Goal: Entertainment & Leisure: Browse casually

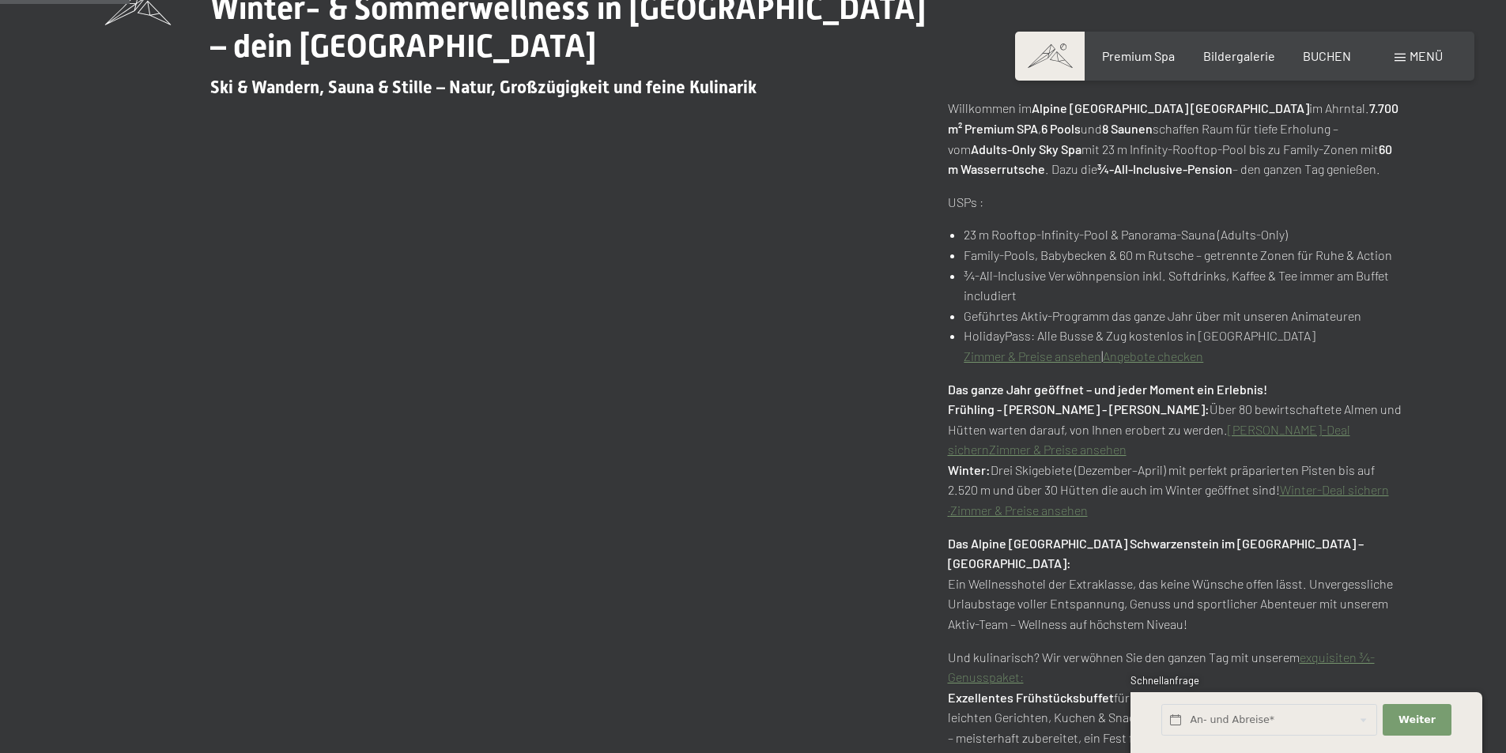
scroll to position [870, 0]
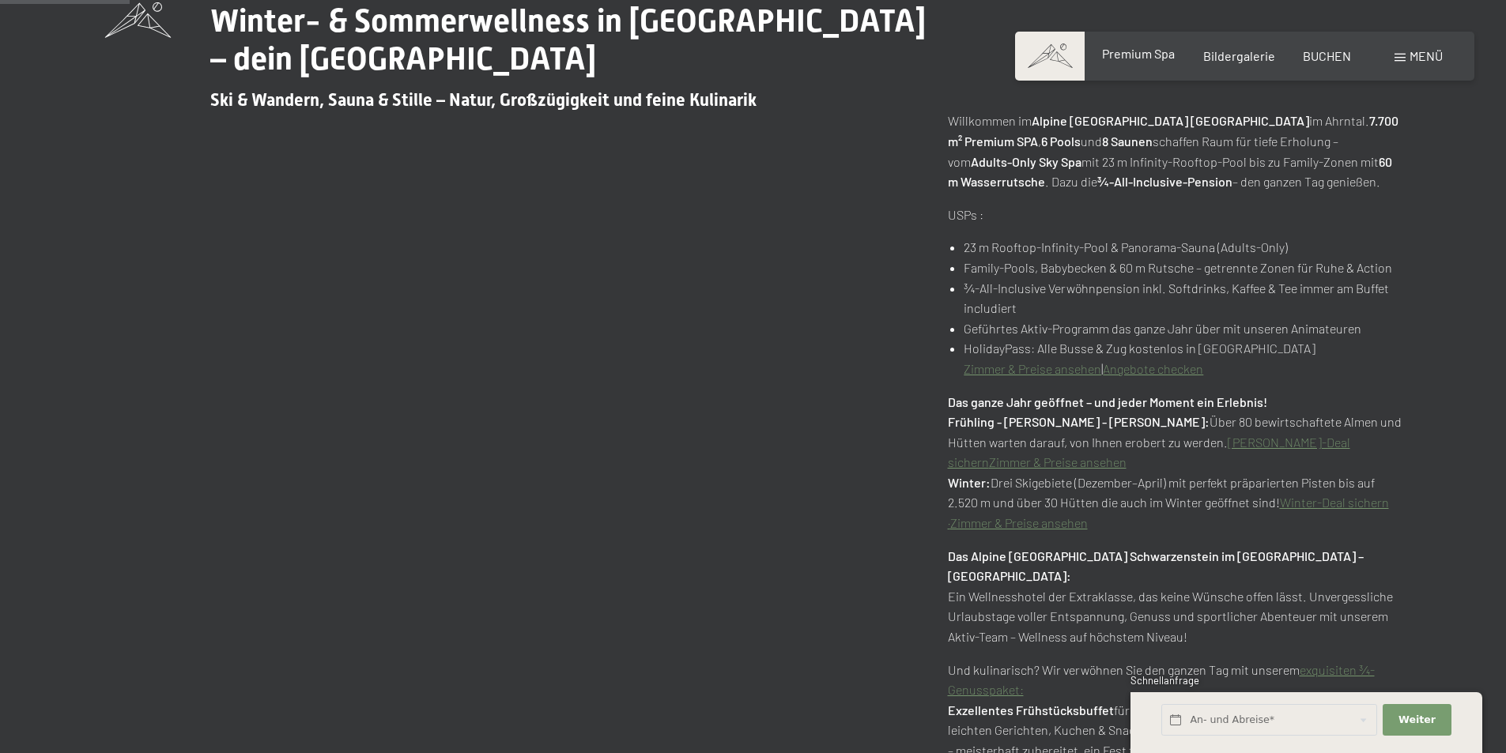
click at [1124, 54] on span "Premium Spa" at bounding box center [1138, 53] width 73 height 15
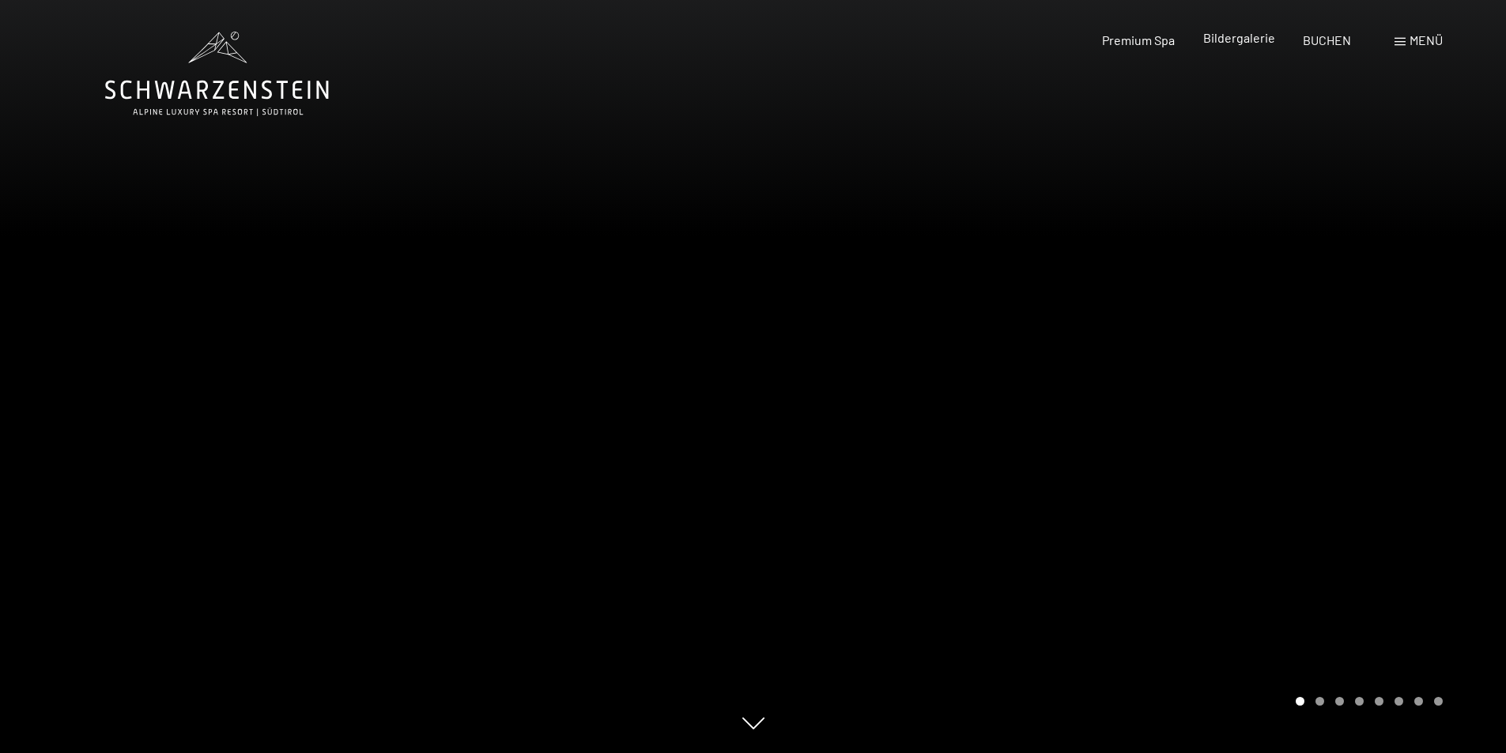
click at [1229, 43] on span "Bildergalerie" at bounding box center [1239, 37] width 72 height 15
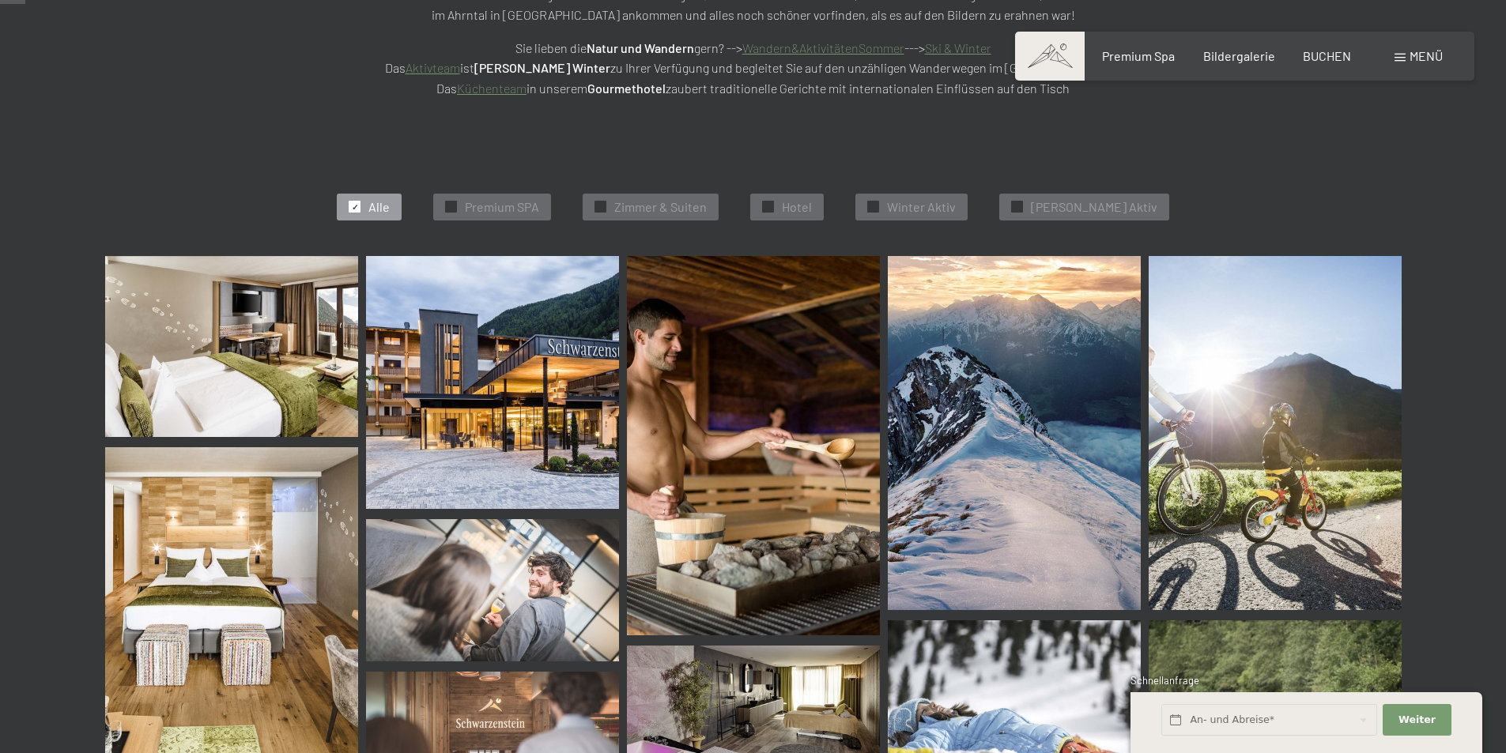
scroll to position [316, 0]
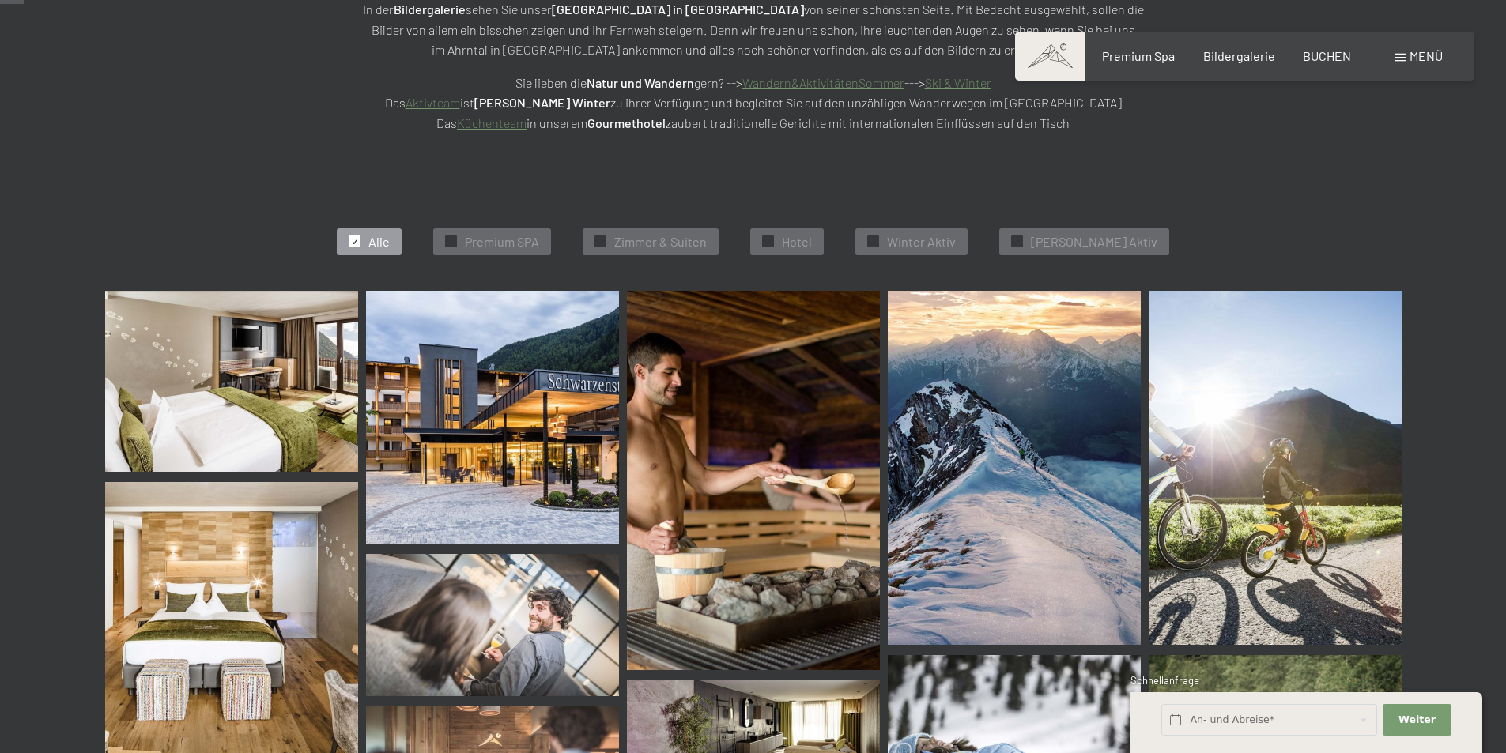
click at [255, 401] on img at bounding box center [231, 381] width 253 height 181
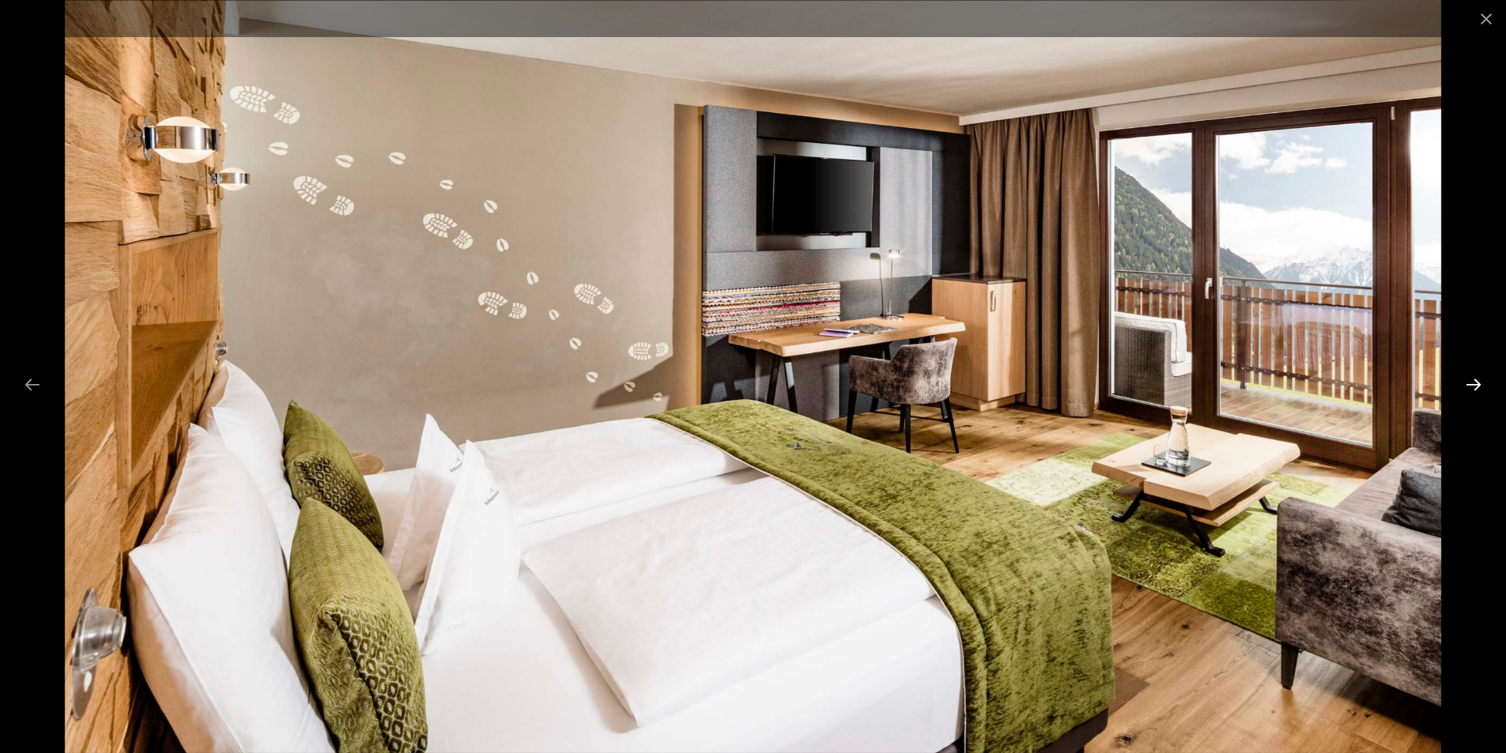
click at [1470, 383] on button "Next slide" at bounding box center [1473, 384] width 33 height 31
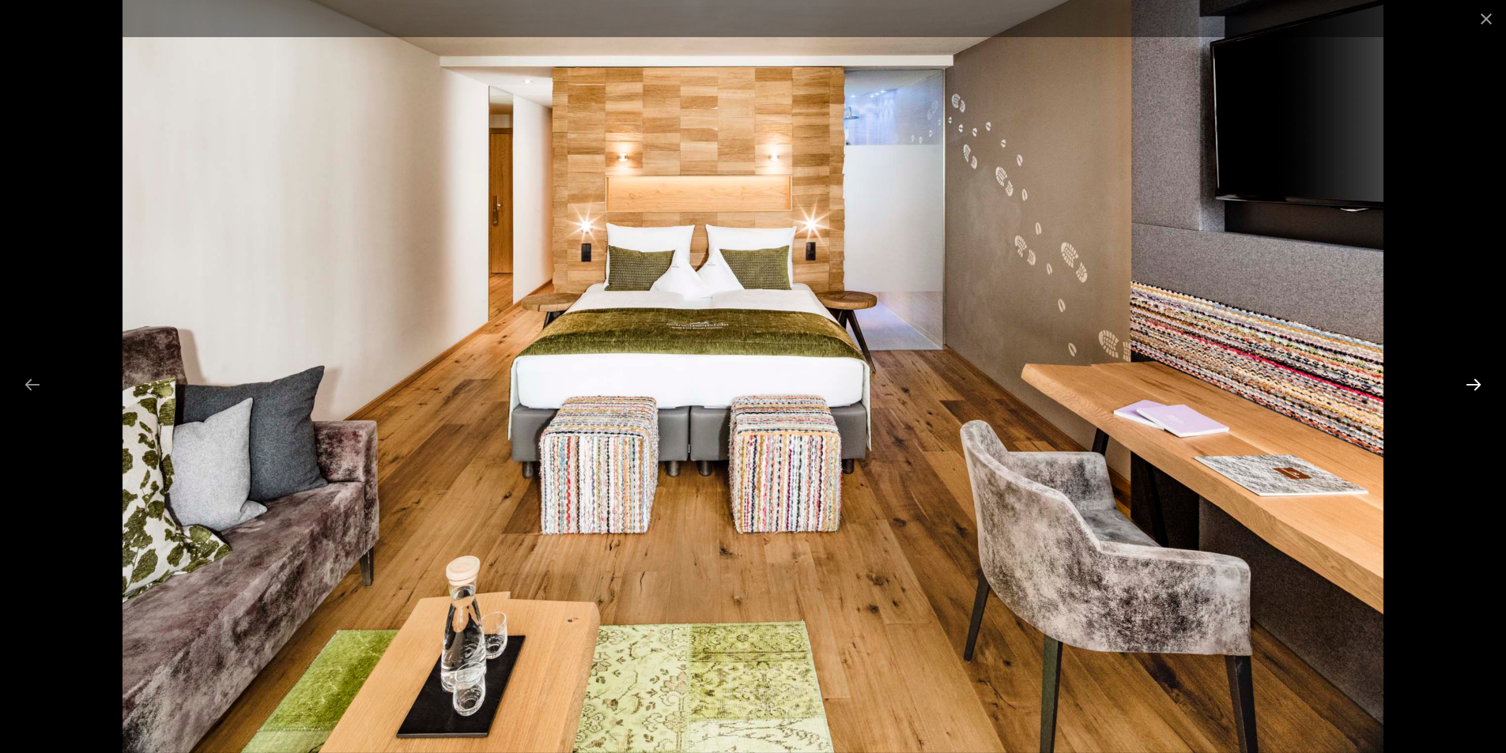
click at [1474, 381] on button "Next slide" at bounding box center [1473, 384] width 33 height 31
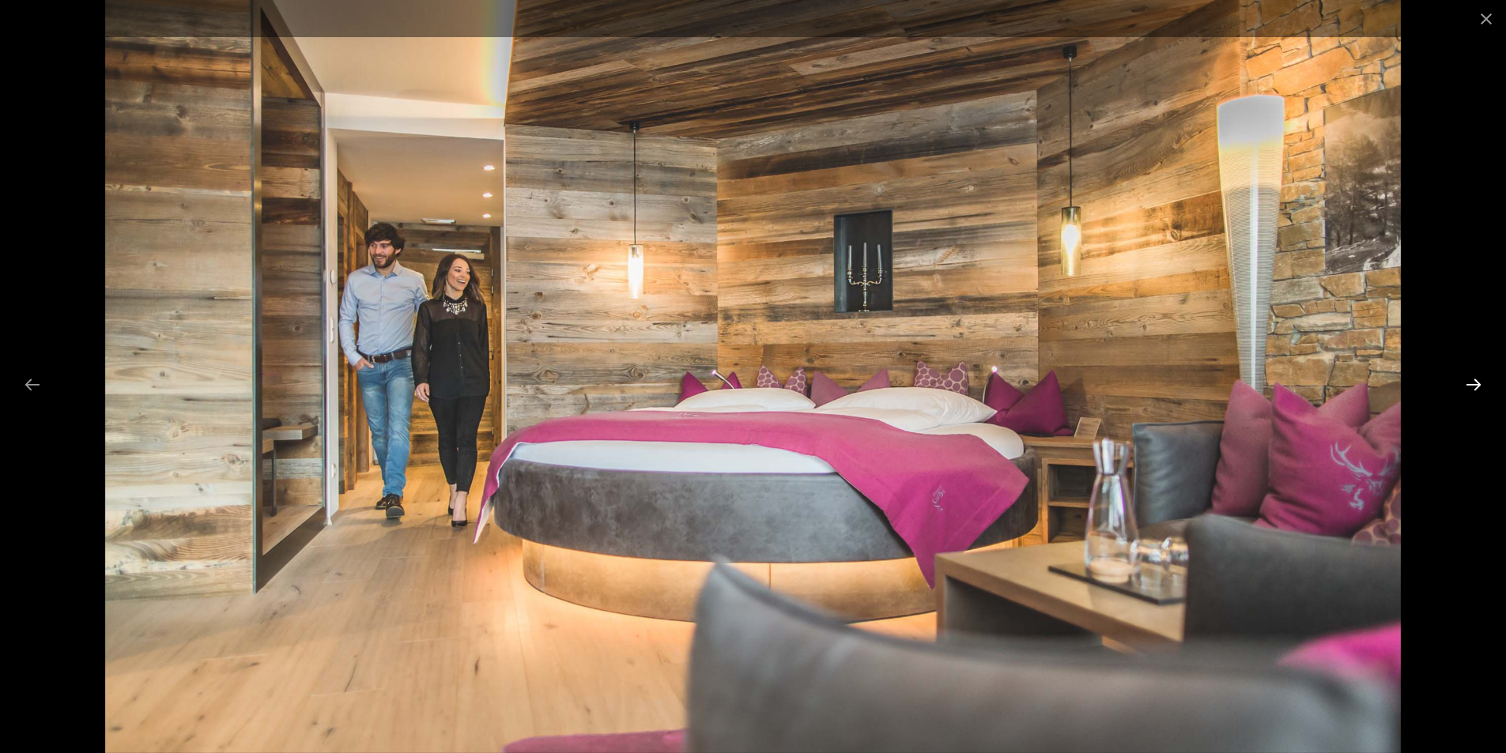
click at [1474, 381] on button "Next slide" at bounding box center [1473, 384] width 33 height 31
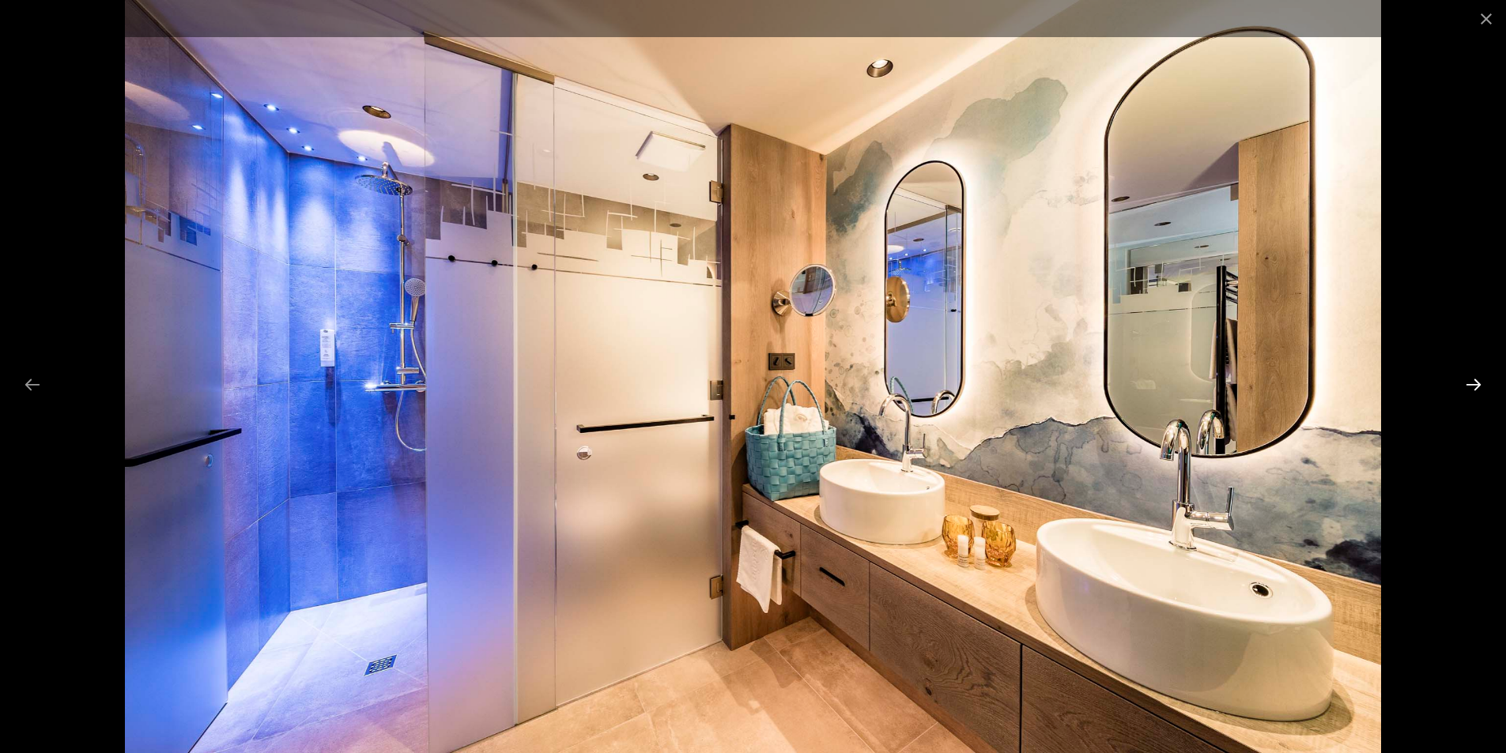
click at [1474, 381] on button "Next slide" at bounding box center [1473, 384] width 33 height 31
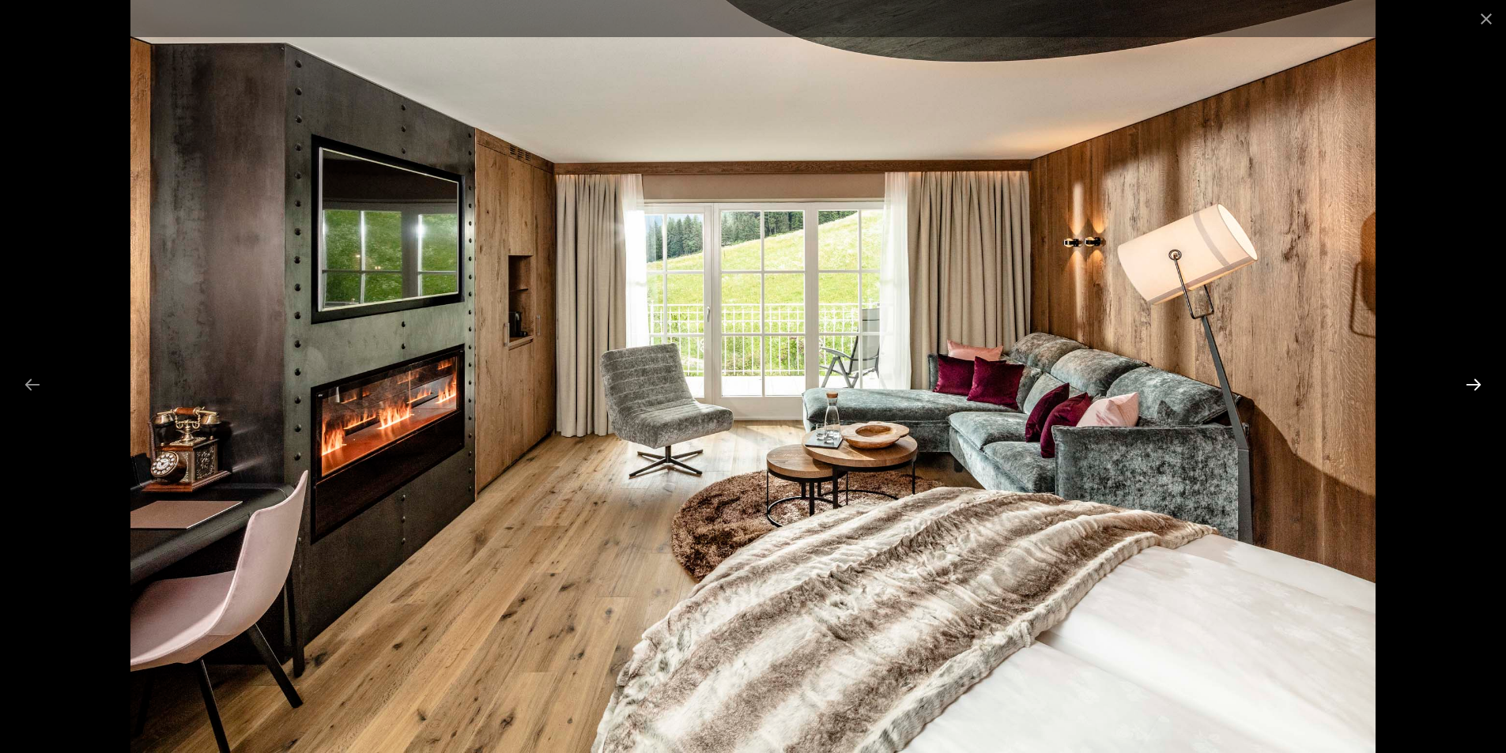
click at [1474, 381] on button "Next slide" at bounding box center [1473, 384] width 33 height 31
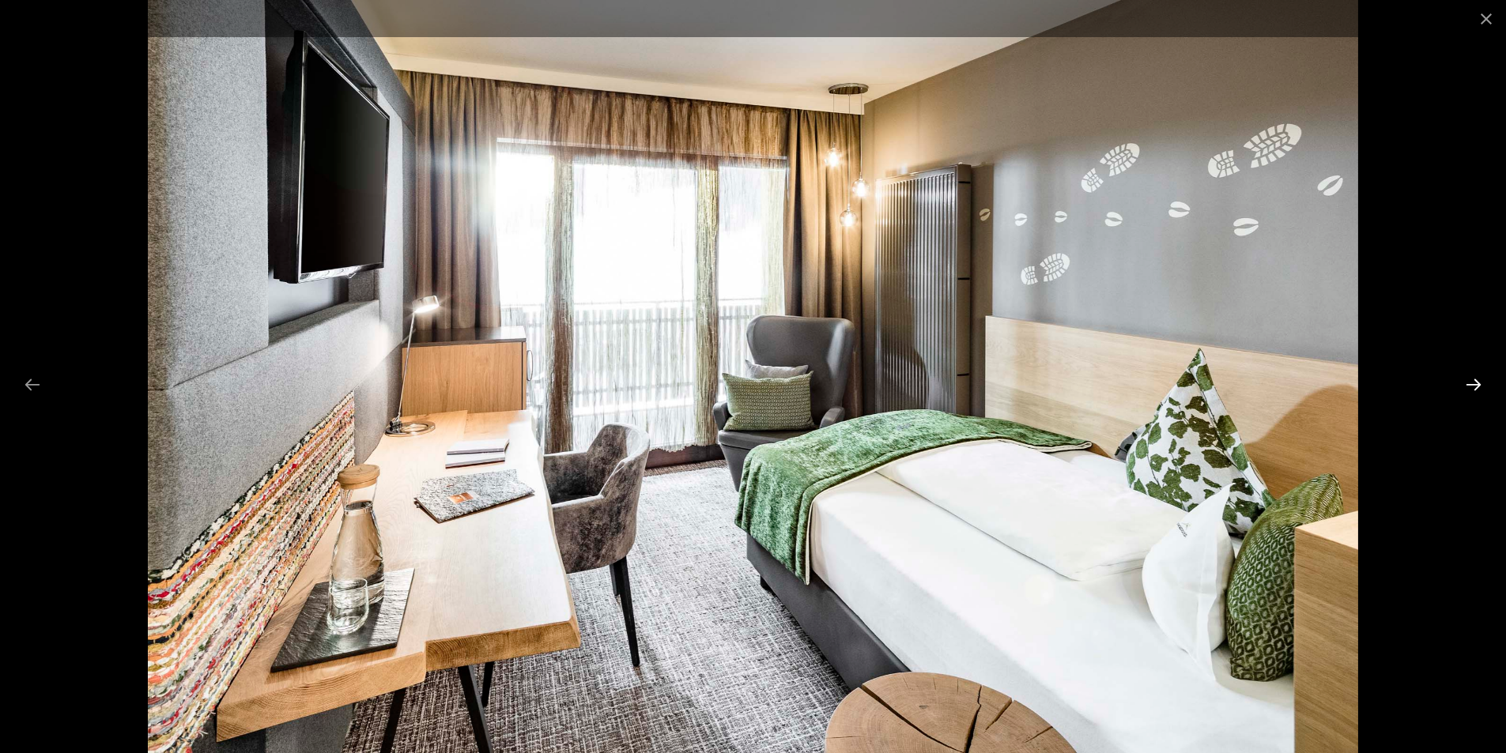
click at [1474, 381] on button "Next slide" at bounding box center [1473, 384] width 33 height 31
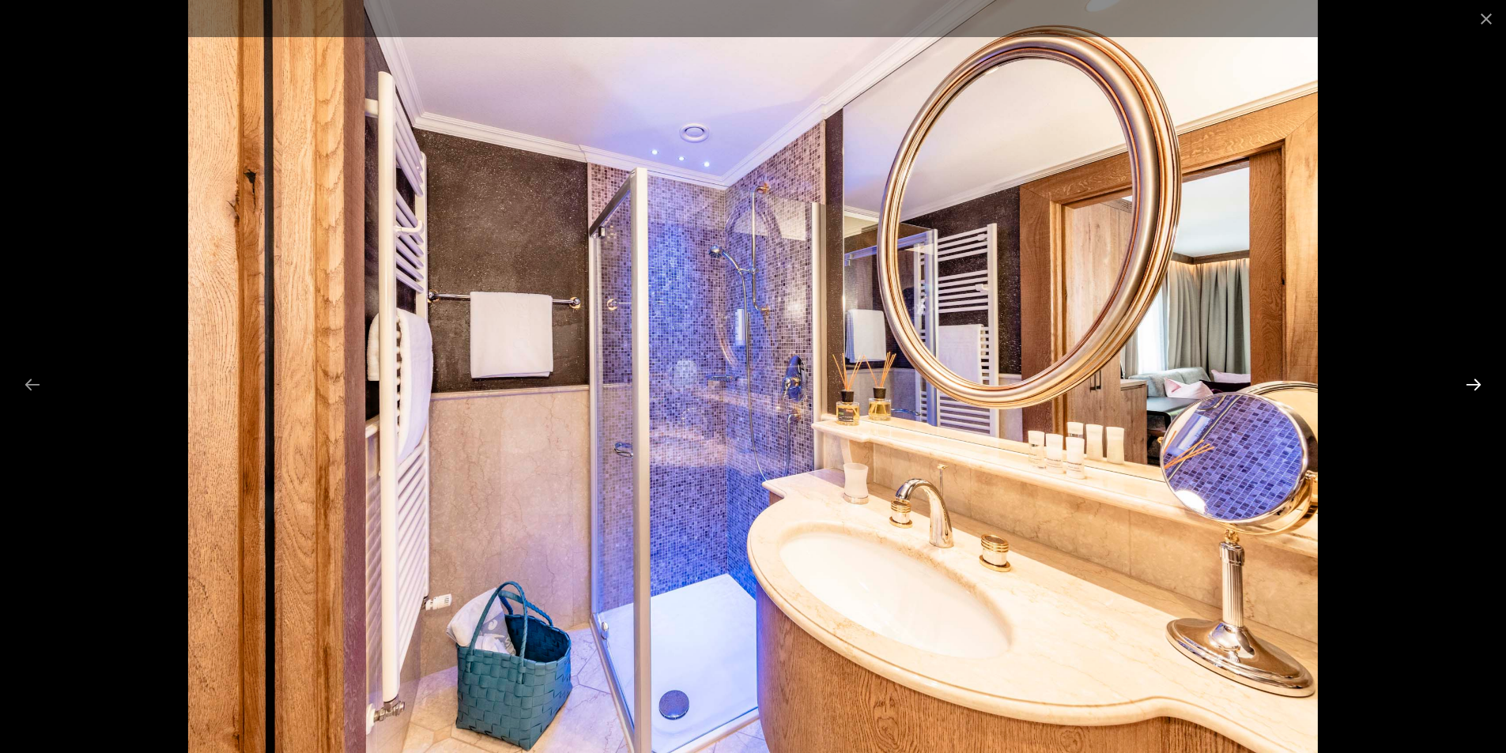
click at [1474, 381] on button "Next slide" at bounding box center [1473, 384] width 33 height 31
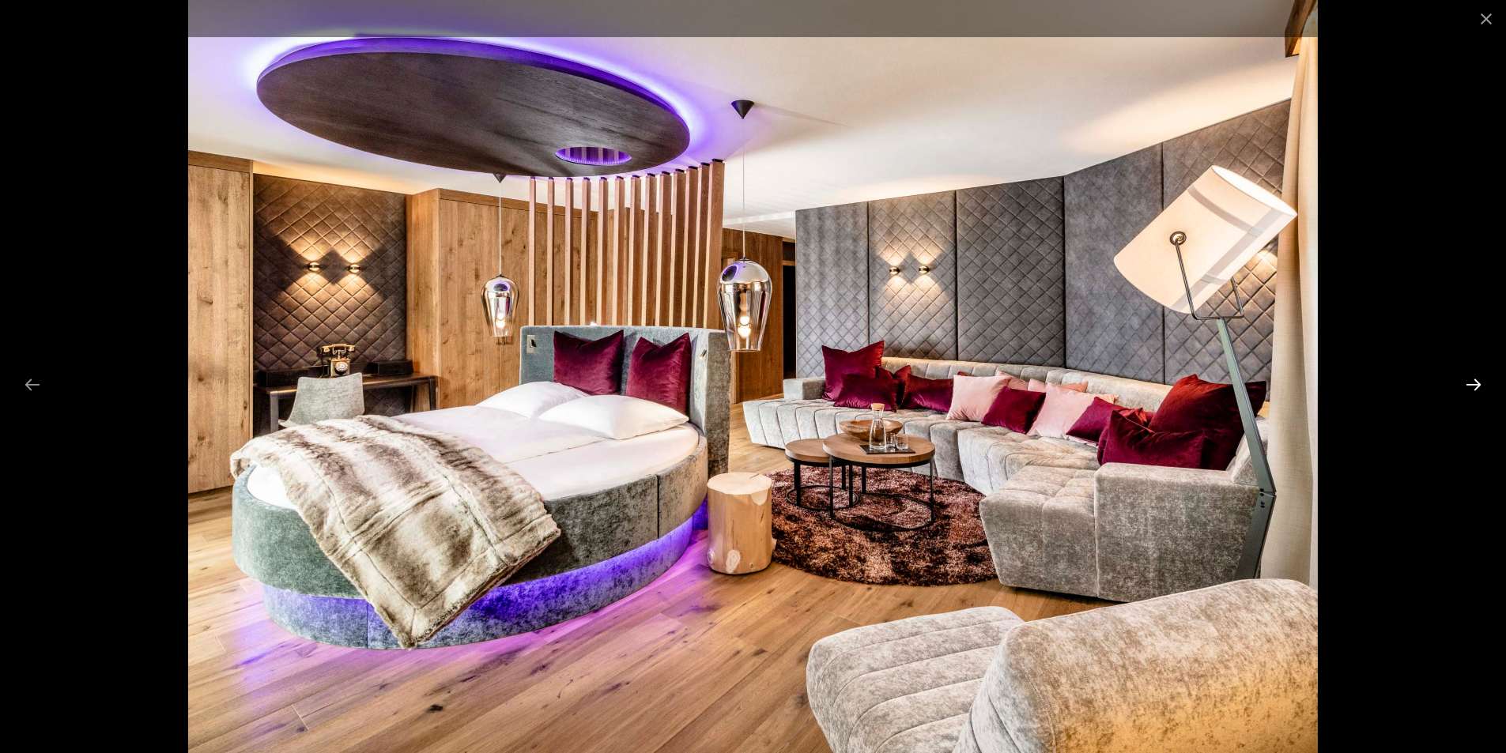
click at [1474, 381] on button "Next slide" at bounding box center [1473, 384] width 33 height 31
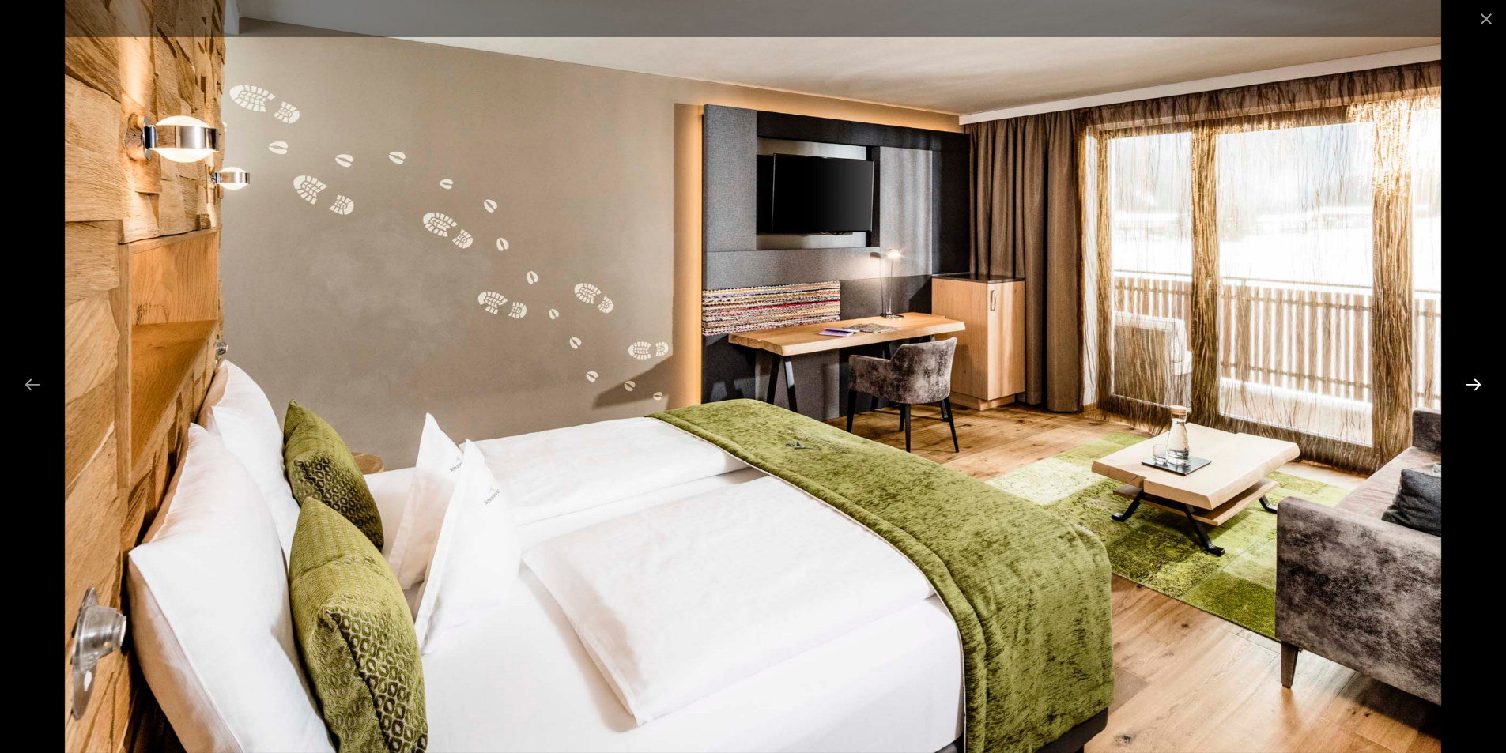
click at [1474, 381] on button "Next slide" at bounding box center [1473, 384] width 33 height 31
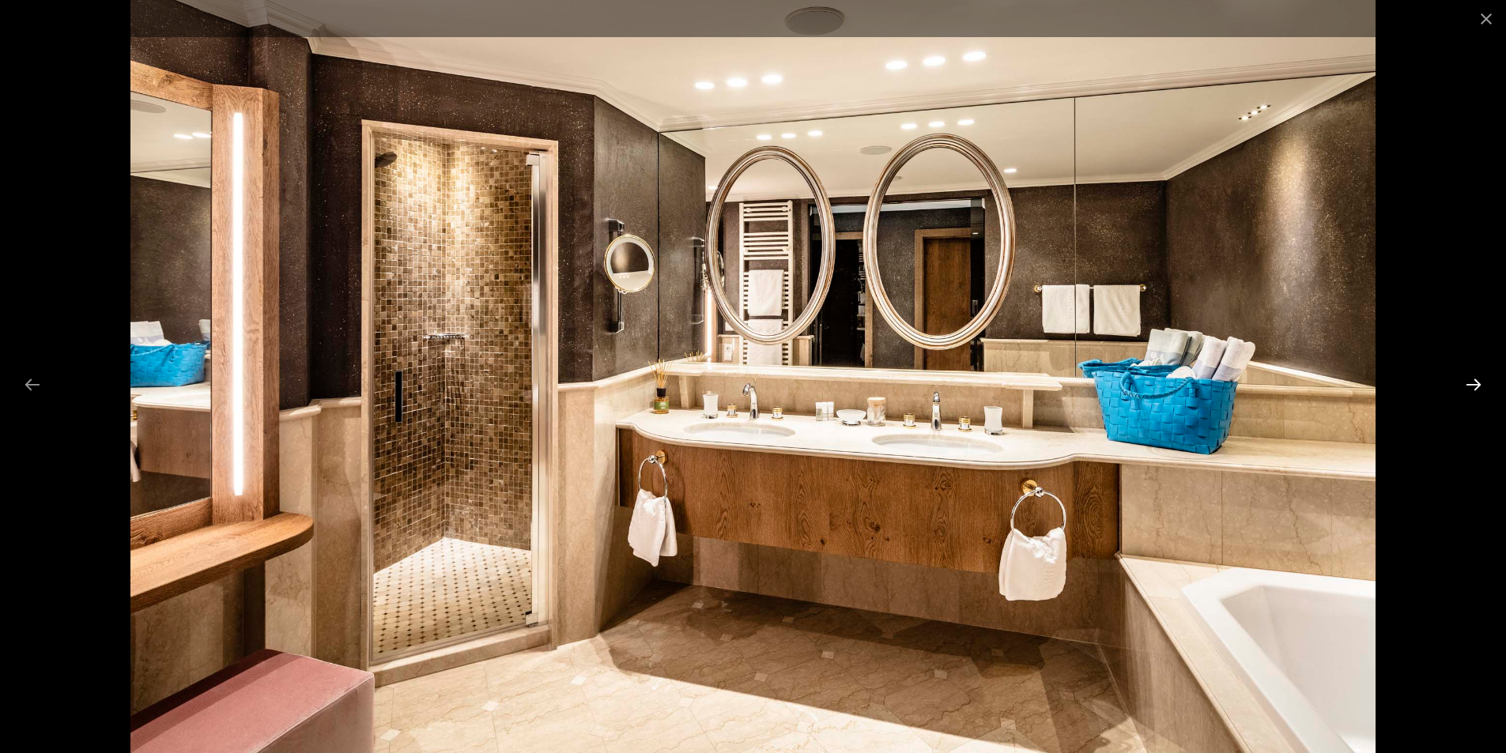
click at [1474, 381] on button "Next slide" at bounding box center [1473, 384] width 33 height 31
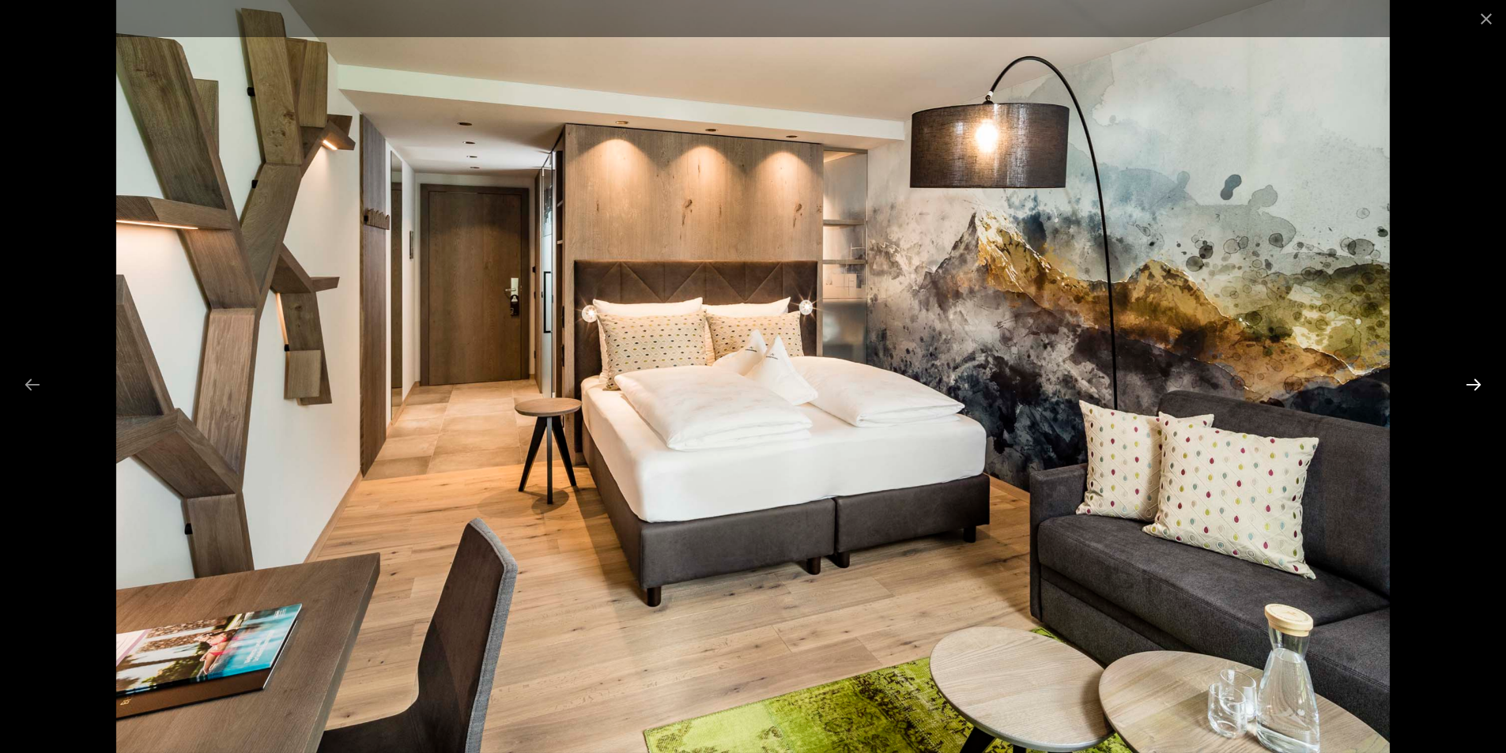
click at [1474, 381] on button "Next slide" at bounding box center [1473, 384] width 33 height 31
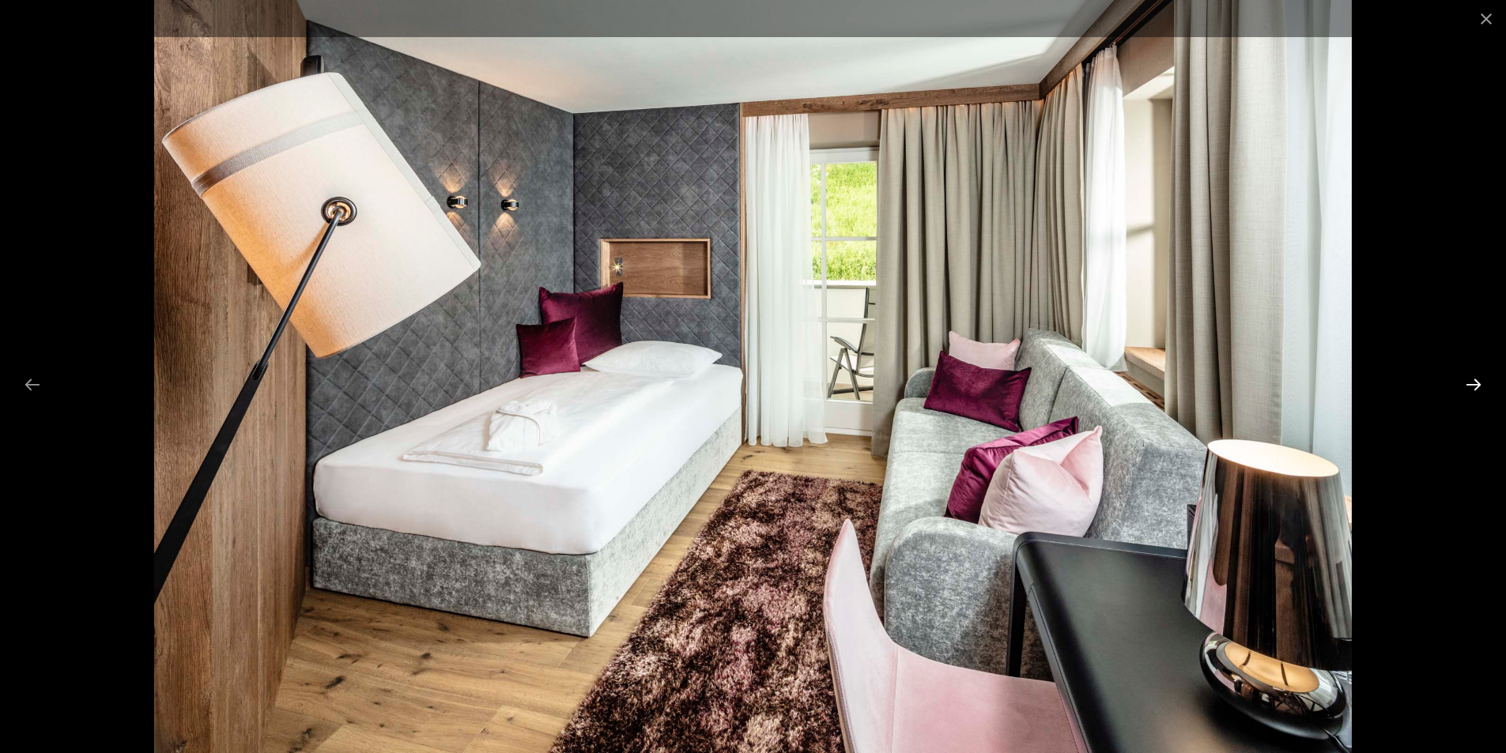
click at [1474, 381] on button "Next slide" at bounding box center [1473, 384] width 33 height 31
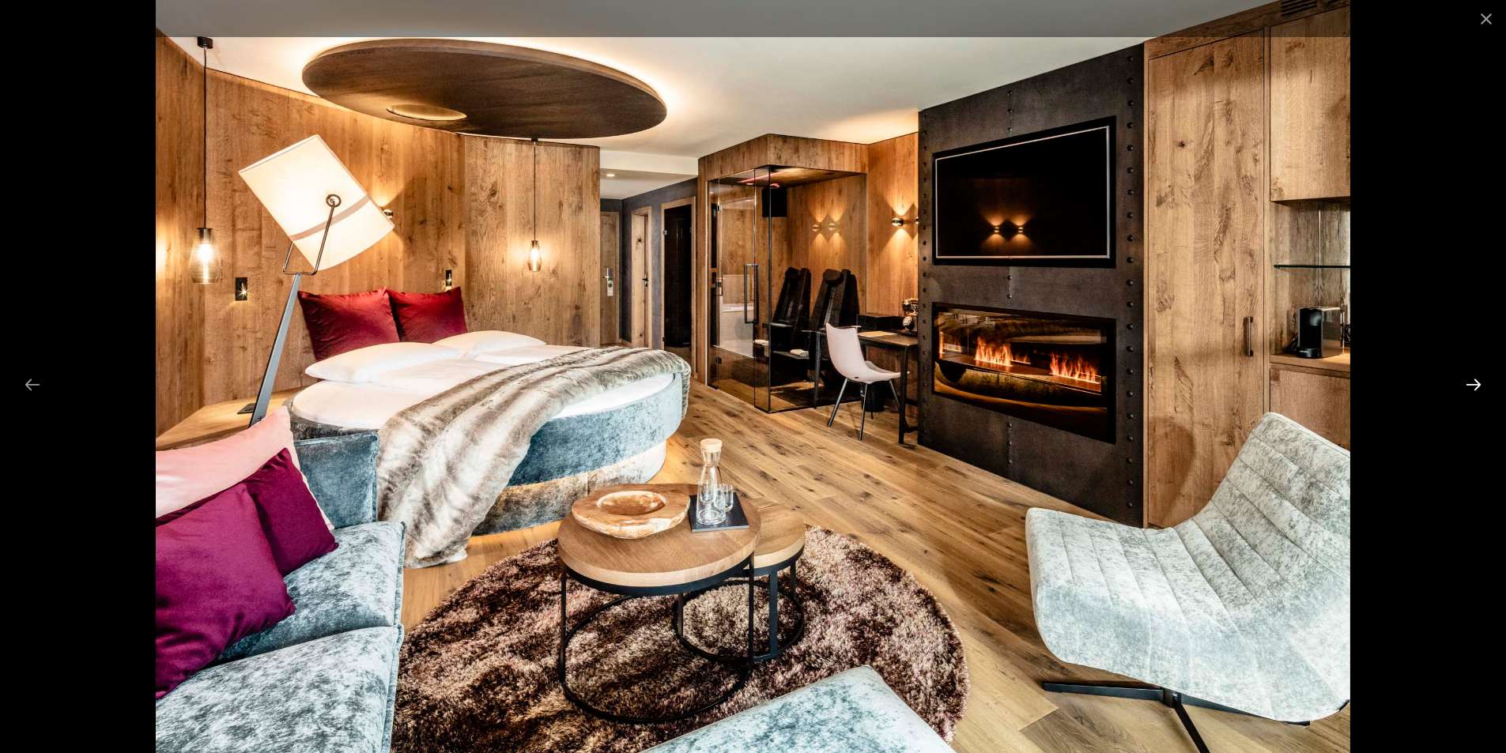
click at [1474, 381] on button "Next slide" at bounding box center [1473, 384] width 33 height 31
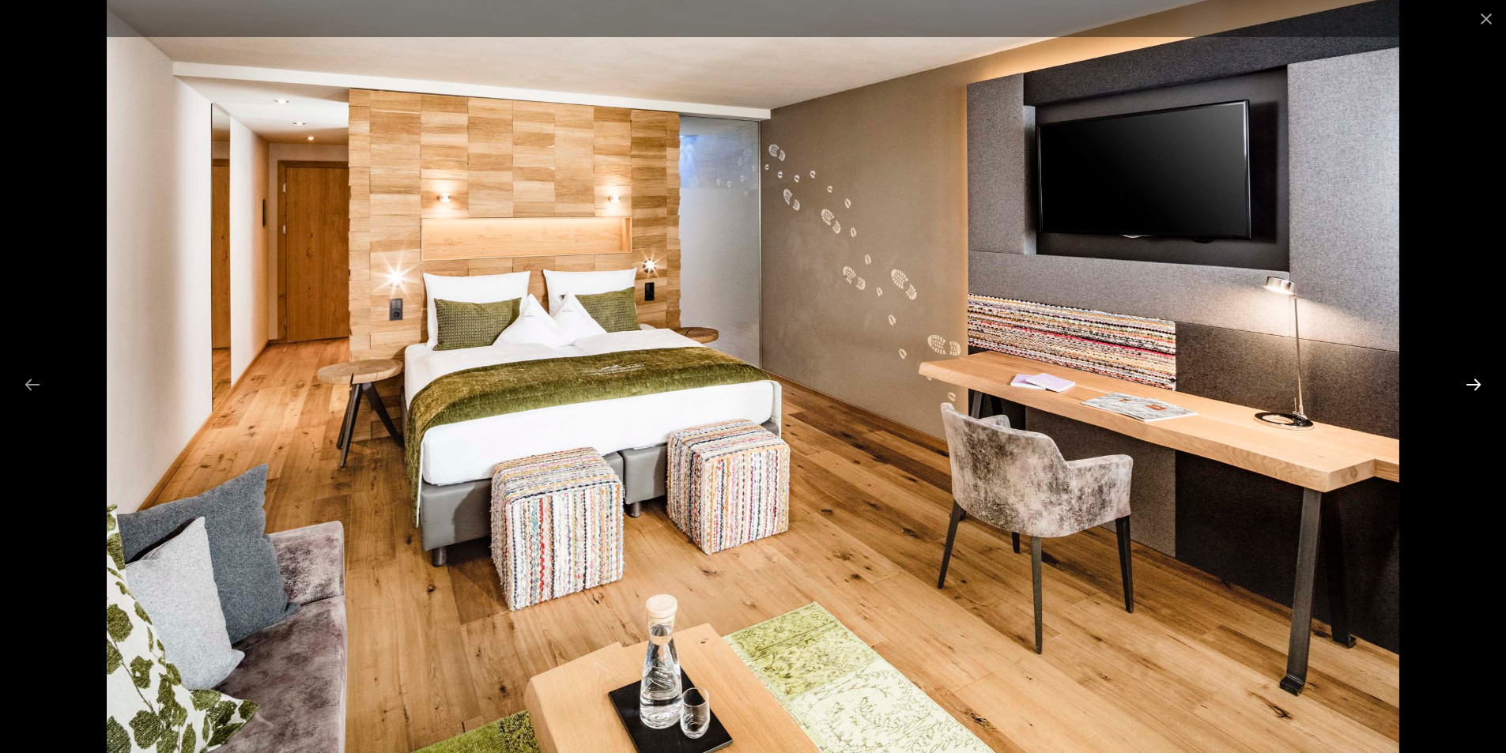
click at [1474, 381] on button "Next slide" at bounding box center [1473, 384] width 33 height 31
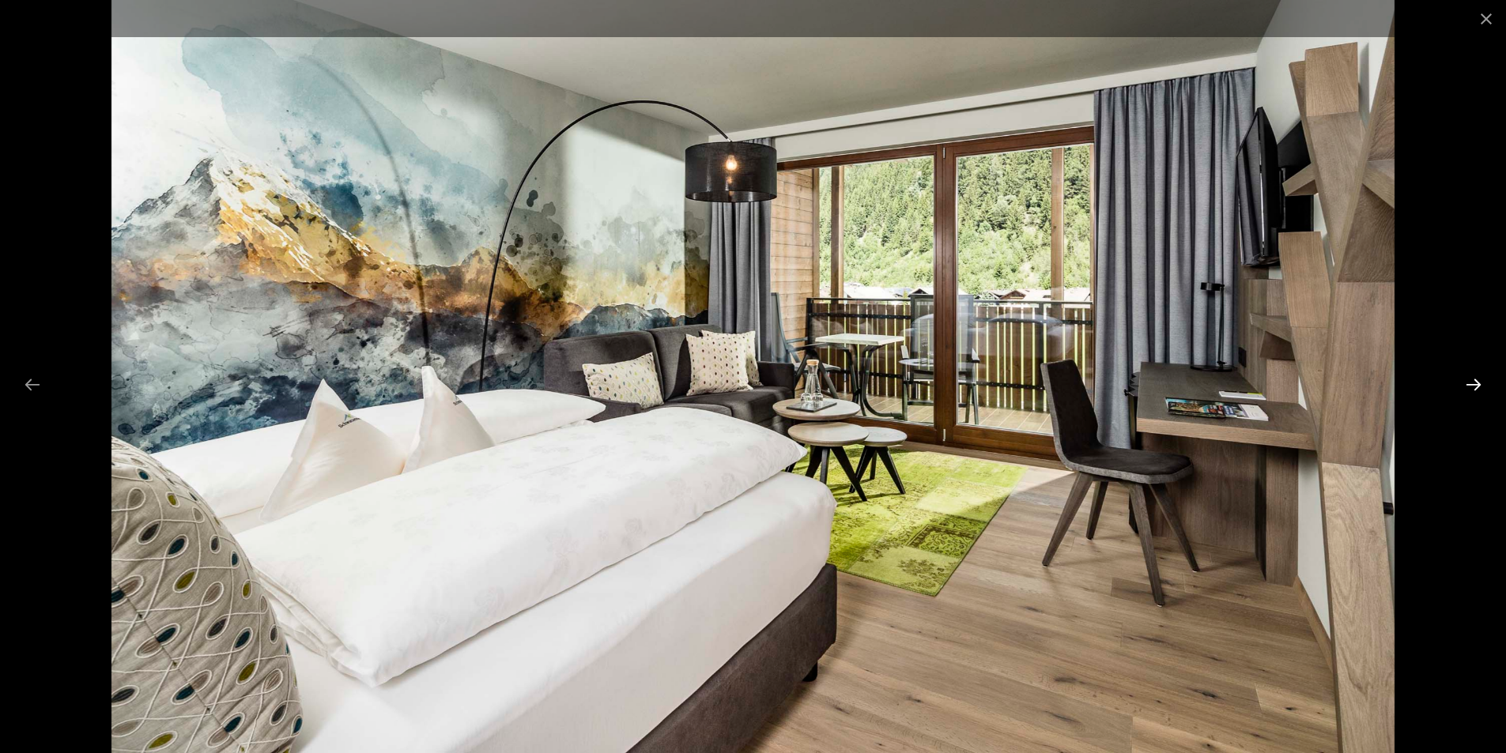
click at [1474, 381] on button "Next slide" at bounding box center [1473, 384] width 33 height 31
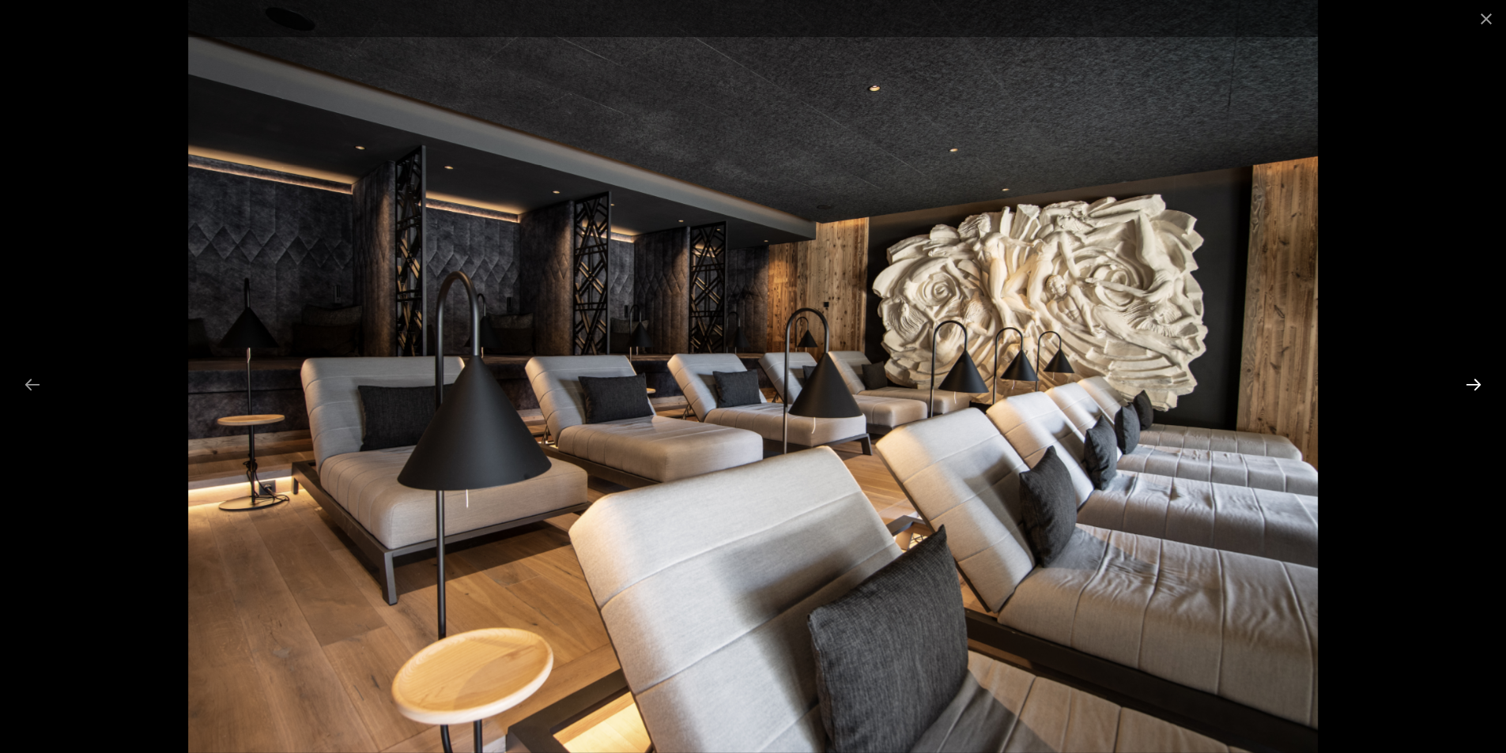
click at [1474, 381] on button "Next slide" at bounding box center [1473, 384] width 33 height 31
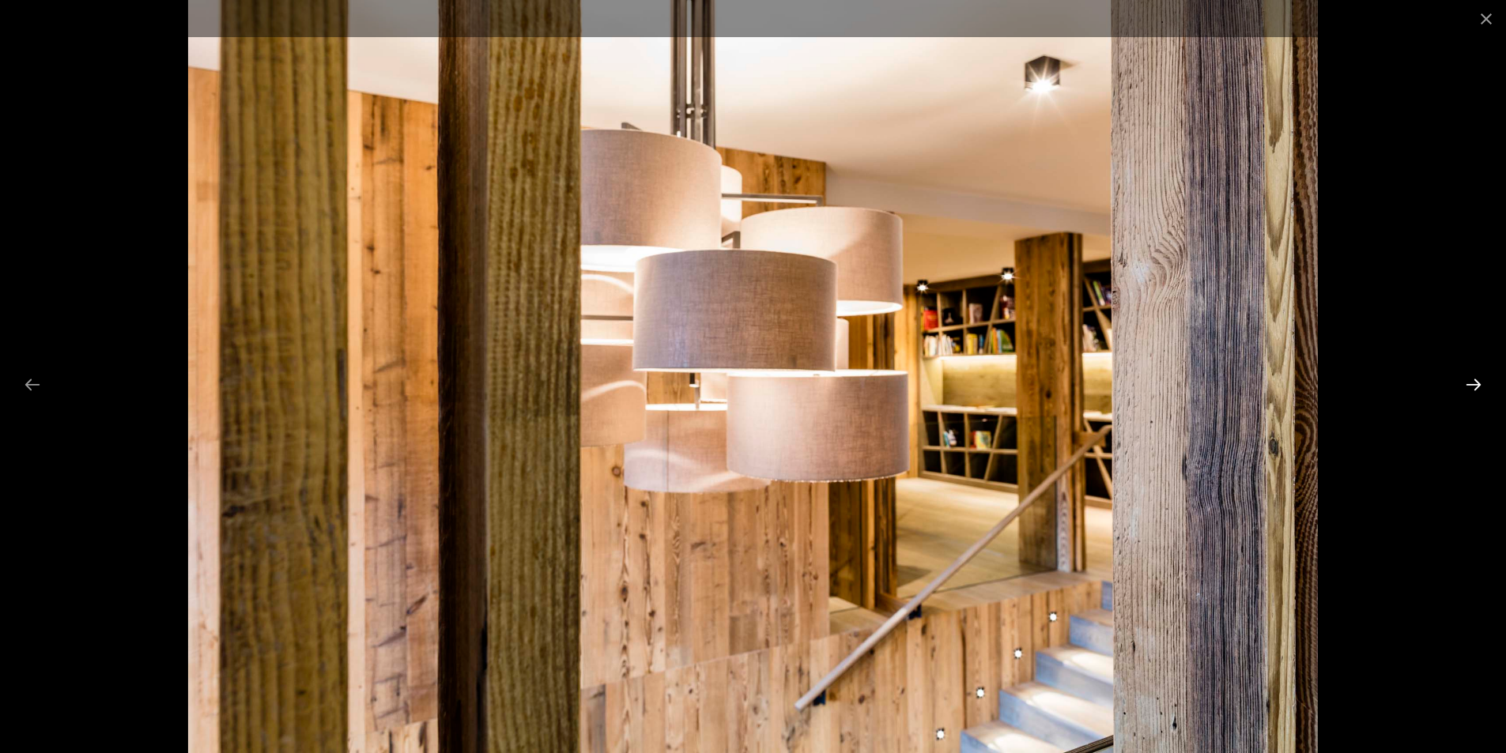
click at [1474, 381] on button "Next slide" at bounding box center [1473, 384] width 33 height 31
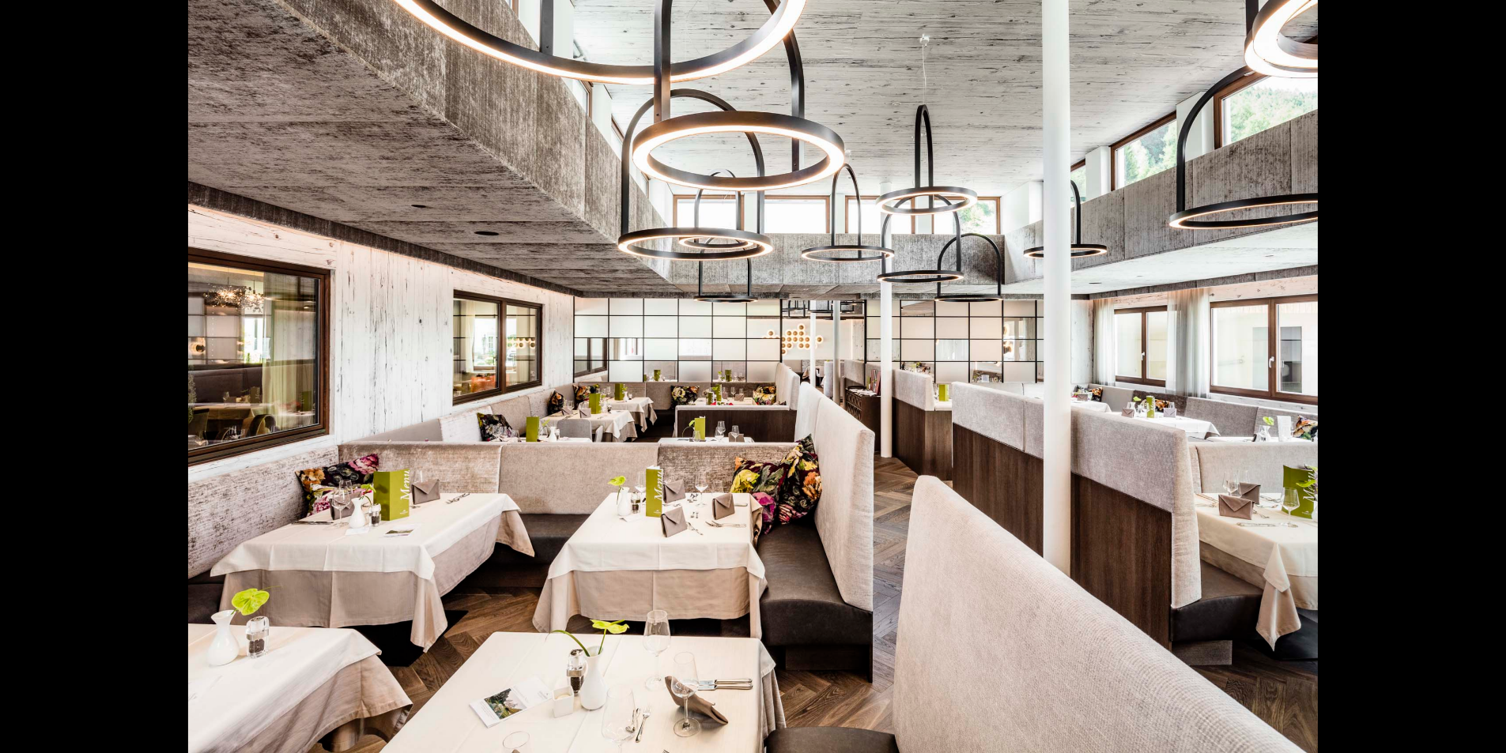
click at [1474, 381] on button "Next slide" at bounding box center [1481, 384] width 33 height 31
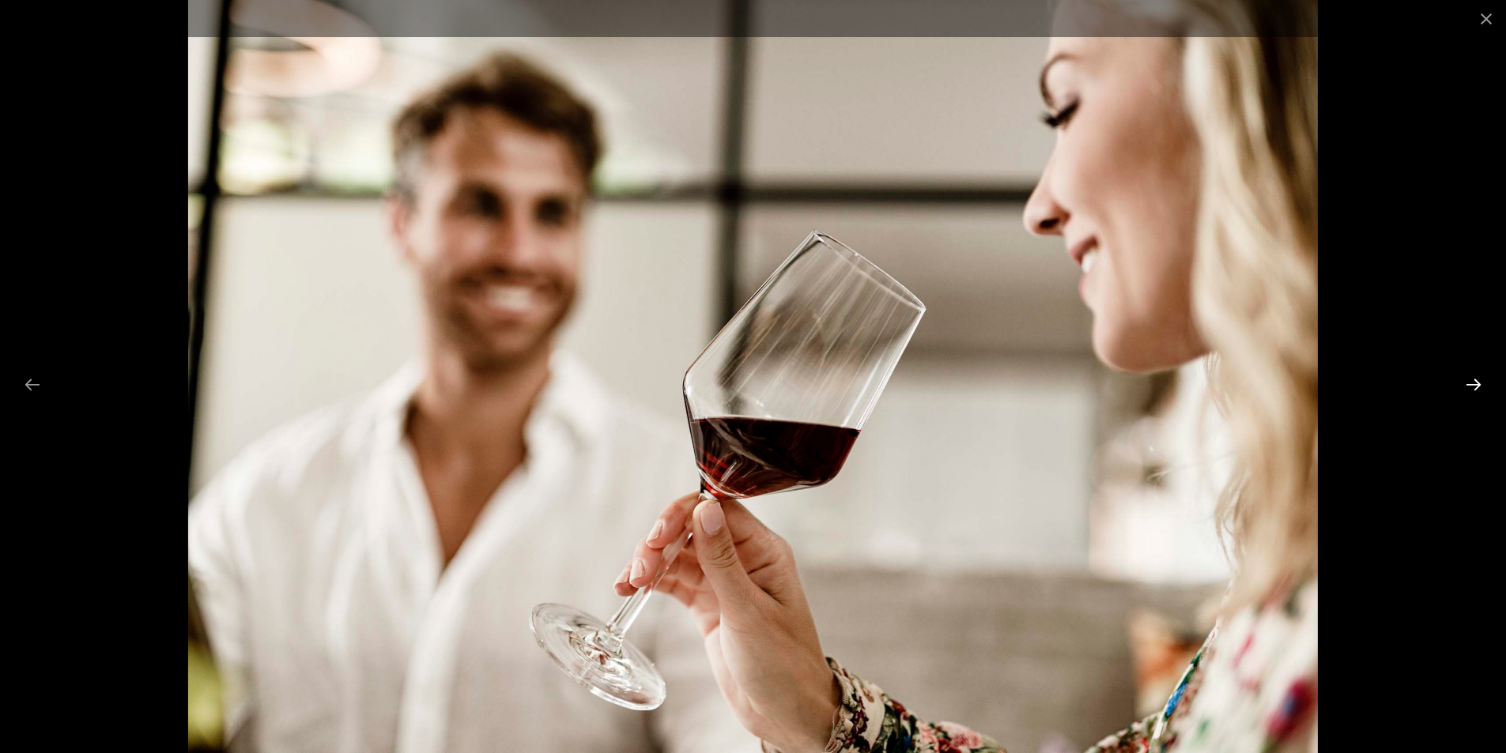
click at [1474, 381] on button "Next slide" at bounding box center [1473, 384] width 33 height 31
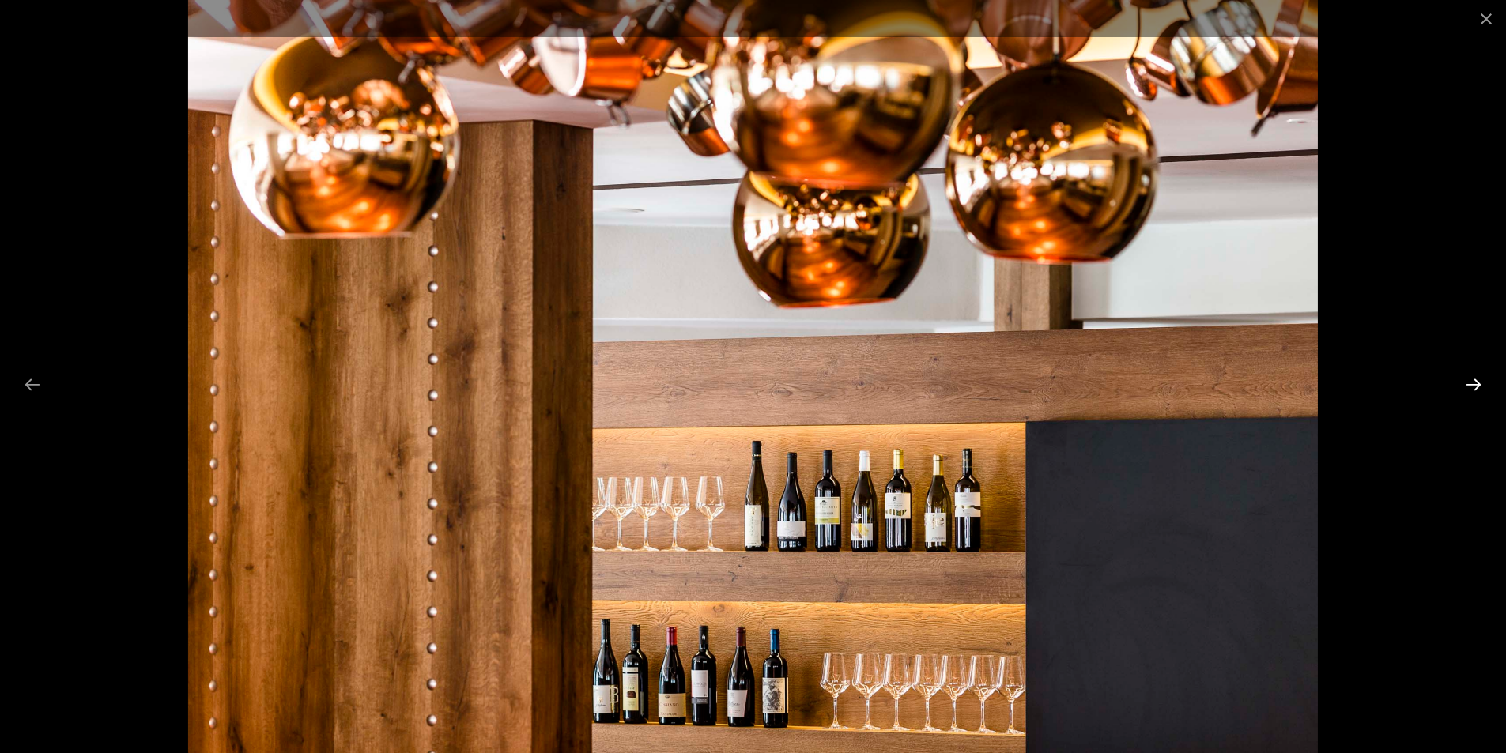
click at [1474, 381] on button "Next slide" at bounding box center [1473, 384] width 33 height 31
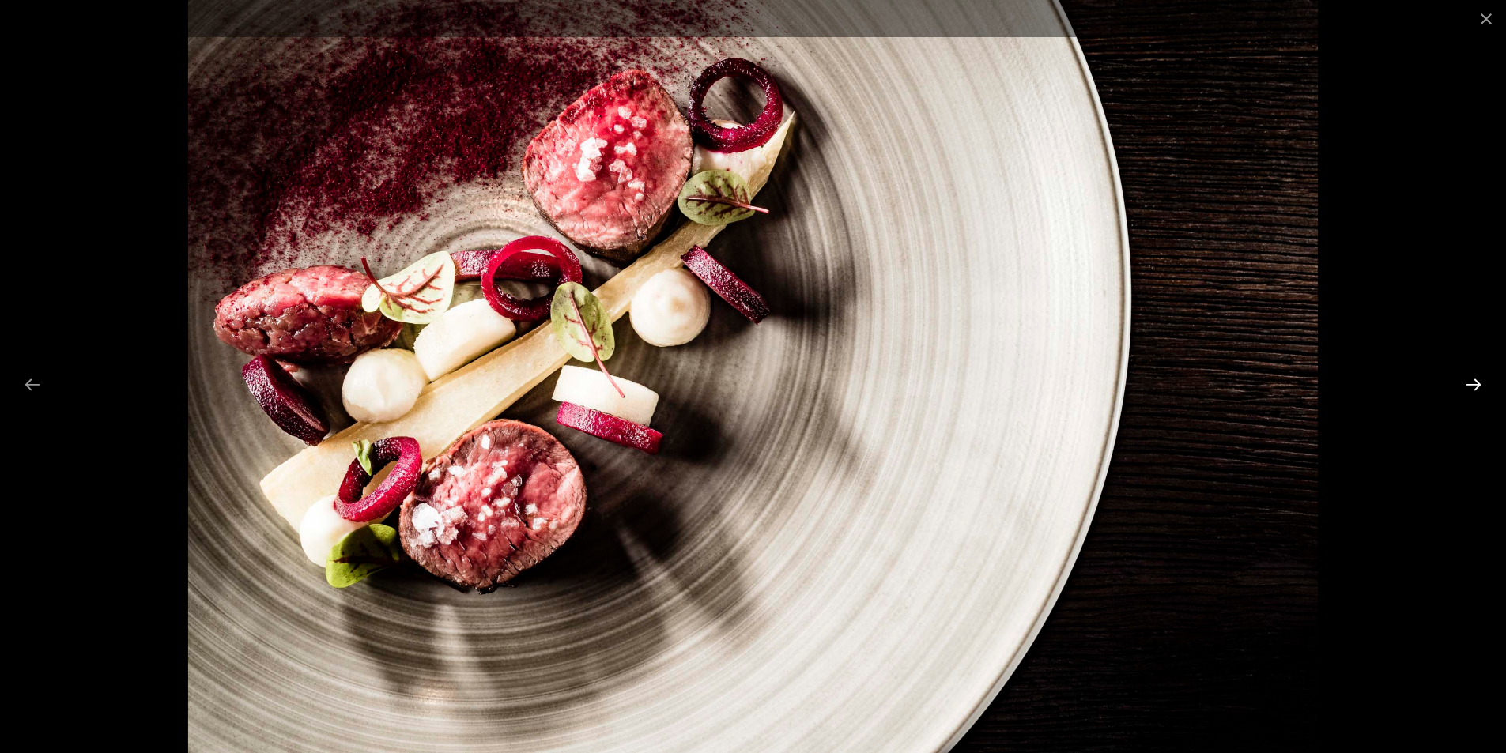
click at [1474, 381] on button "Next slide" at bounding box center [1473, 384] width 33 height 31
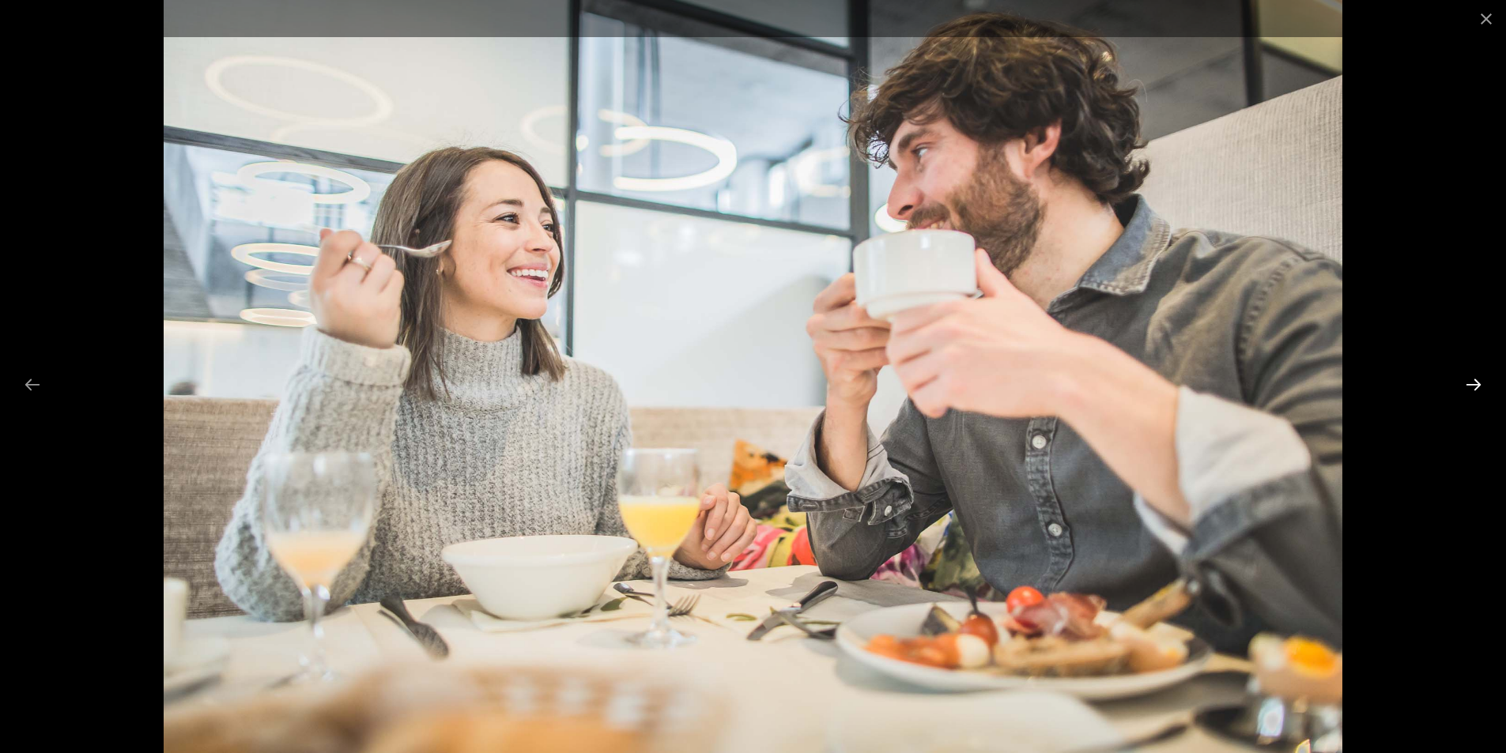
click at [1474, 381] on button "Next slide" at bounding box center [1473, 384] width 33 height 31
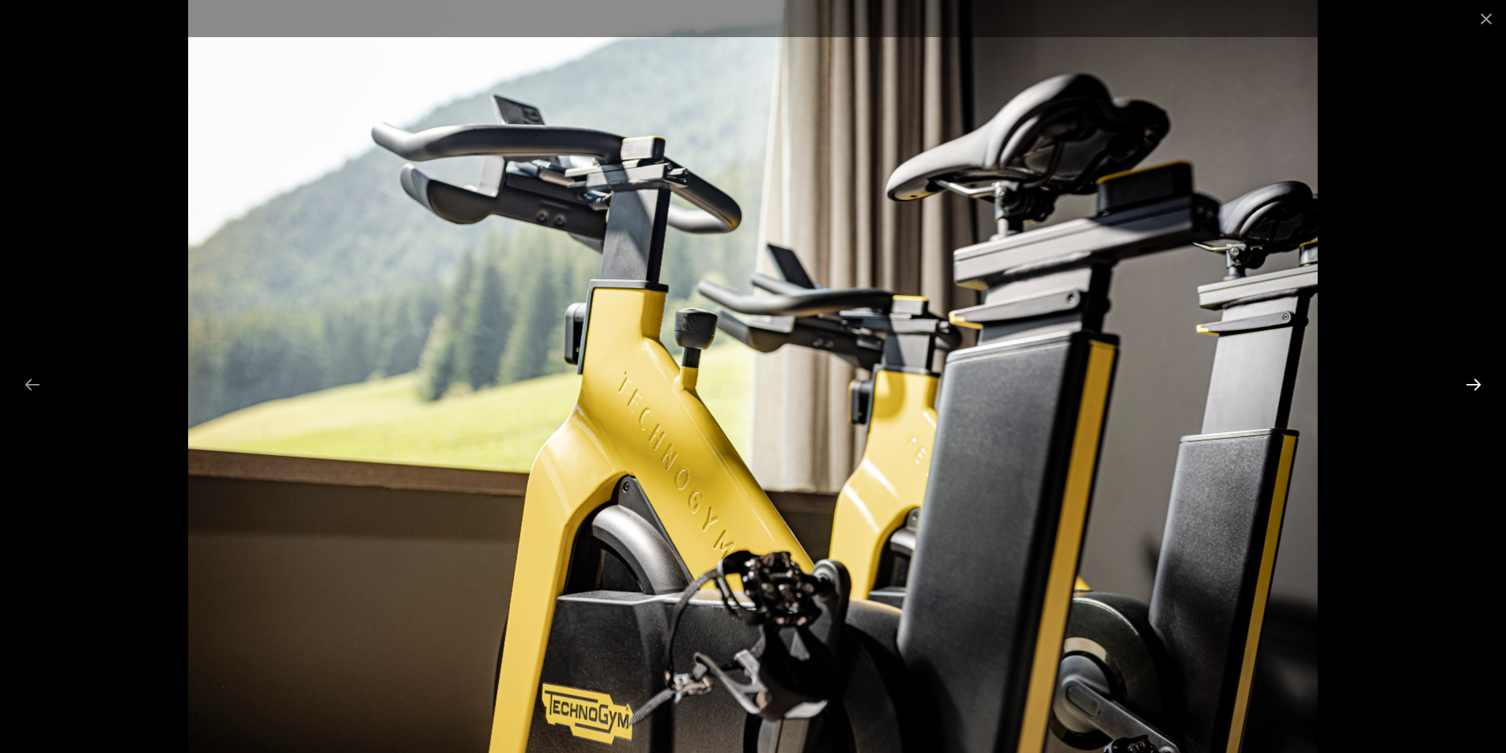
click at [1474, 381] on button "Next slide" at bounding box center [1473, 384] width 33 height 31
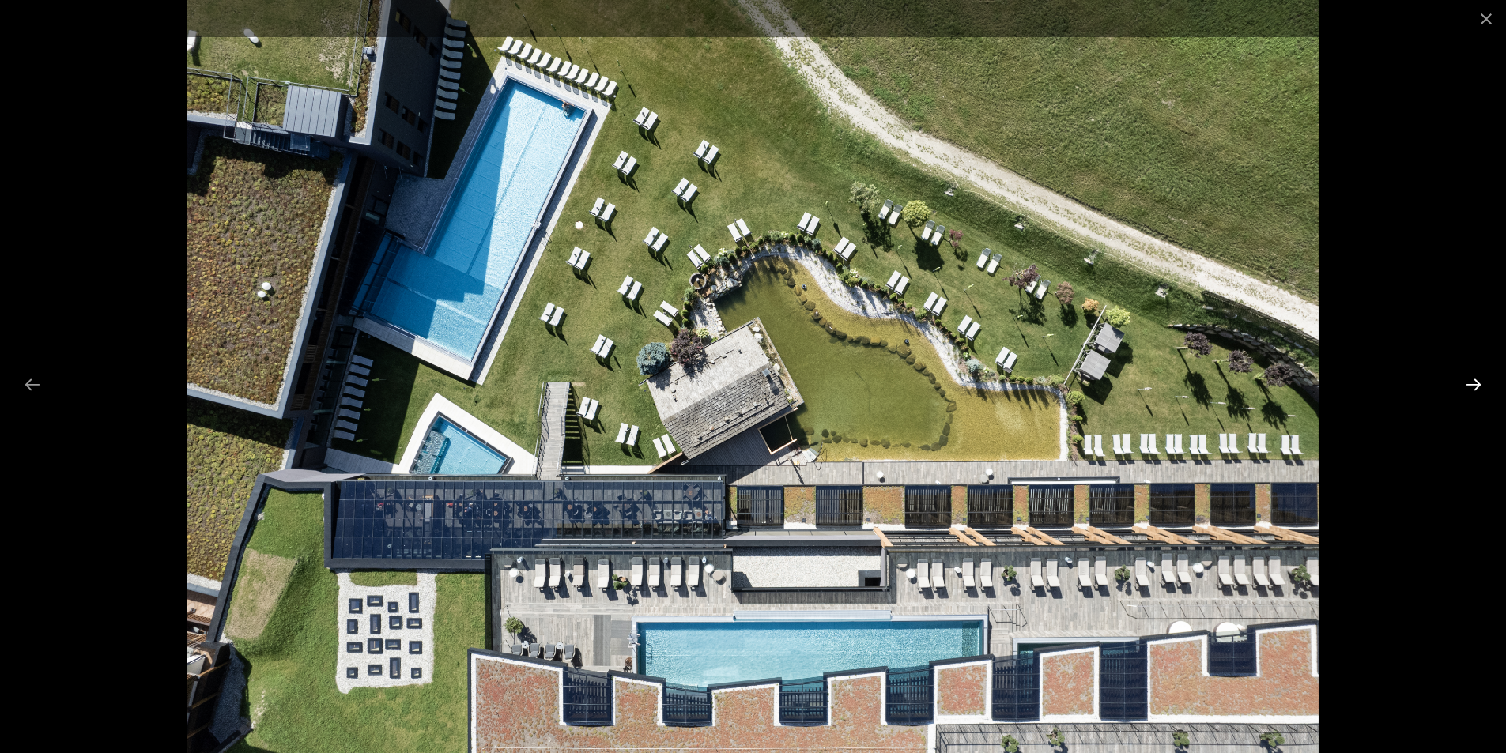
click at [1474, 381] on button "Next slide" at bounding box center [1473, 384] width 33 height 31
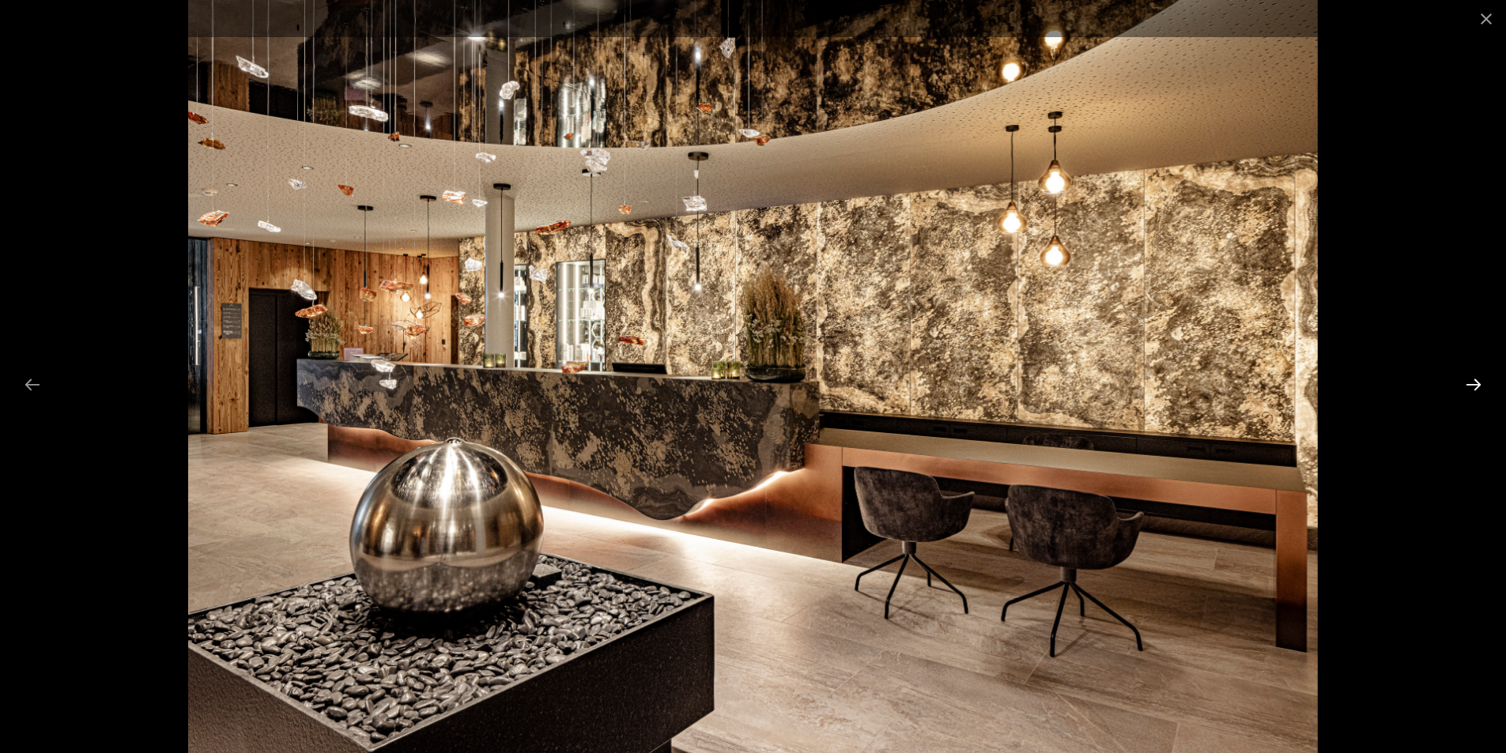
click at [1474, 381] on button "Next slide" at bounding box center [1473, 384] width 33 height 31
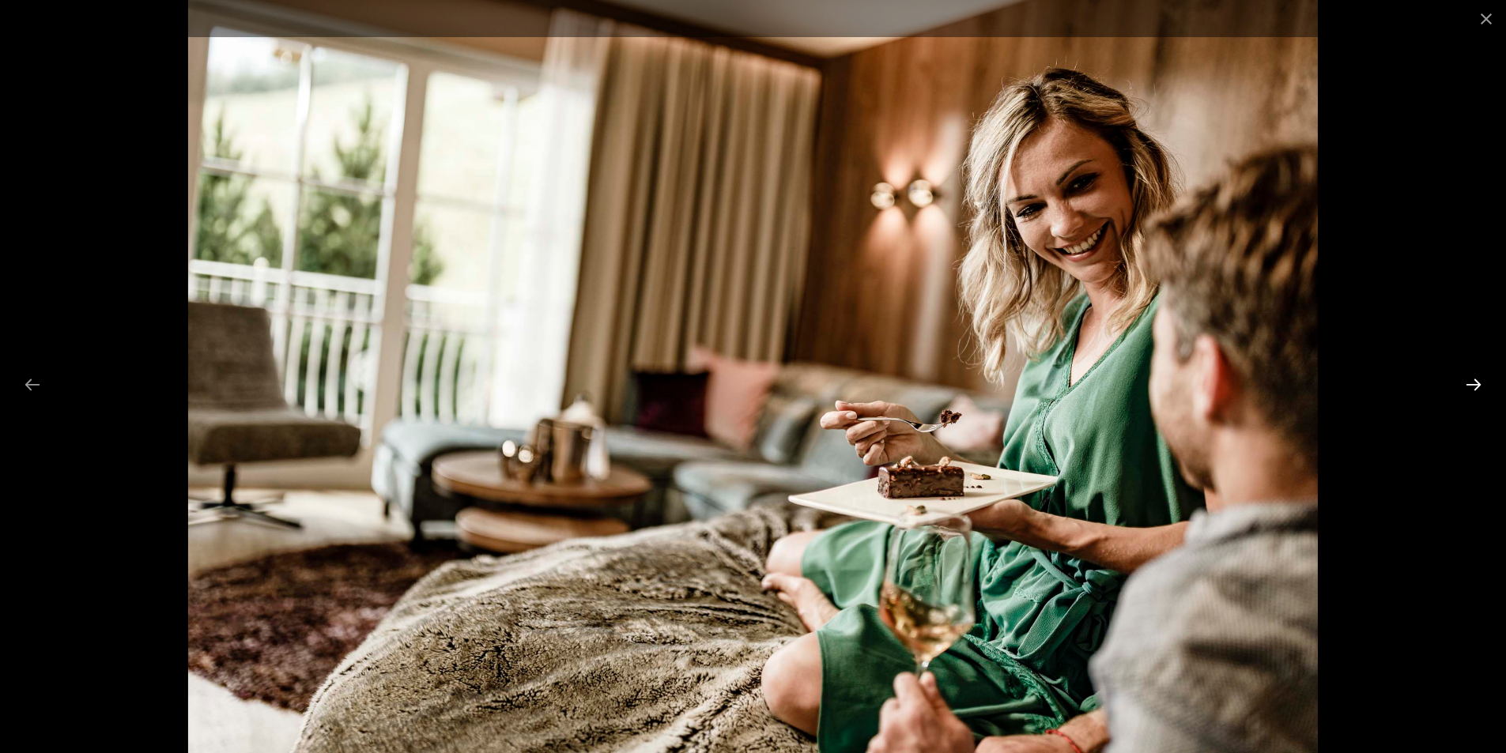
click at [1474, 381] on button "Next slide" at bounding box center [1473, 384] width 33 height 31
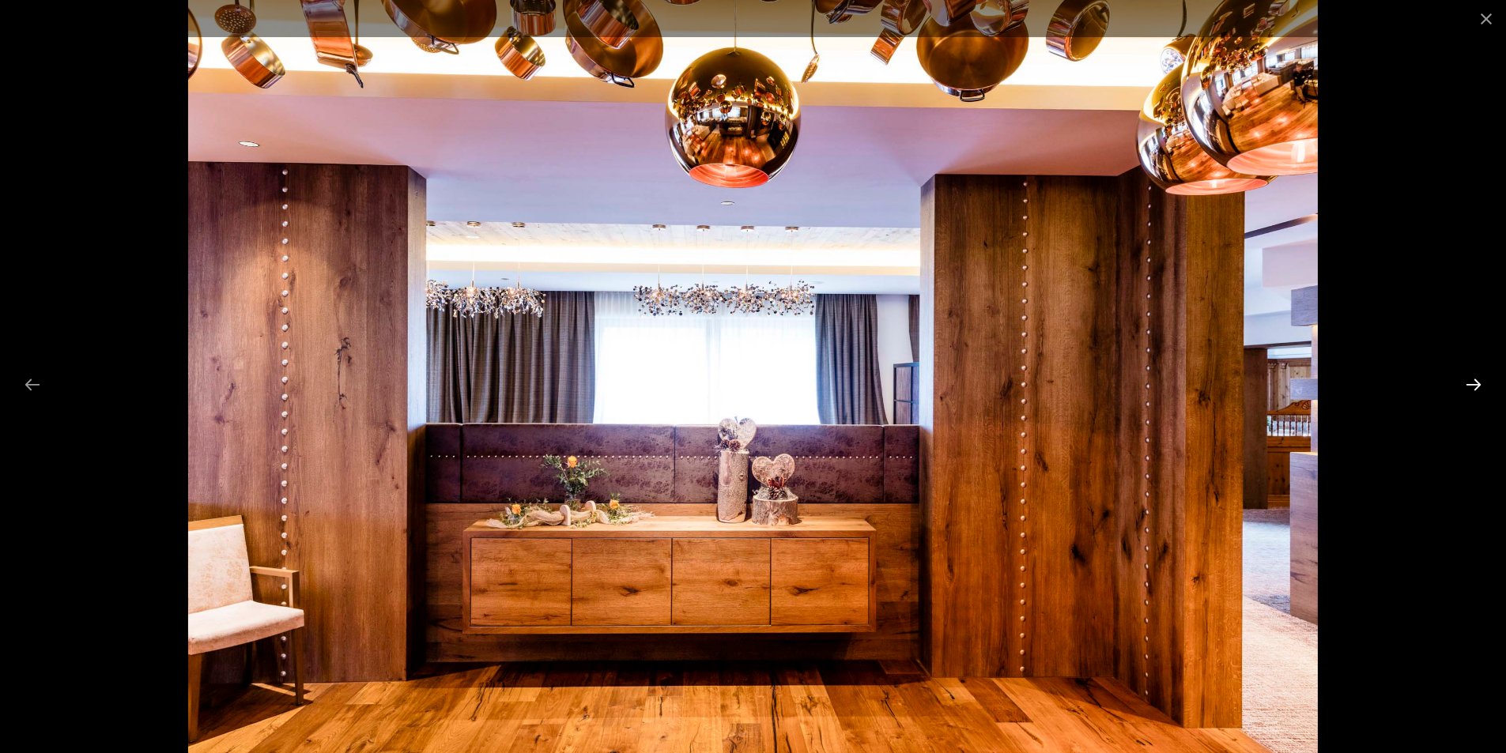
click at [1474, 381] on button "Next slide" at bounding box center [1473, 384] width 33 height 31
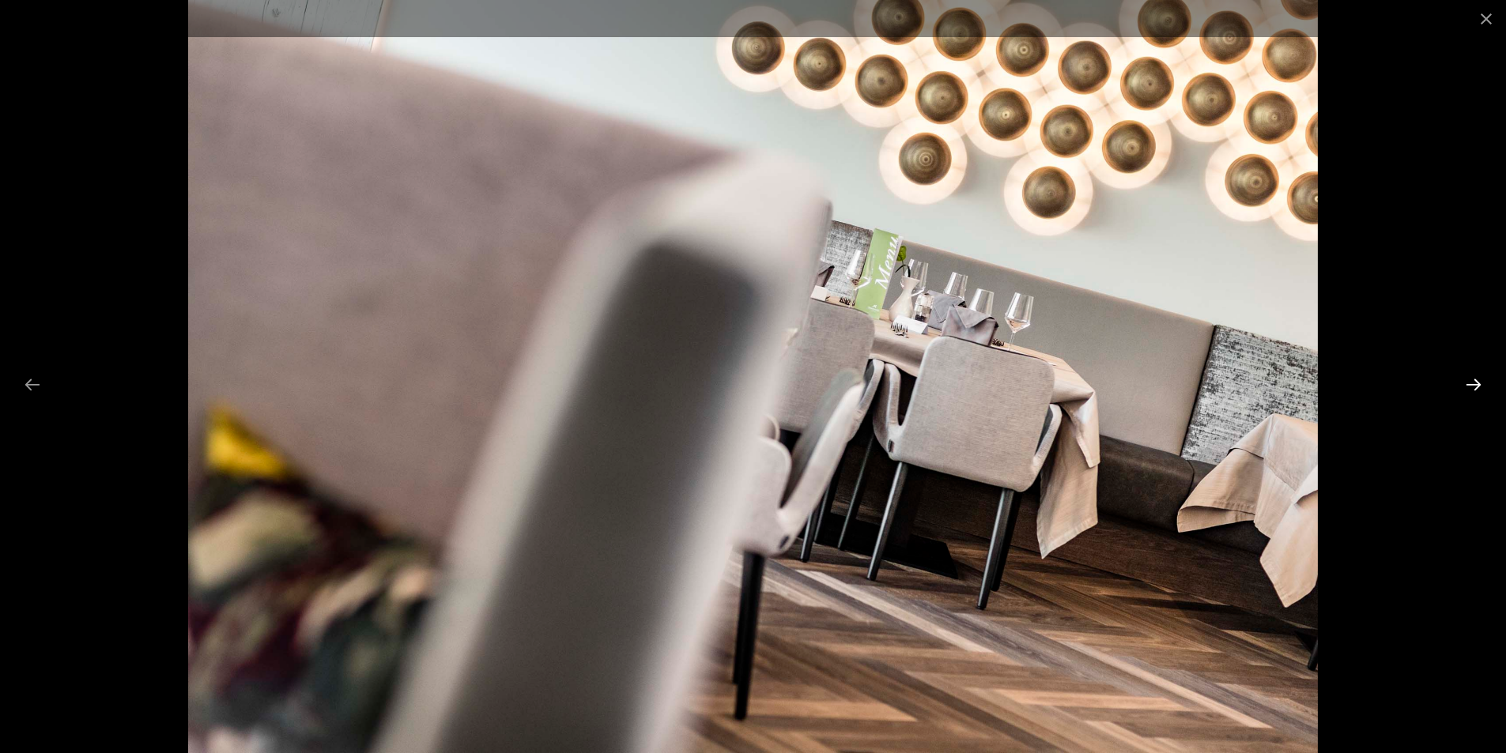
click at [1474, 381] on button "Next slide" at bounding box center [1473, 384] width 33 height 31
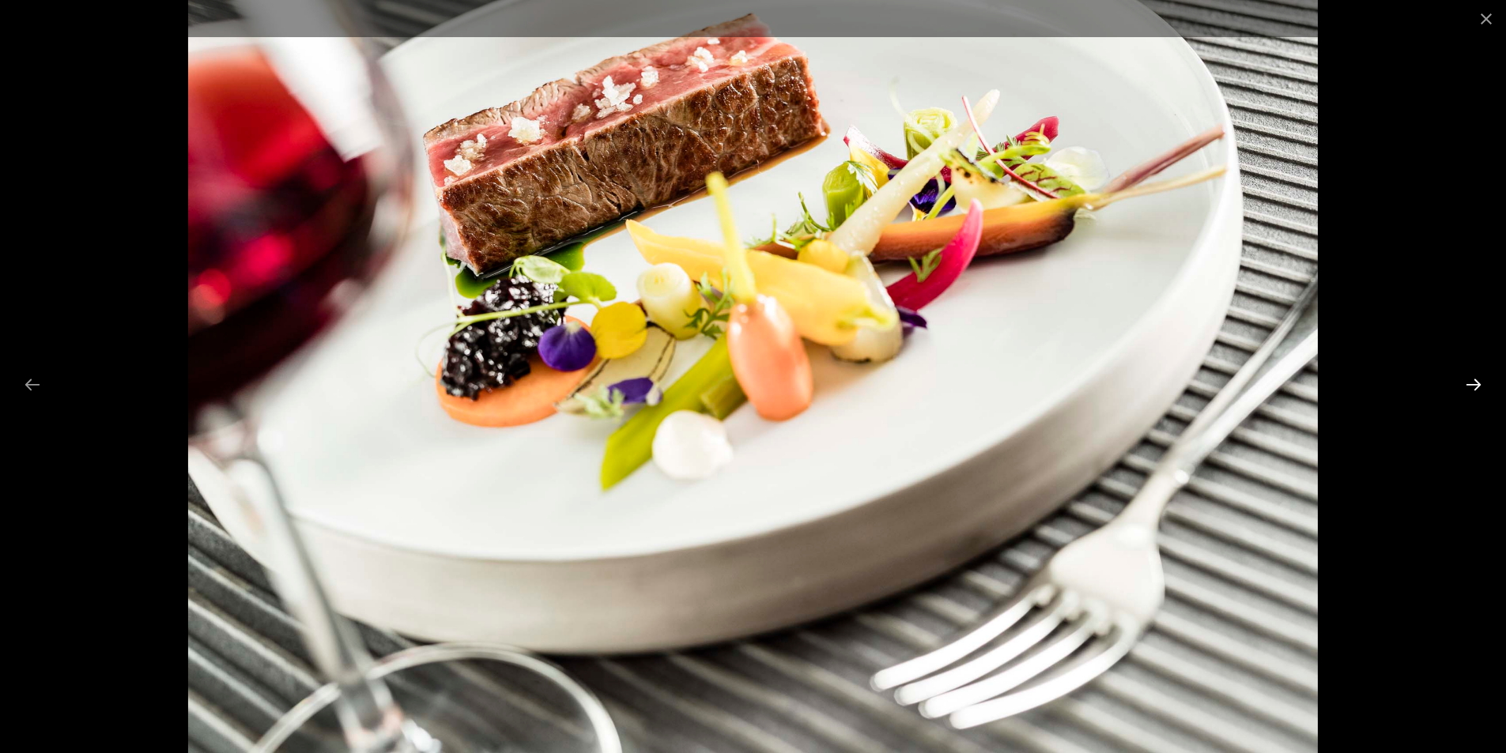
click at [1474, 381] on button "Next slide" at bounding box center [1473, 384] width 33 height 31
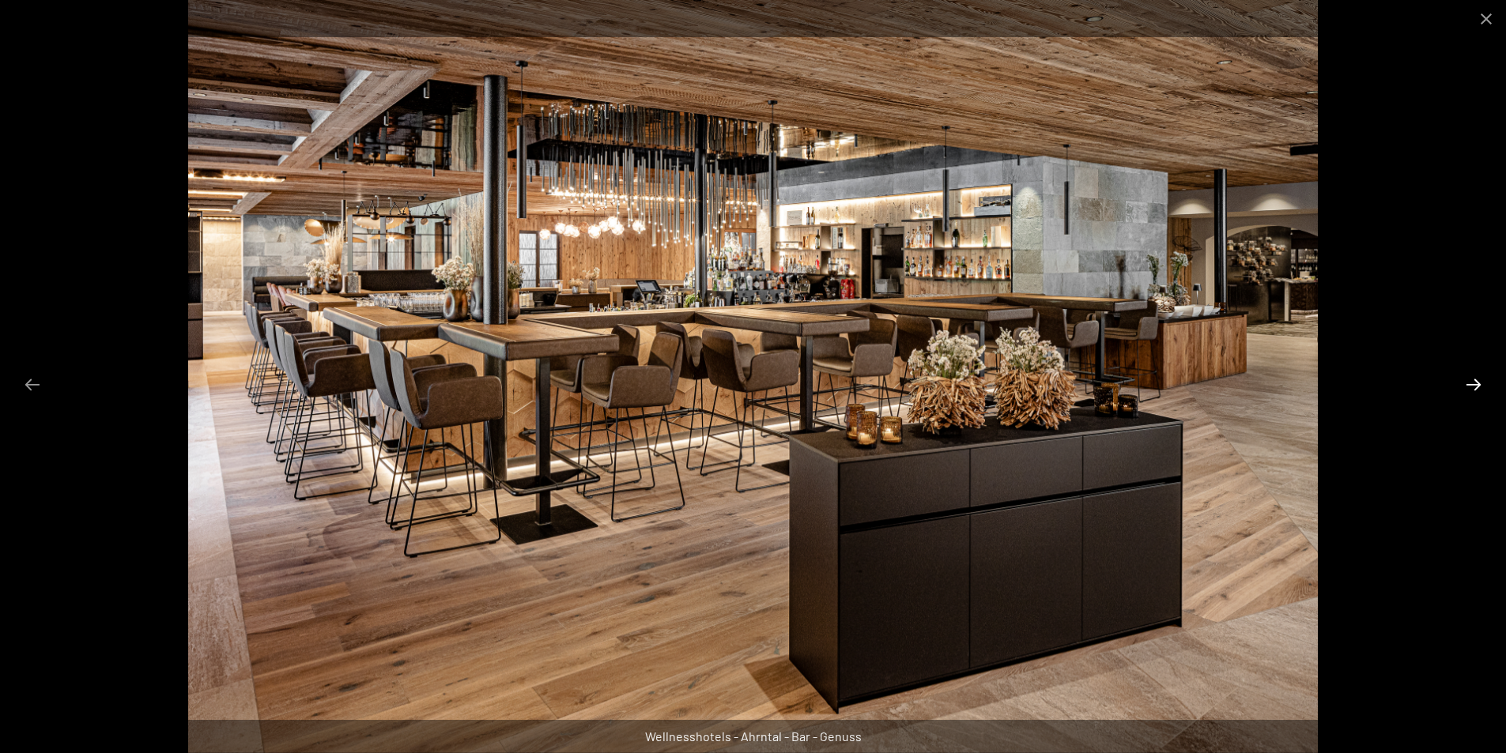
click at [1470, 381] on button "Next slide" at bounding box center [1473, 384] width 33 height 31
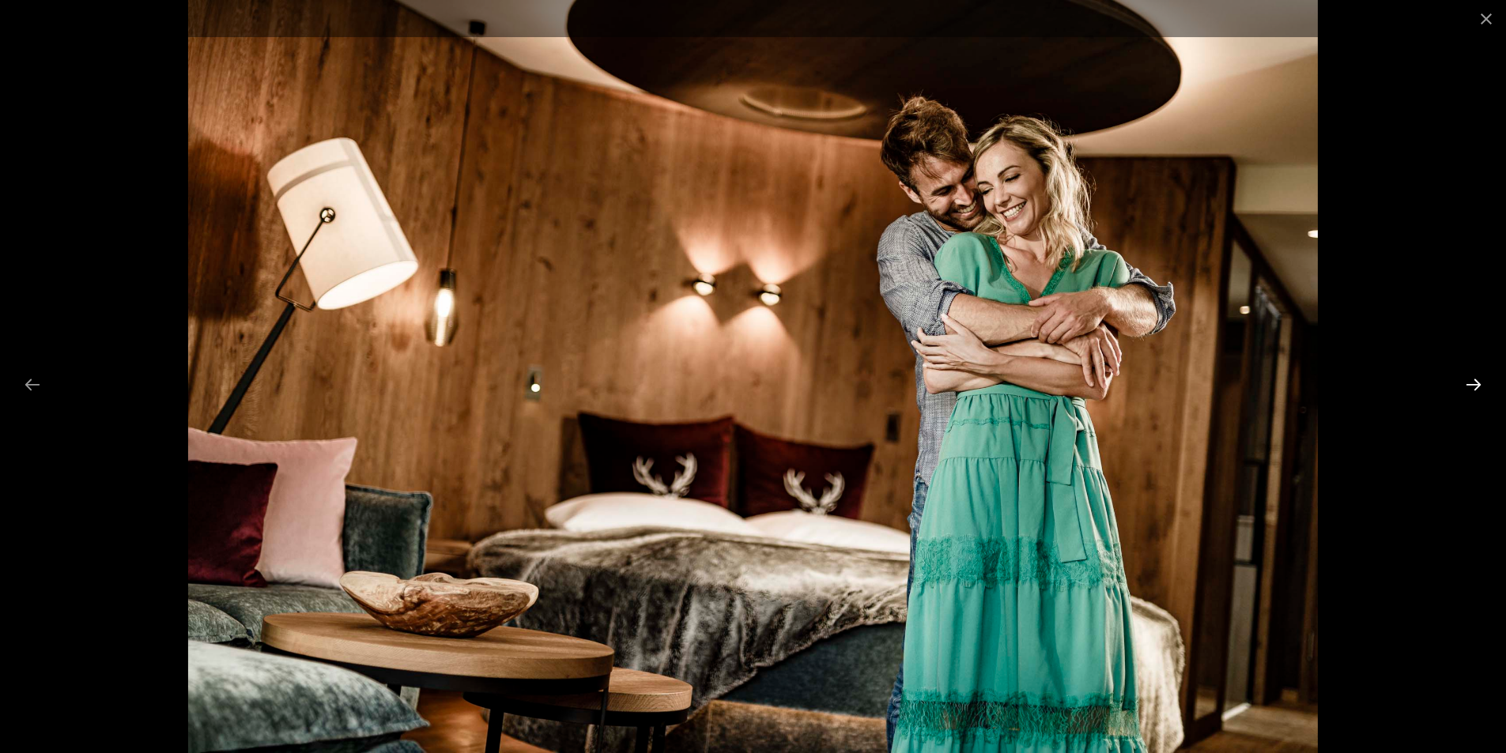
click at [1470, 381] on button "Next slide" at bounding box center [1473, 384] width 33 height 31
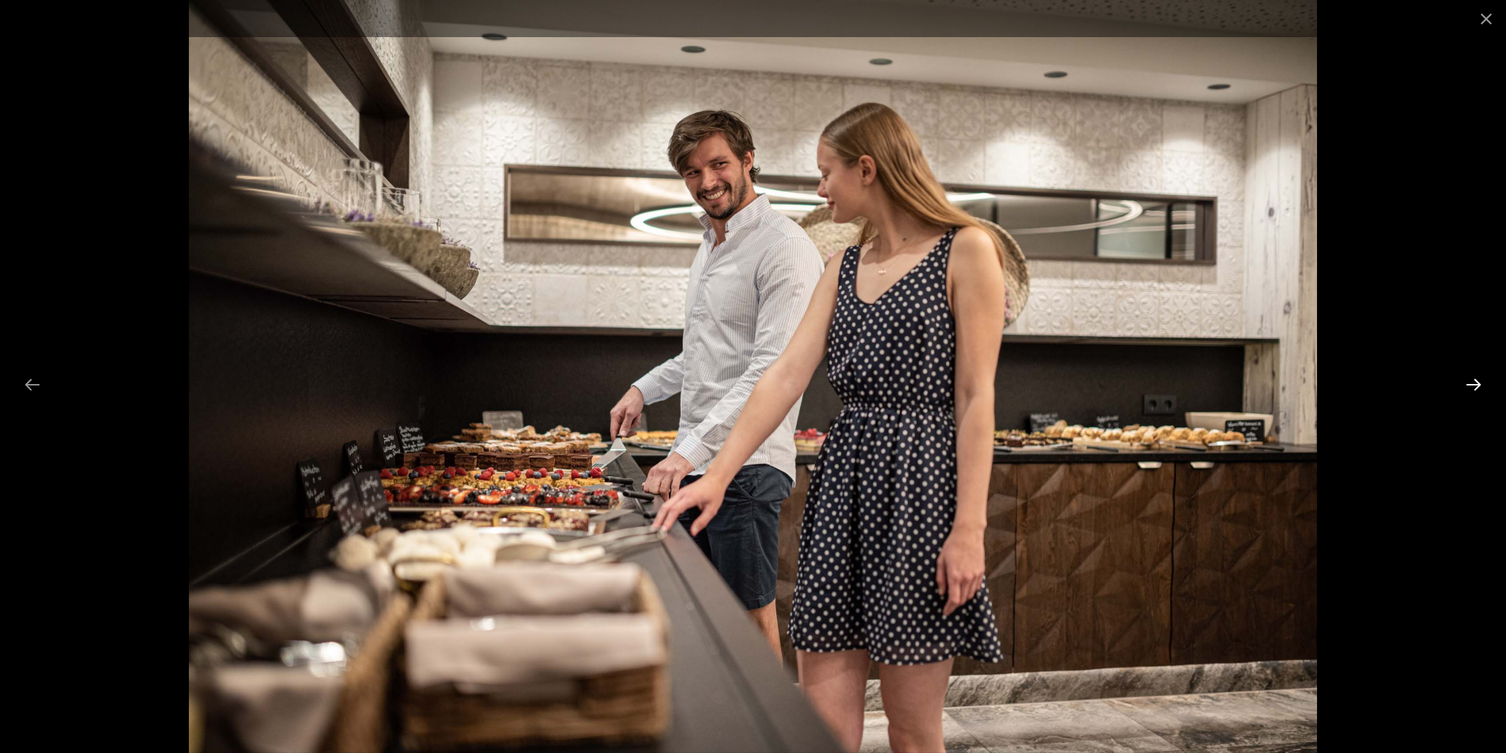
click at [1470, 381] on button "Next slide" at bounding box center [1473, 384] width 33 height 31
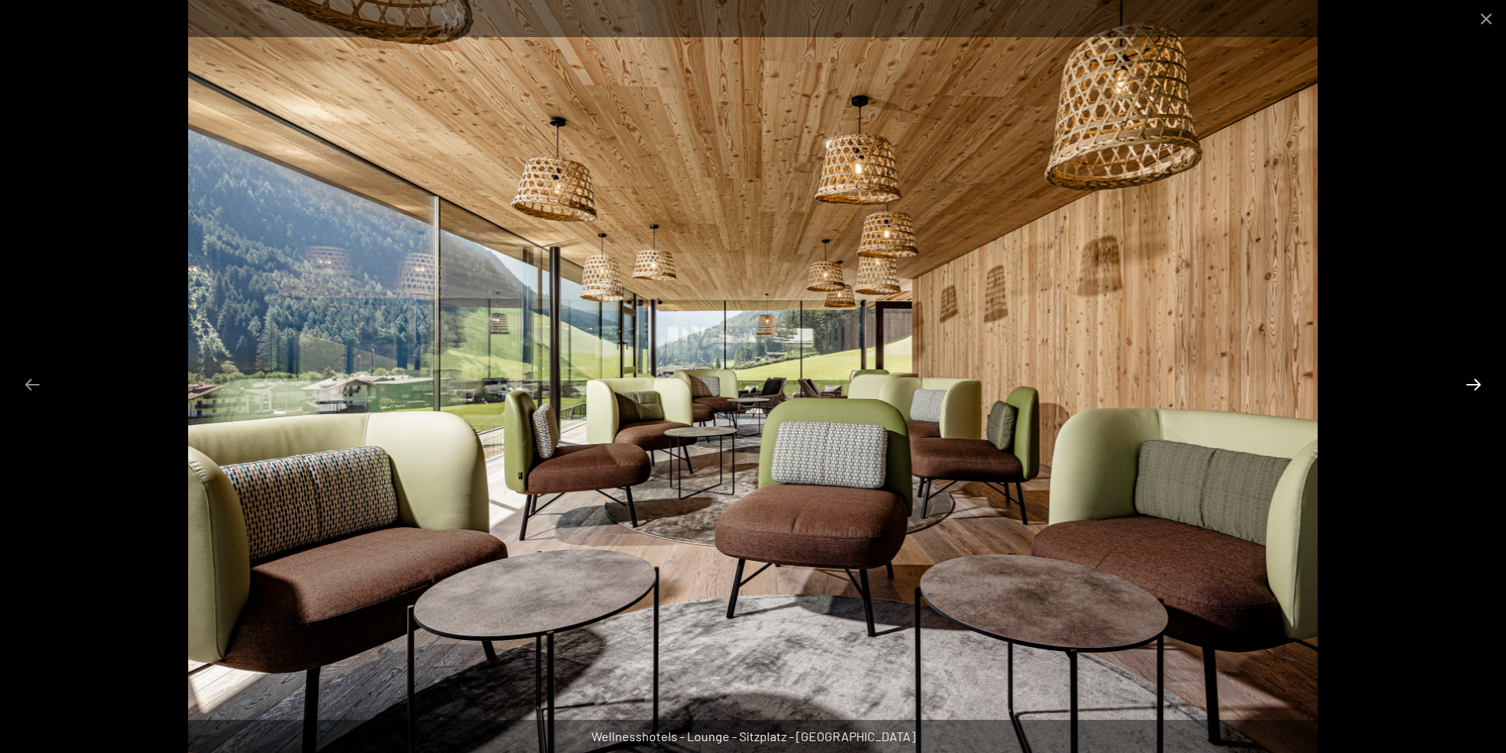
click at [1470, 381] on button "Next slide" at bounding box center [1473, 384] width 33 height 31
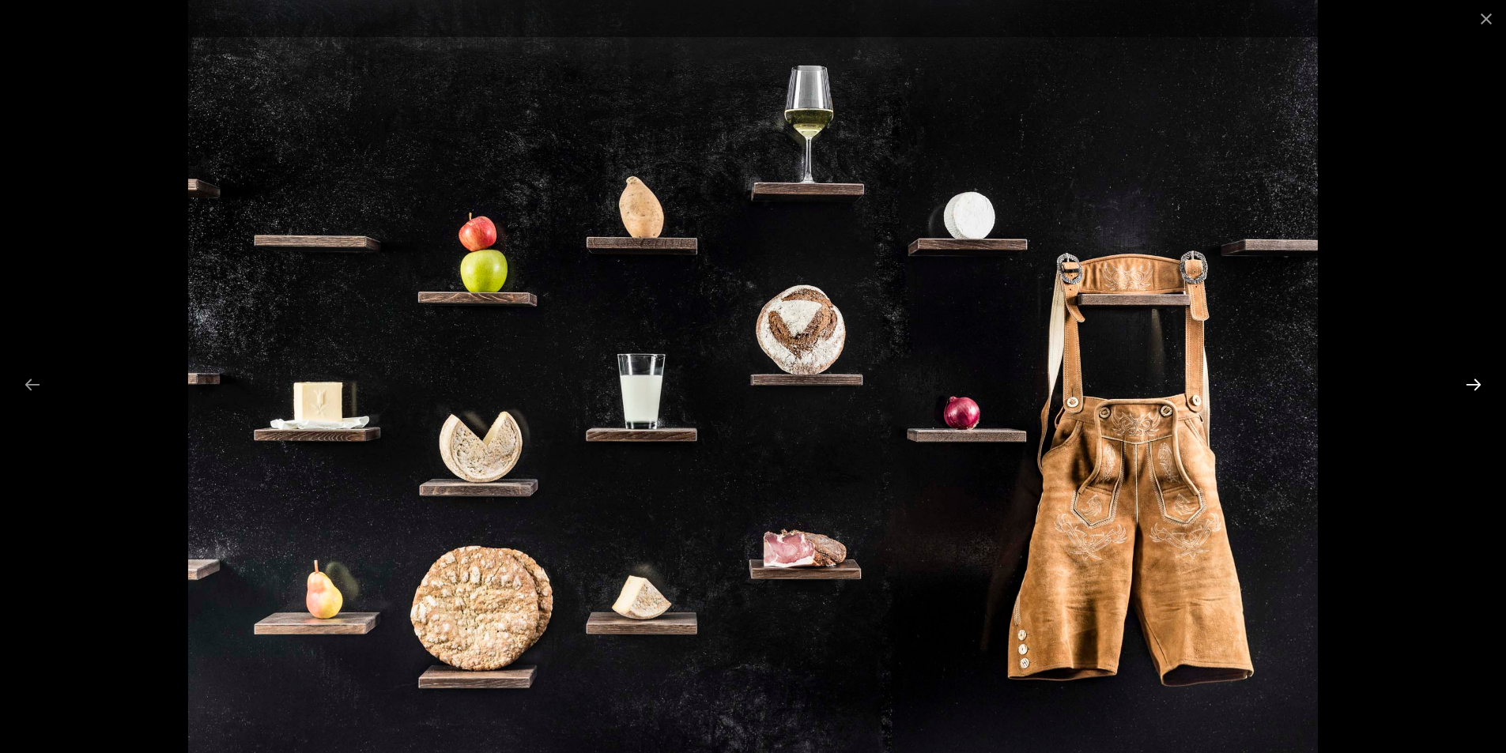
click at [1470, 381] on button "Next slide" at bounding box center [1473, 384] width 33 height 31
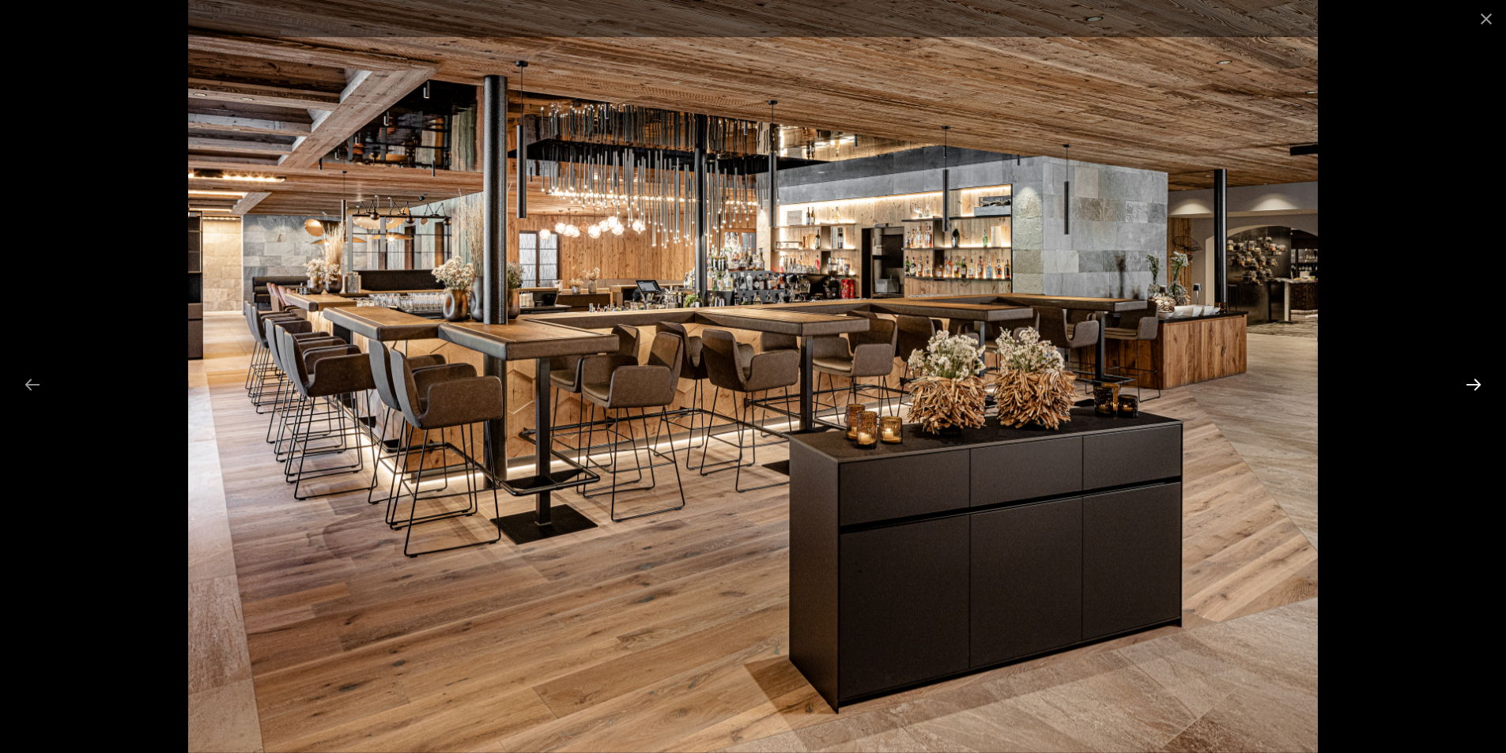
click at [1470, 381] on button "Next slide" at bounding box center [1473, 384] width 33 height 31
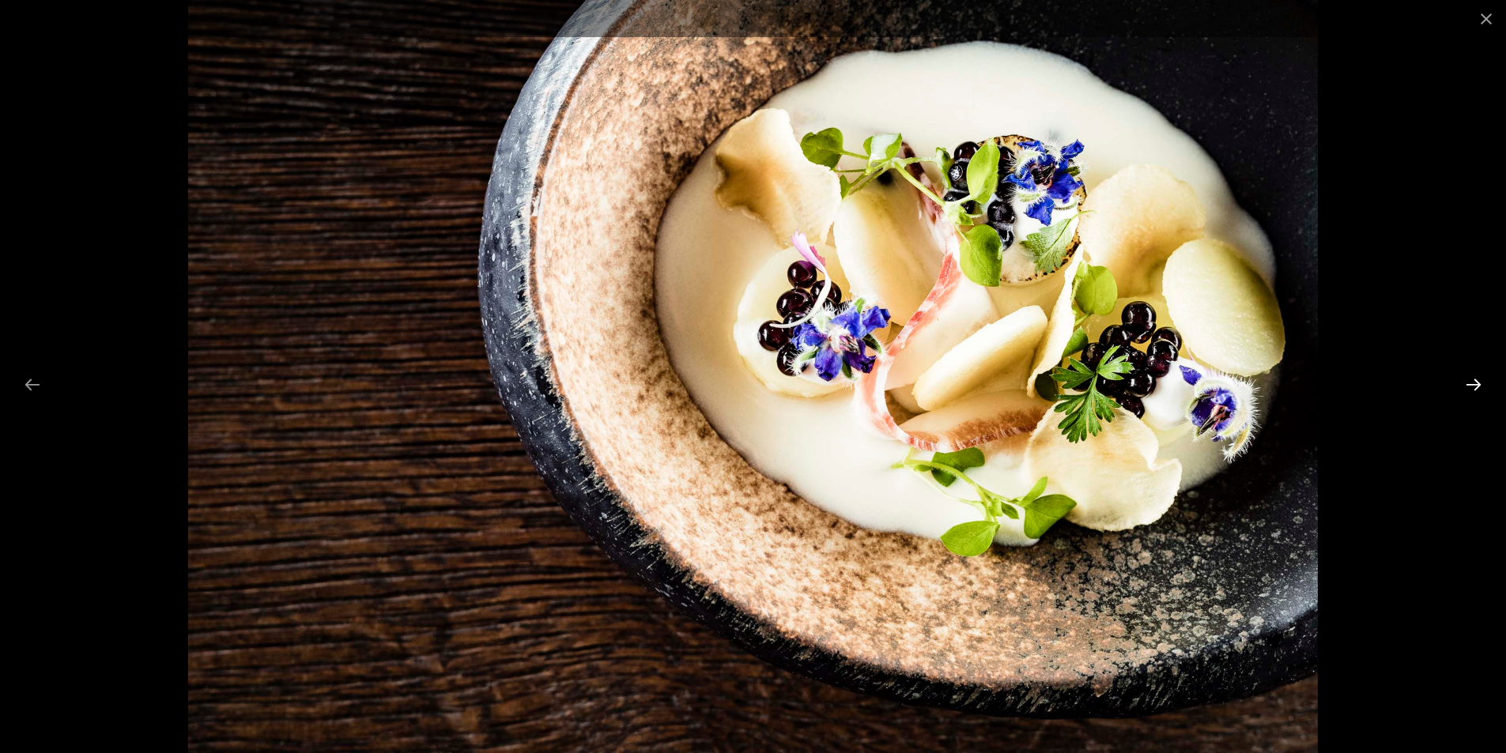
click at [1470, 381] on button "Next slide" at bounding box center [1473, 384] width 33 height 31
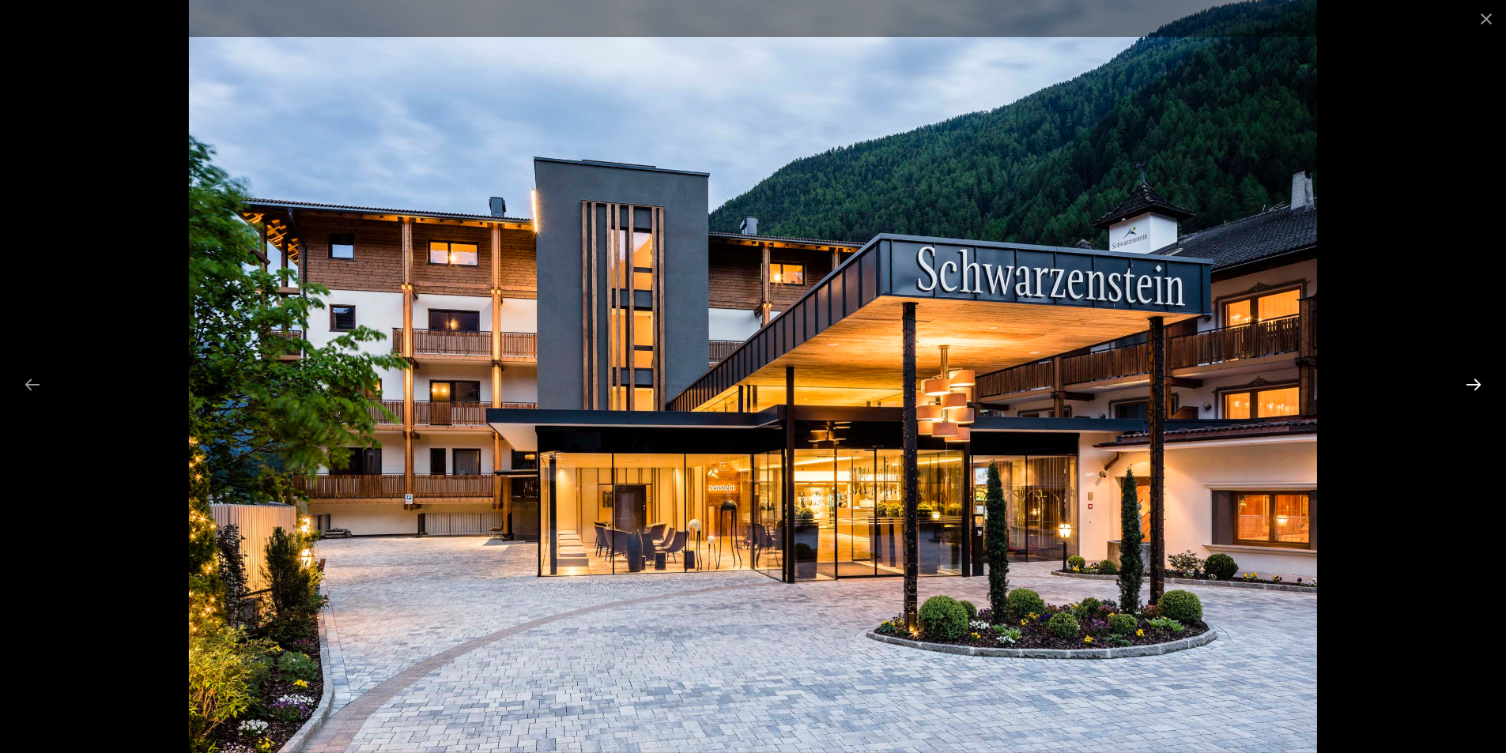
click at [1470, 381] on button "Next slide" at bounding box center [1473, 384] width 33 height 31
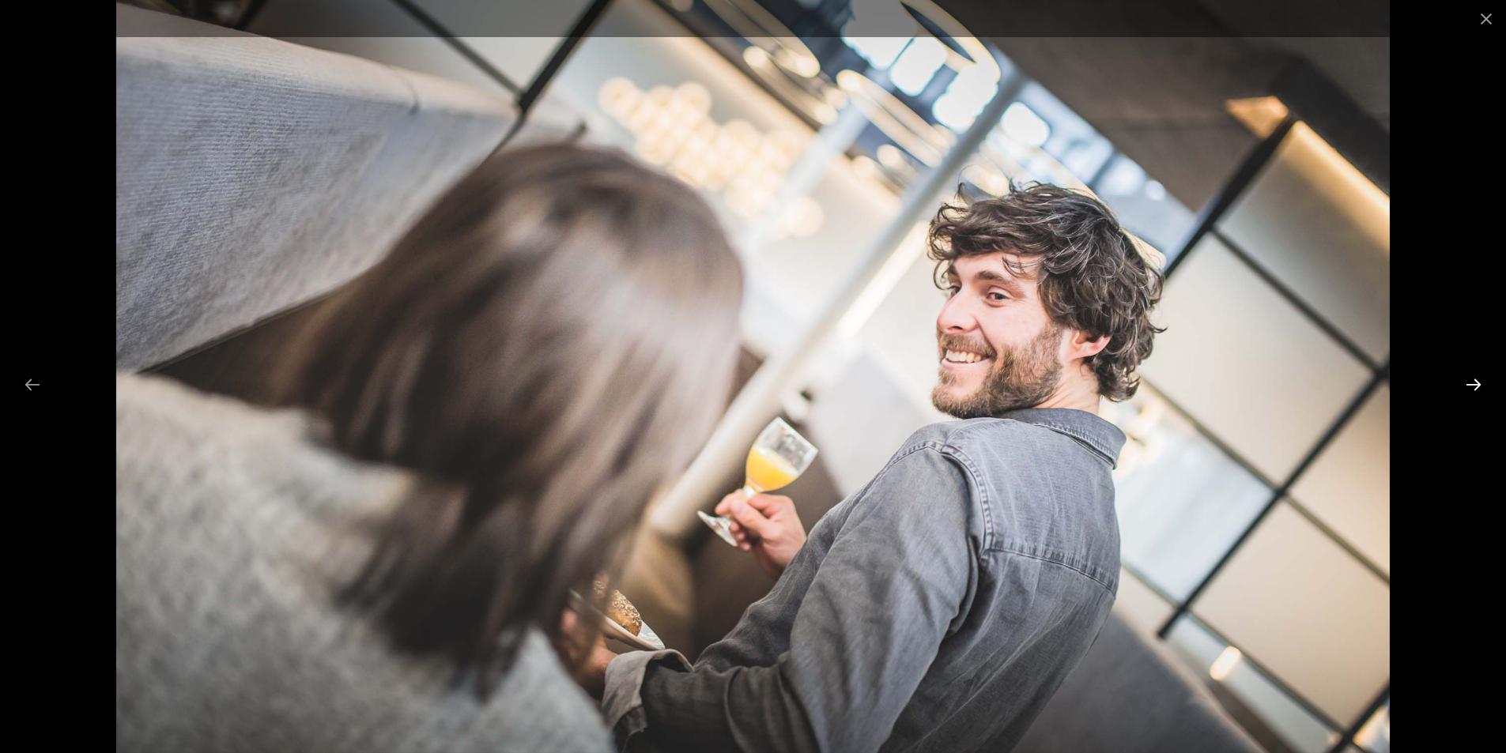
click at [1470, 381] on button "Next slide" at bounding box center [1473, 384] width 33 height 31
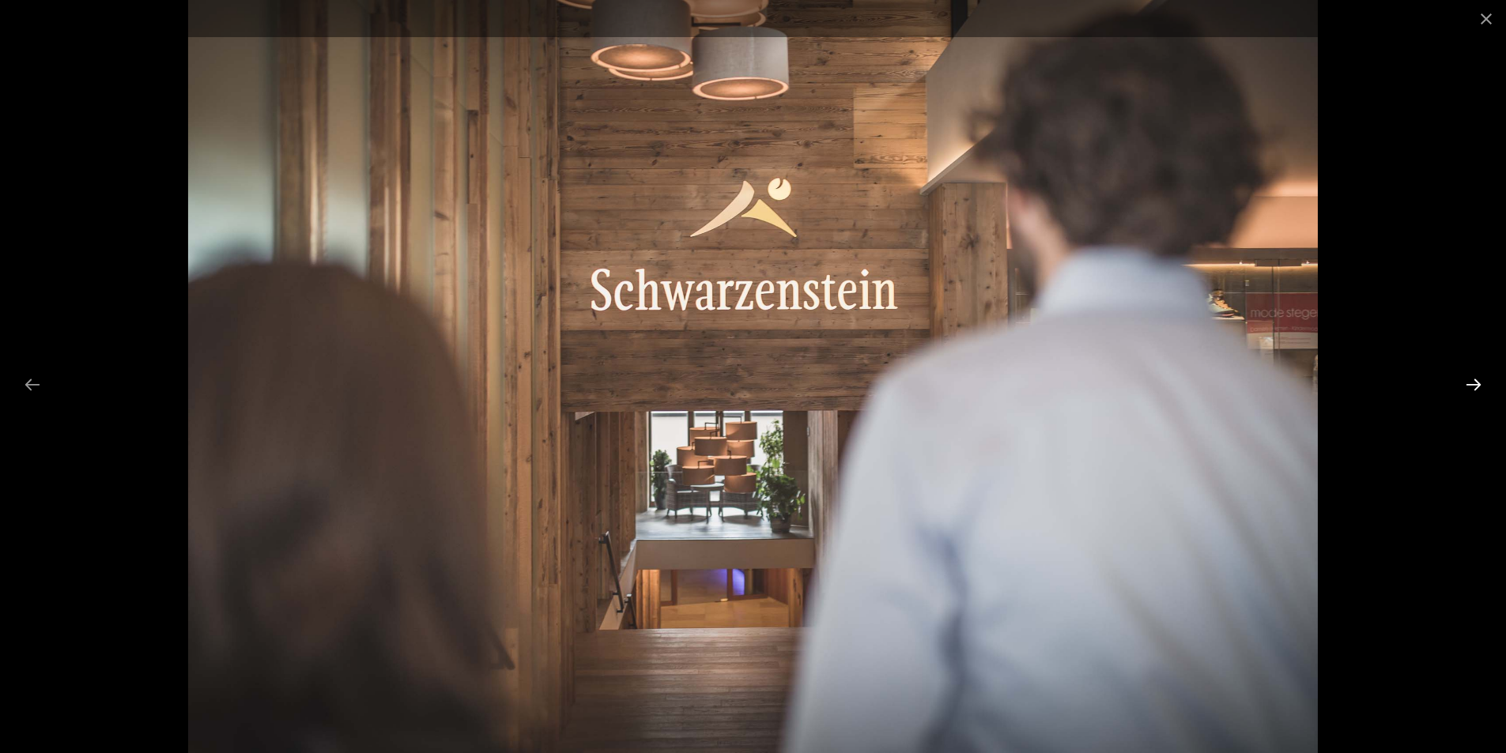
click at [1470, 381] on button "Next slide" at bounding box center [1473, 384] width 33 height 31
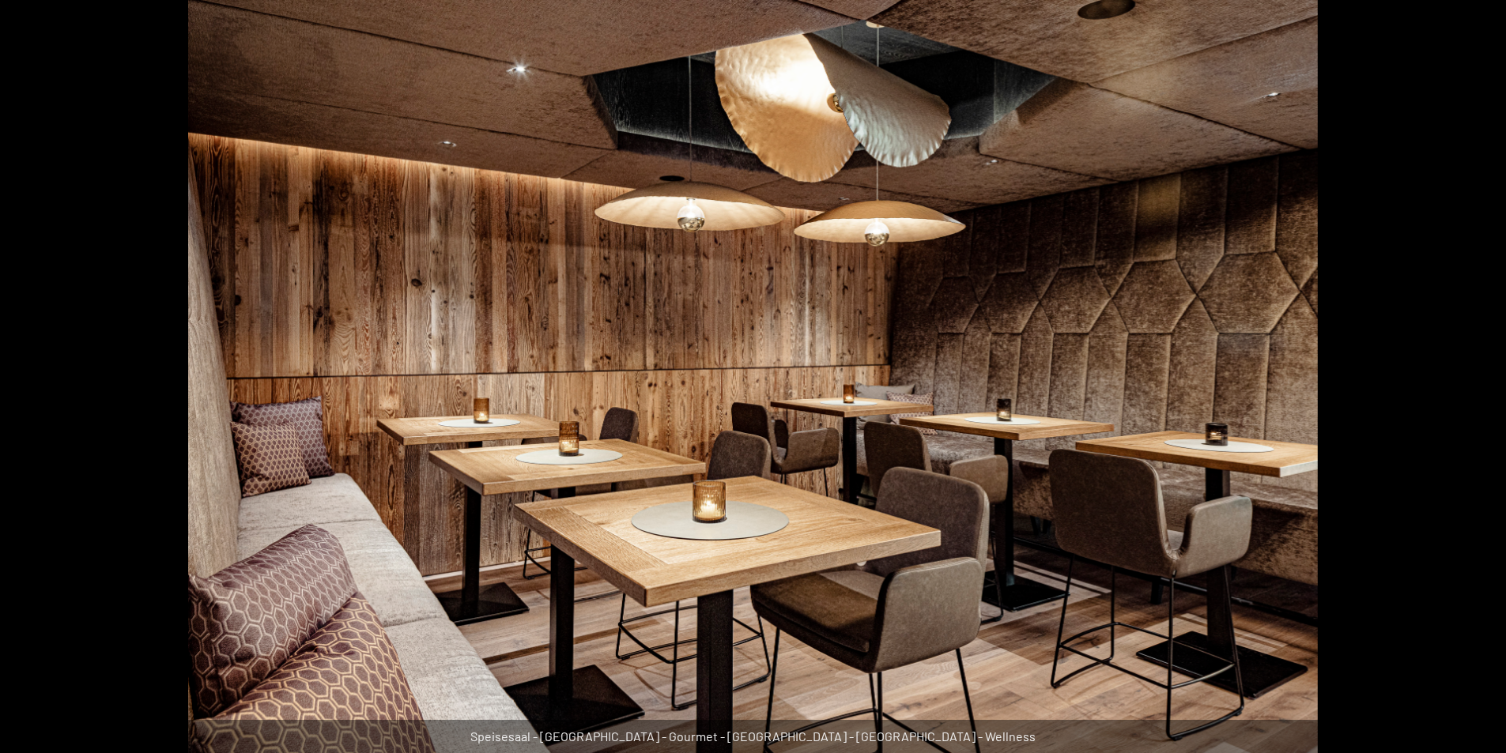
click at [1470, 381] on button "Next slide" at bounding box center [1481, 384] width 33 height 31
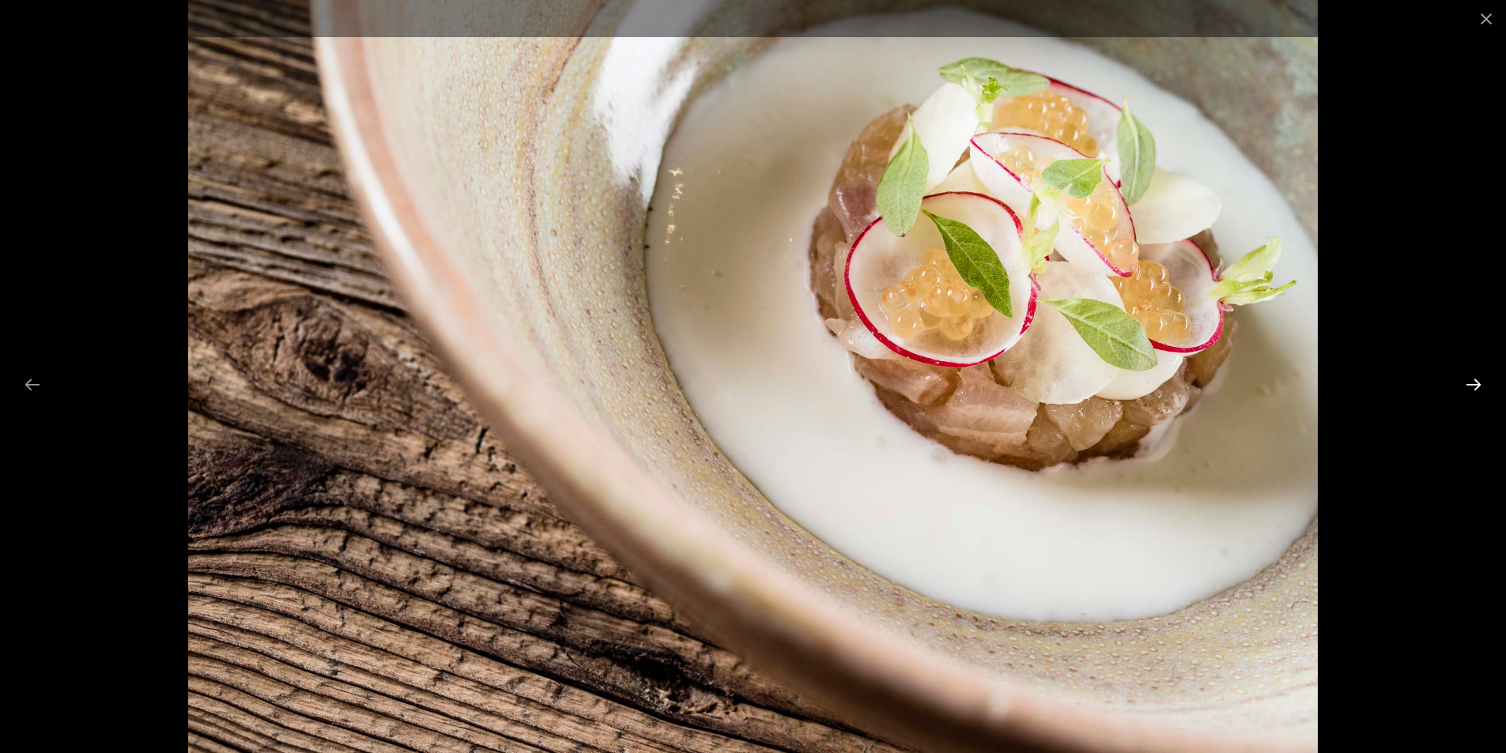
click at [1470, 381] on button "Next slide" at bounding box center [1473, 384] width 33 height 31
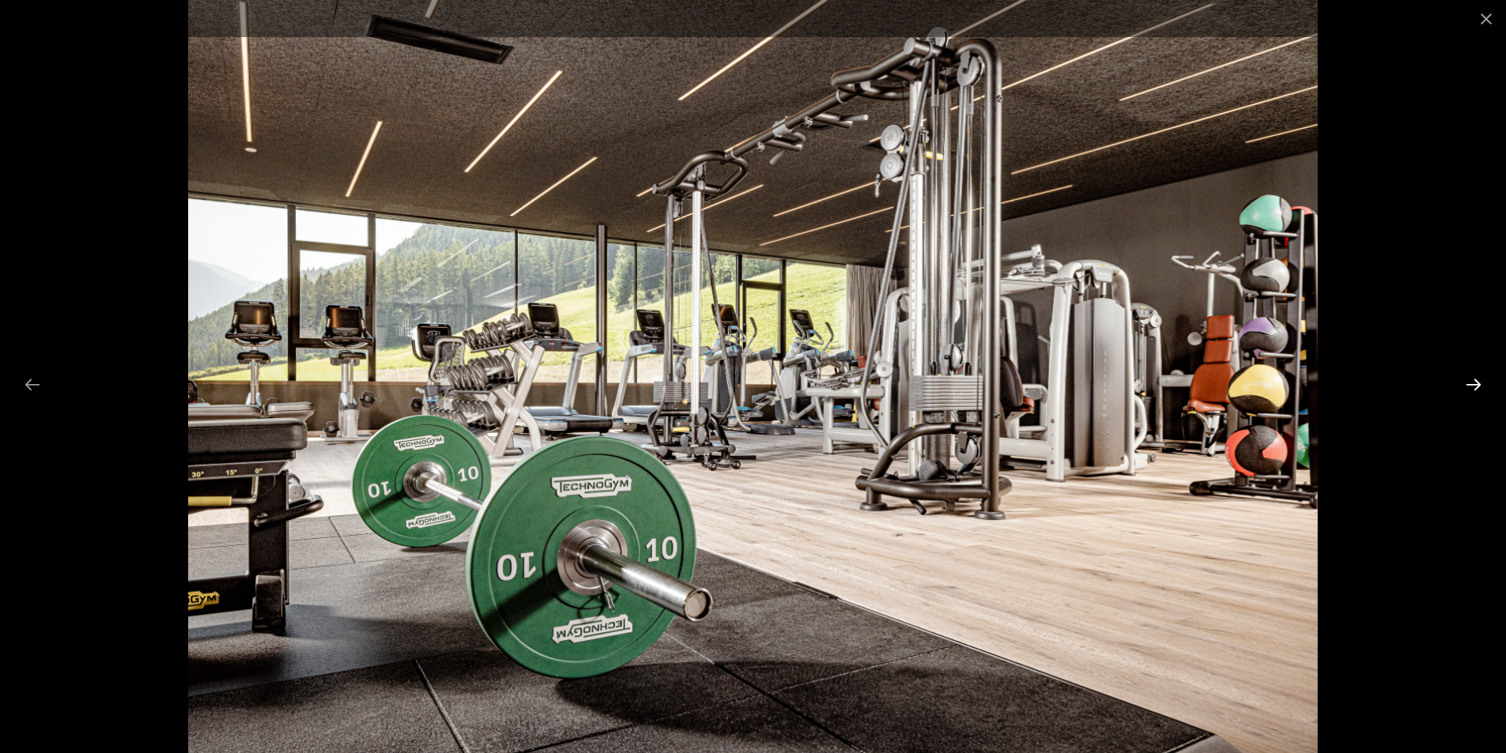
click at [1470, 381] on button "Next slide" at bounding box center [1473, 384] width 33 height 31
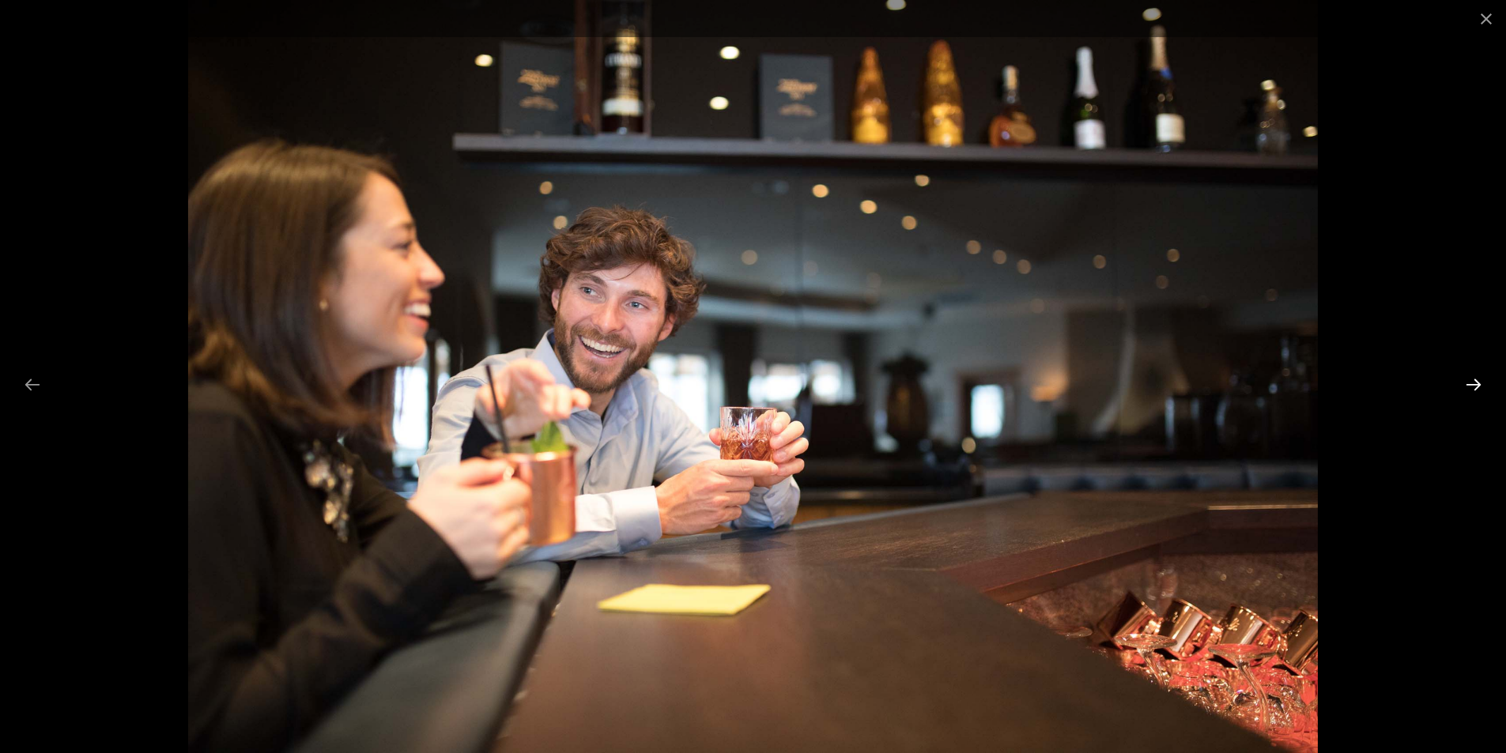
click at [1470, 381] on button "Next slide" at bounding box center [1473, 384] width 33 height 31
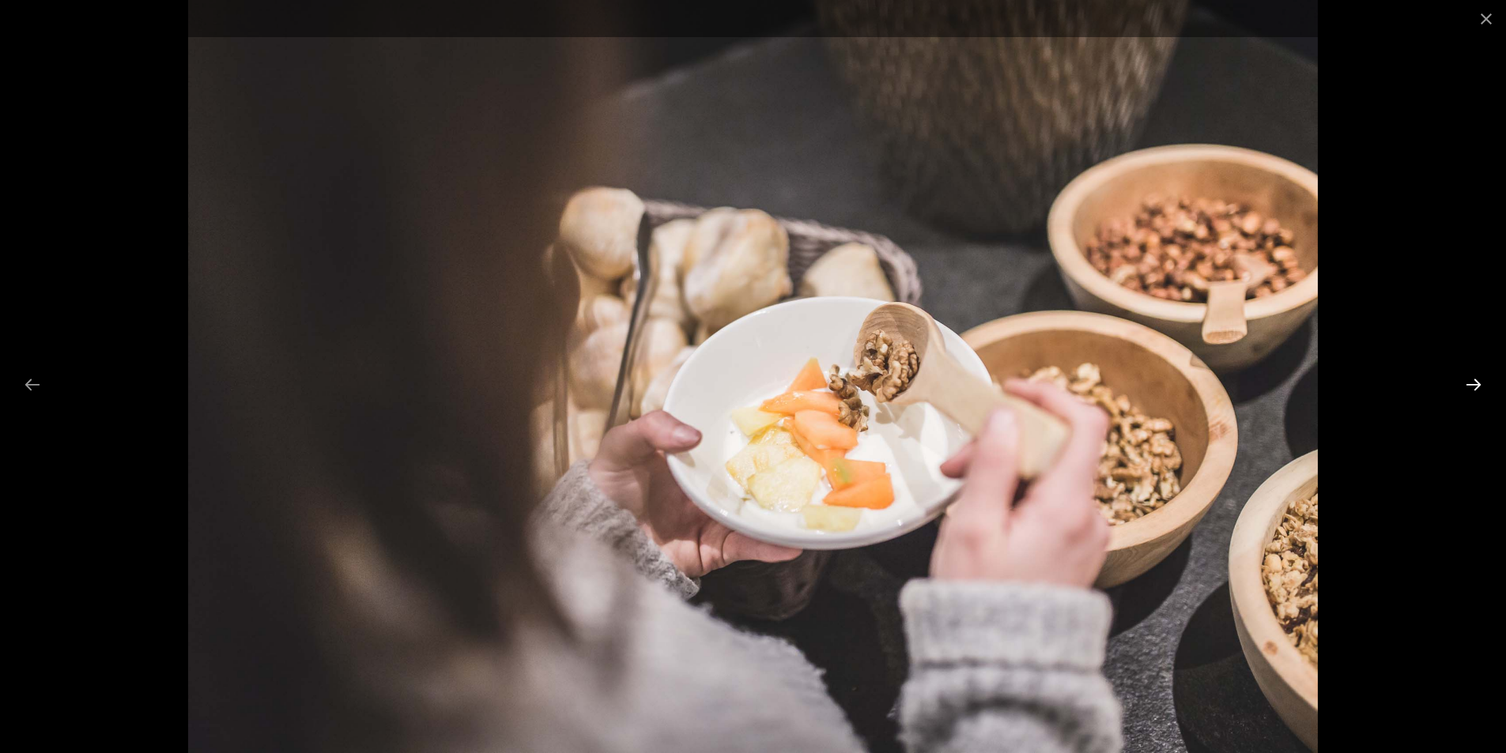
click at [1470, 381] on button "Next slide" at bounding box center [1473, 384] width 33 height 31
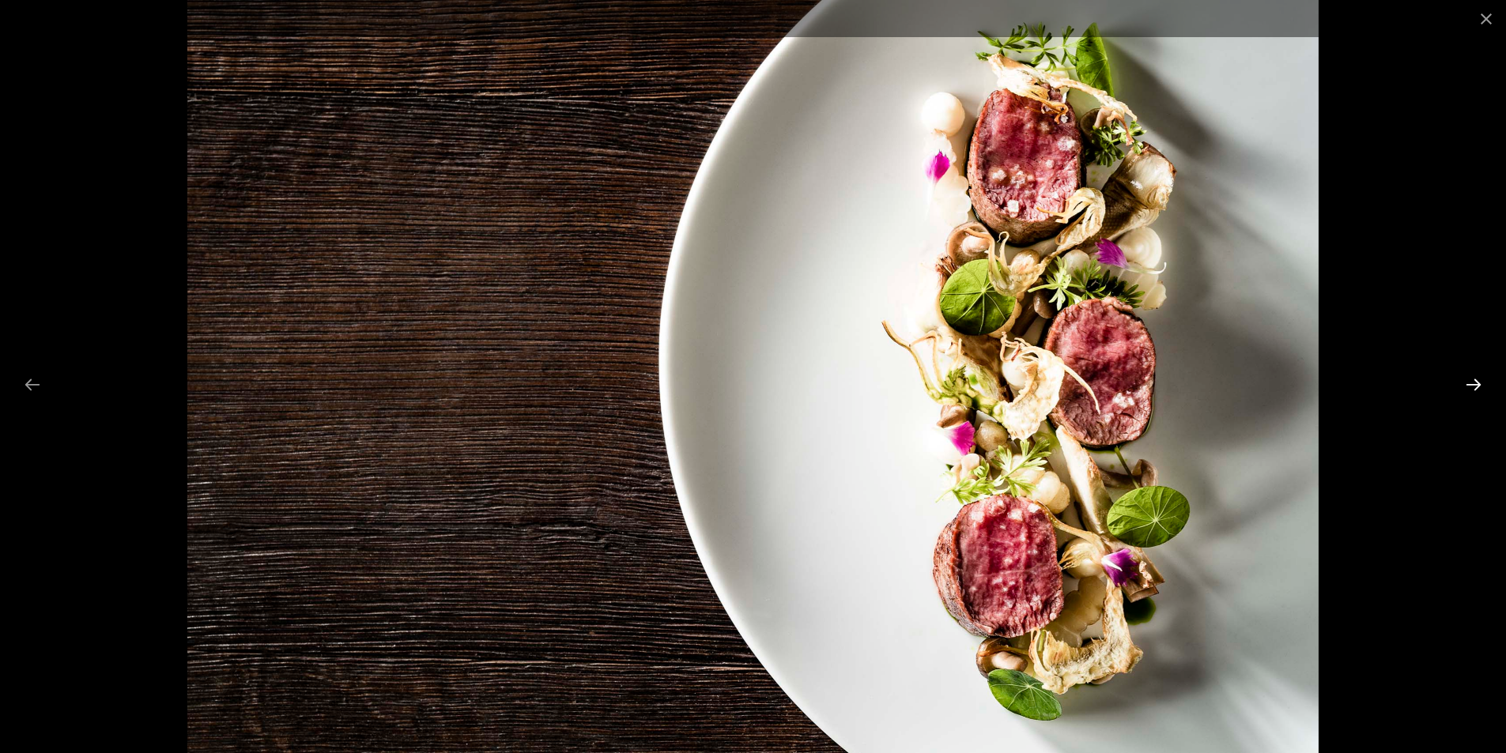
click at [1470, 381] on button "Next slide" at bounding box center [1473, 384] width 33 height 31
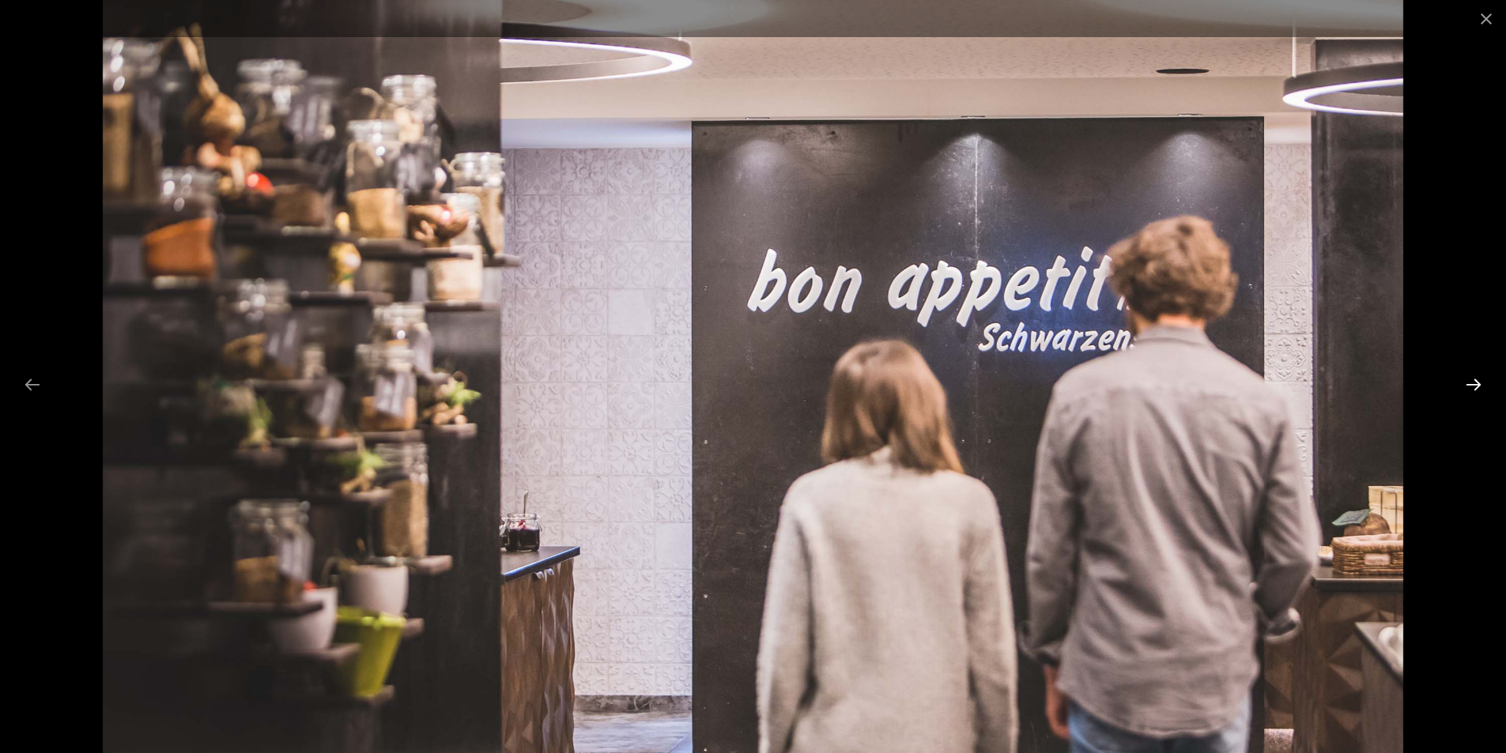
click at [1470, 381] on button "Next slide" at bounding box center [1473, 384] width 33 height 31
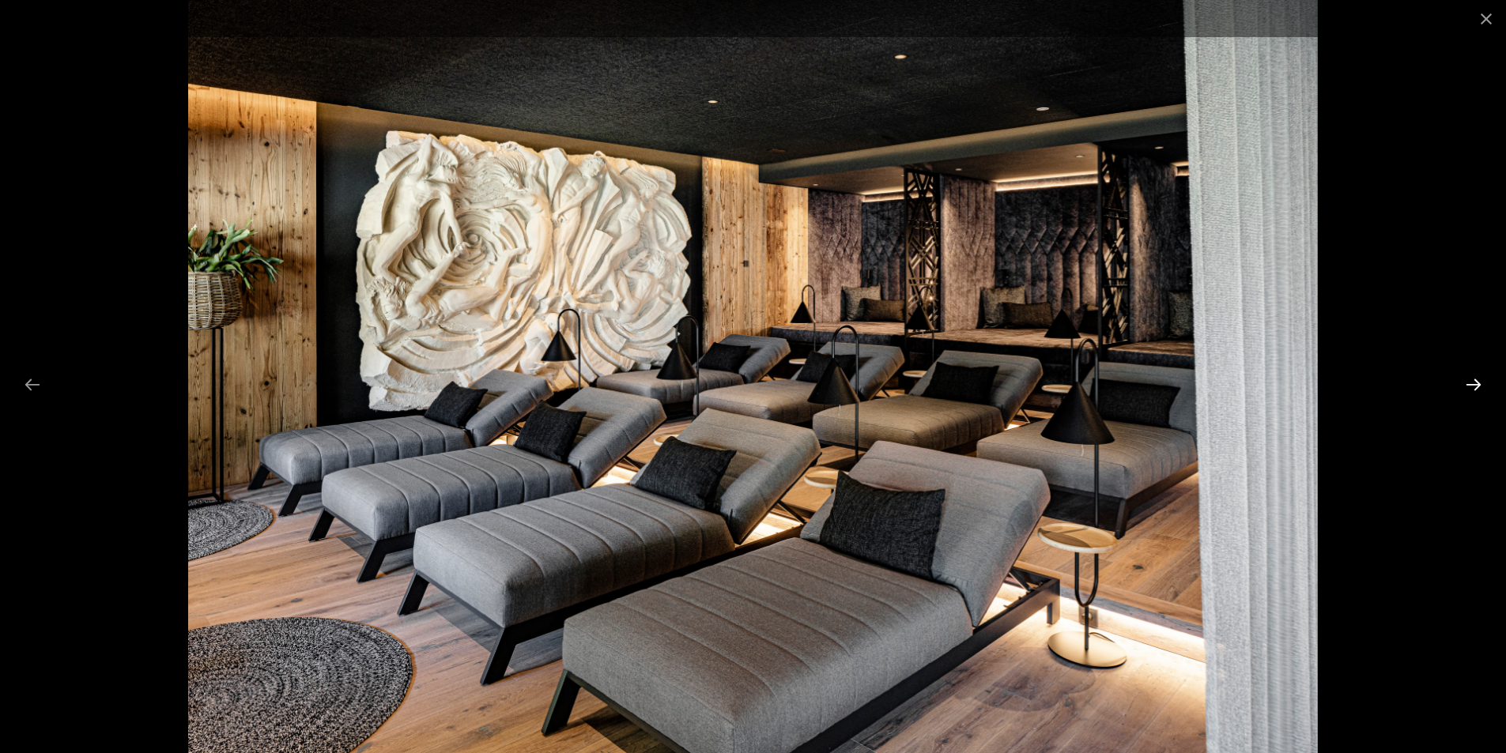
click at [1470, 381] on button "Next slide" at bounding box center [1473, 384] width 33 height 31
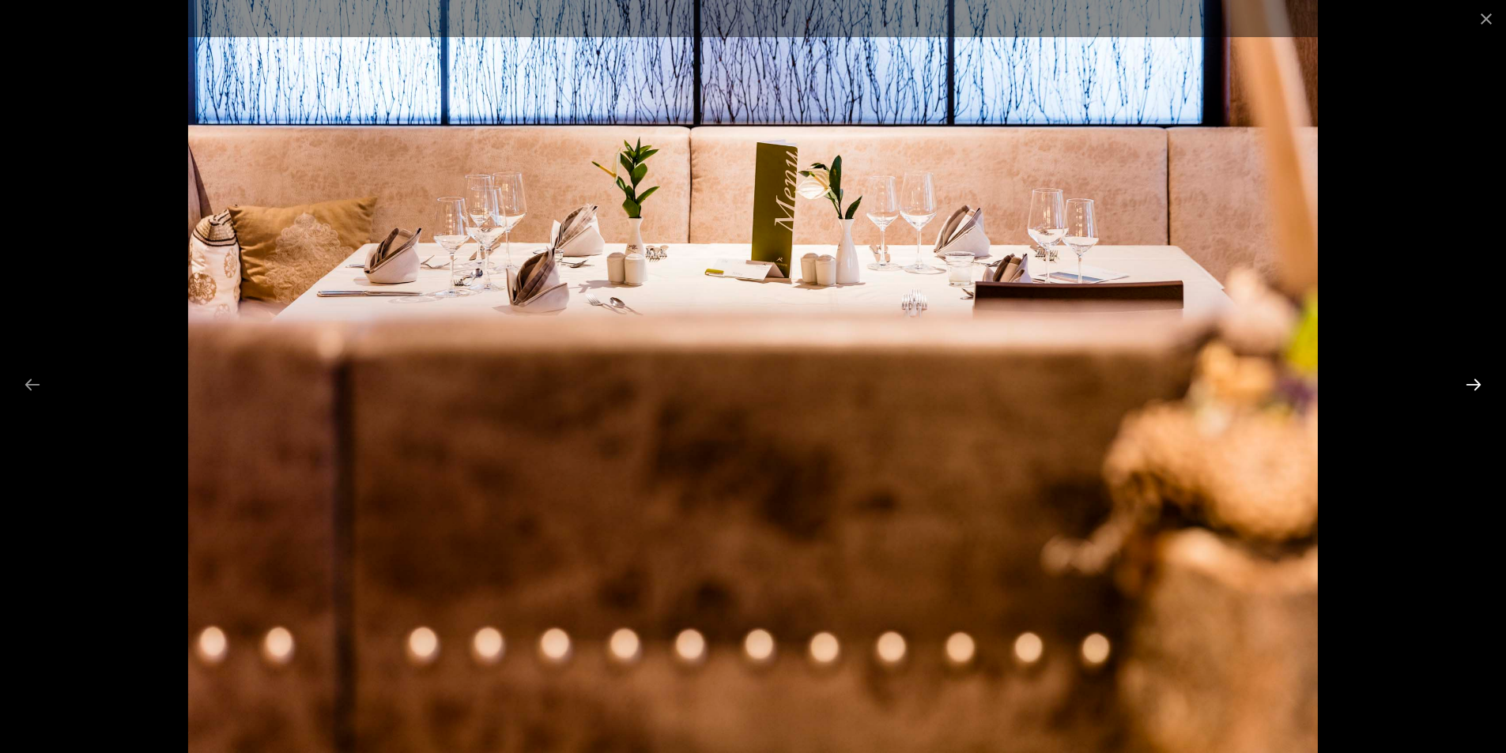
click at [1470, 381] on button "Next slide" at bounding box center [1473, 384] width 33 height 31
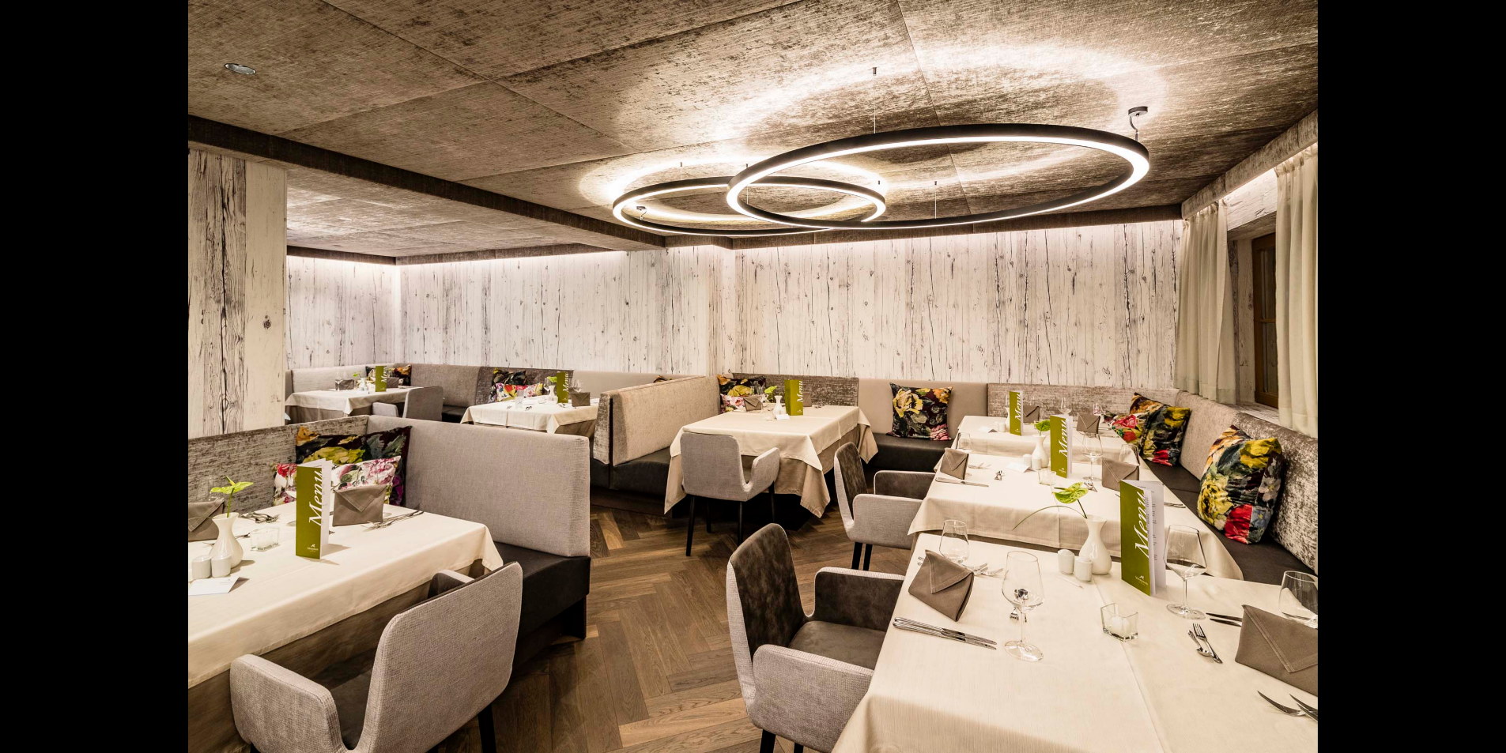
click at [1470, 381] on button "Next slide" at bounding box center [1481, 384] width 33 height 31
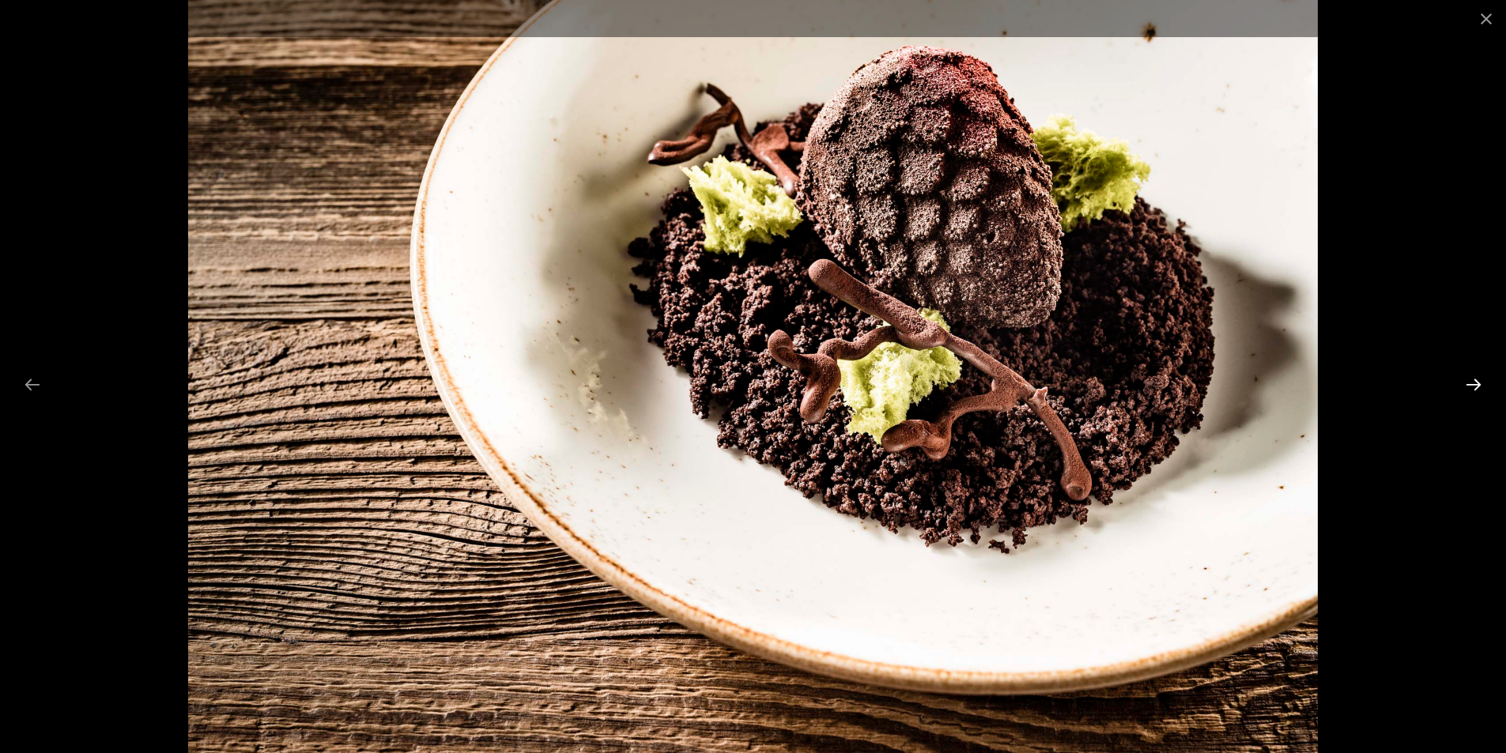
click at [1470, 381] on button "Next slide" at bounding box center [1473, 384] width 33 height 31
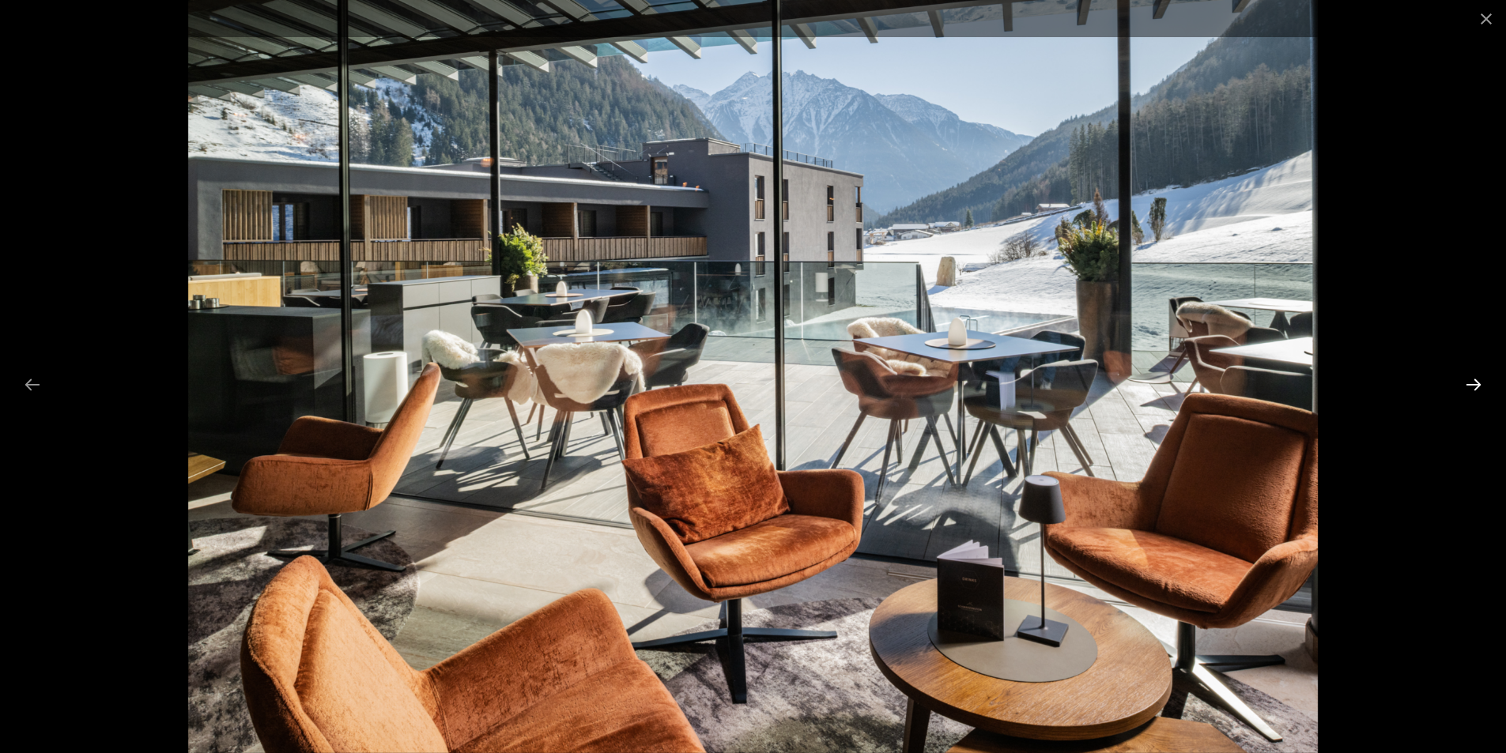
click at [1470, 381] on button "Next slide" at bounding box center [1473, 384] width 33 height 31
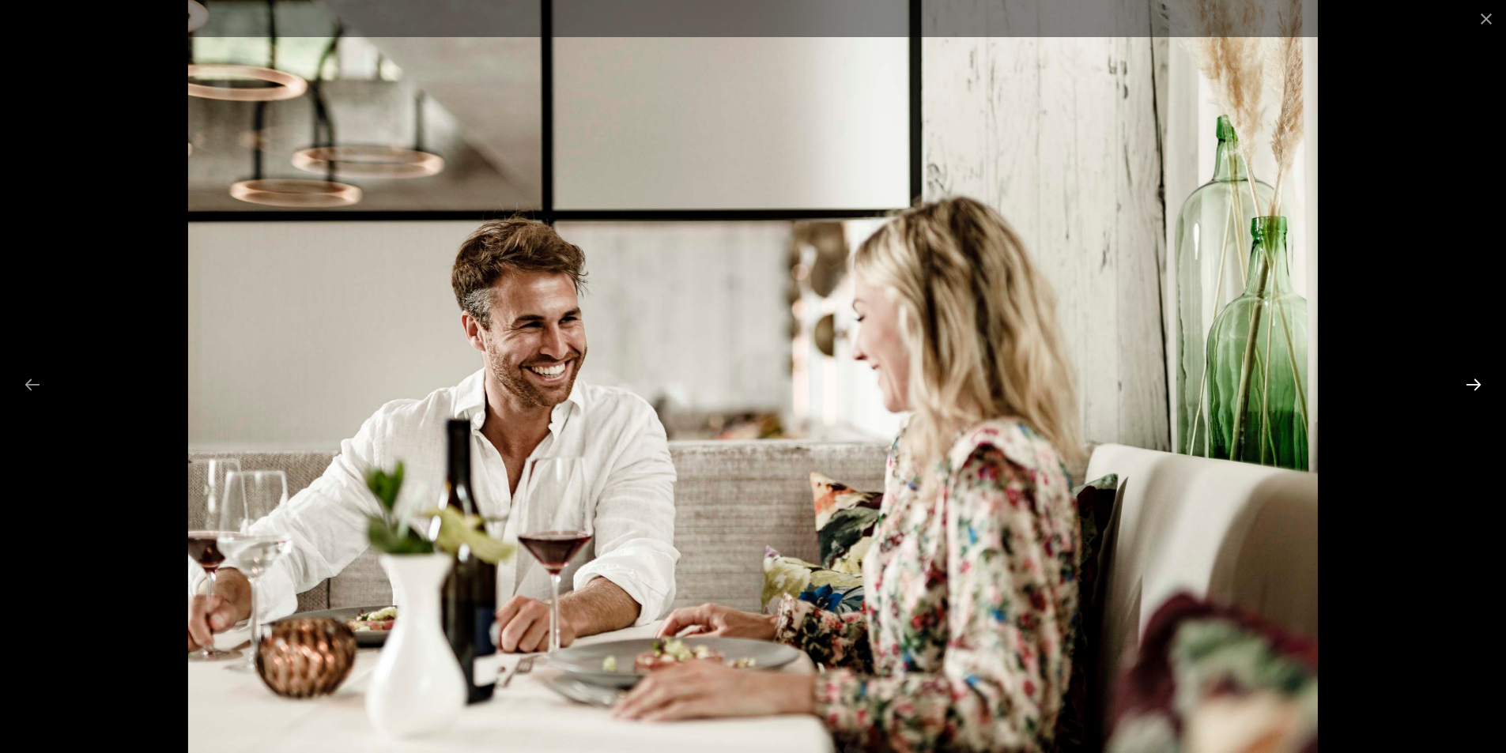
click at [1470, 381] on button "Next slide" at bounding box center [1473, 384] width 33 height 31
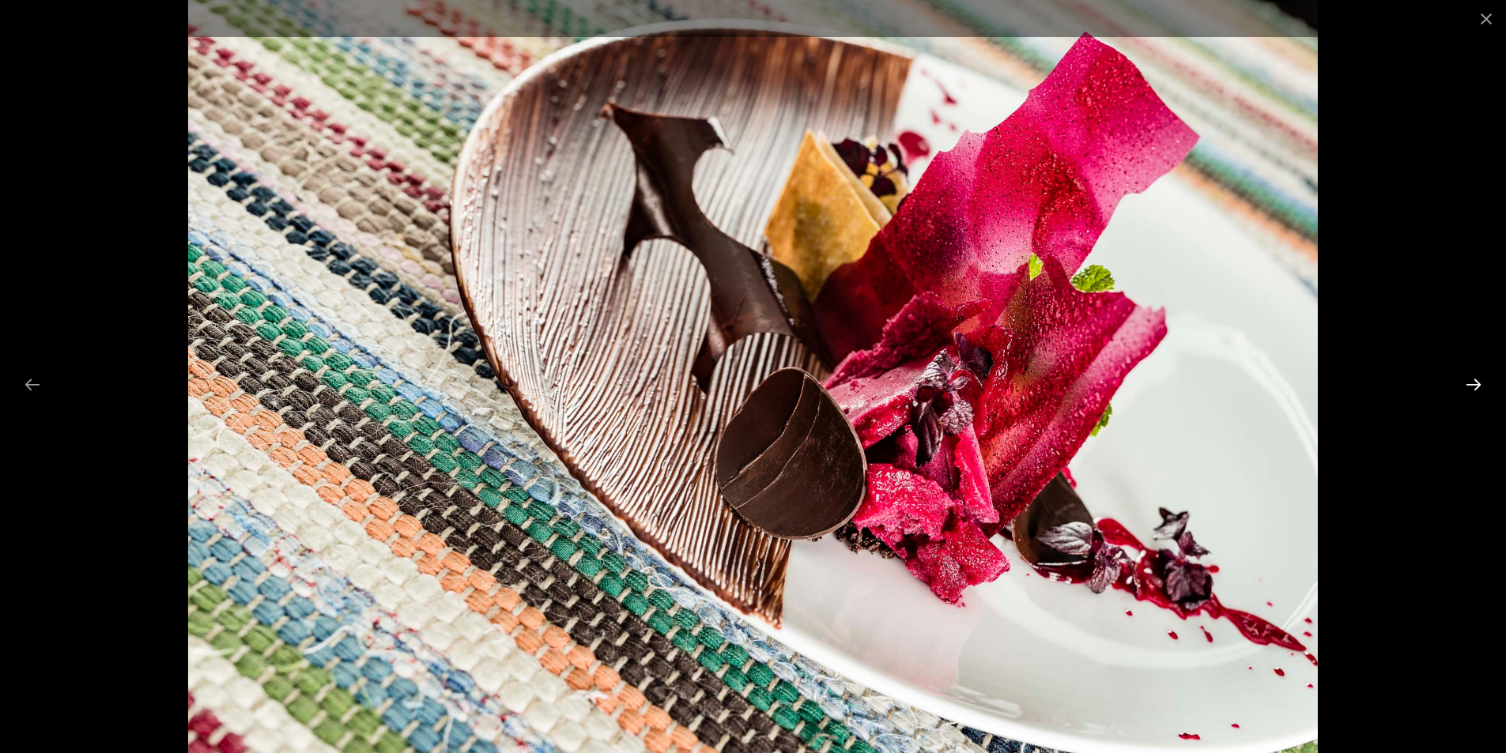
click at [1470, 381] on button "Next slide" at bounding box center [1473, 384] width 33 height 31
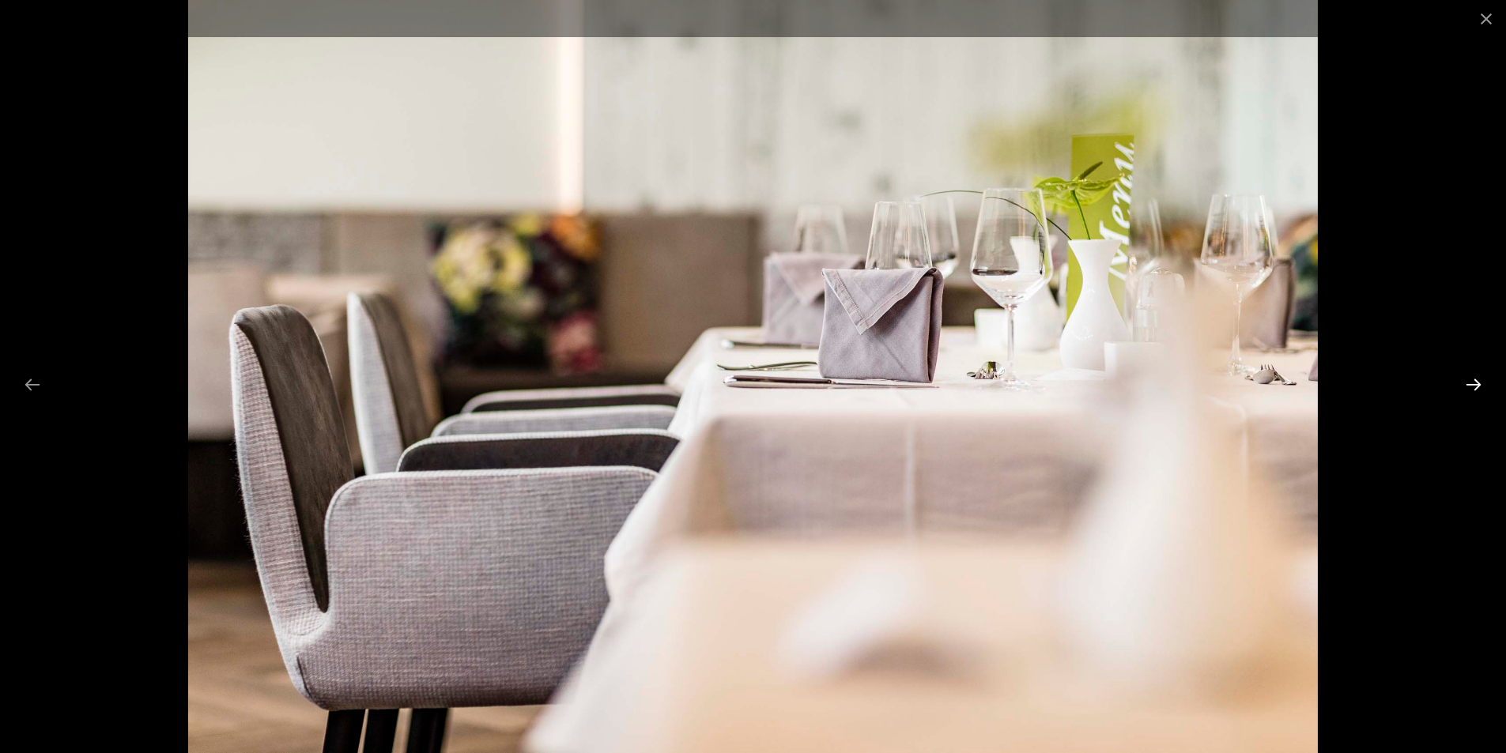
click at [1470, 381] on button "Next slide" at bounding box center [1473, 384] width 33 height 31
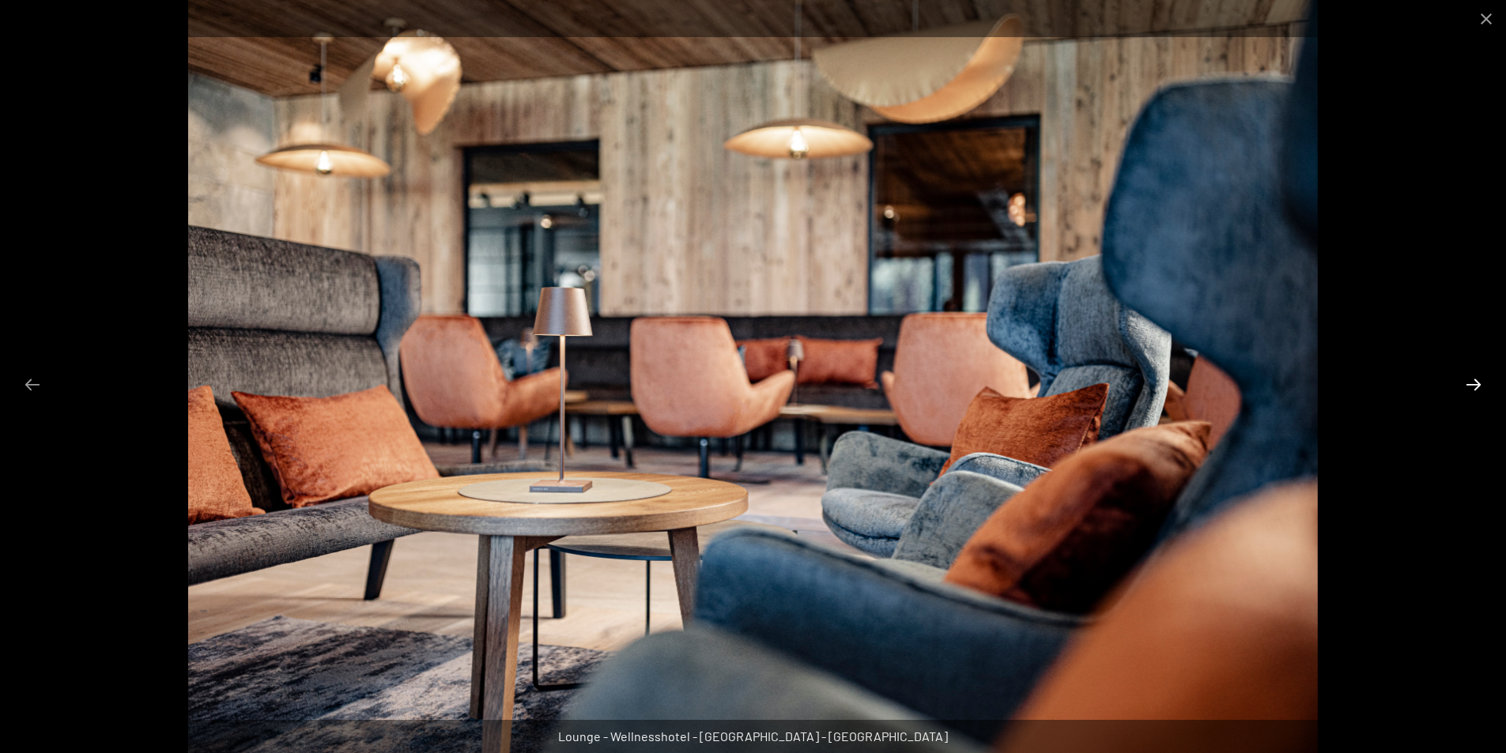
click at [1470, 381] on button "Next slide" at bounding box center [1473, 384] width 33 height 31
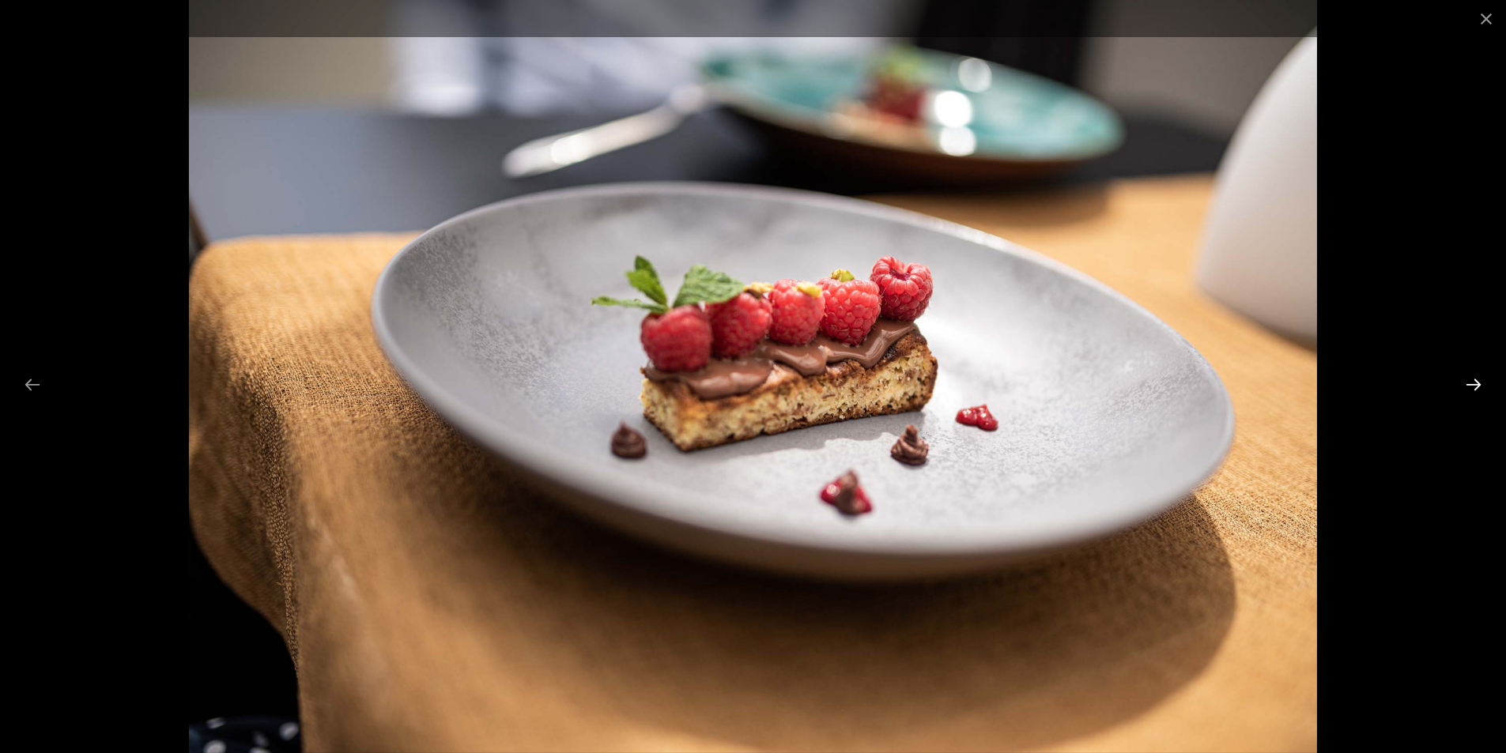
click at [1470, 381] on button "Next slide" at bounding box center [1473, 384] width 33 height 31
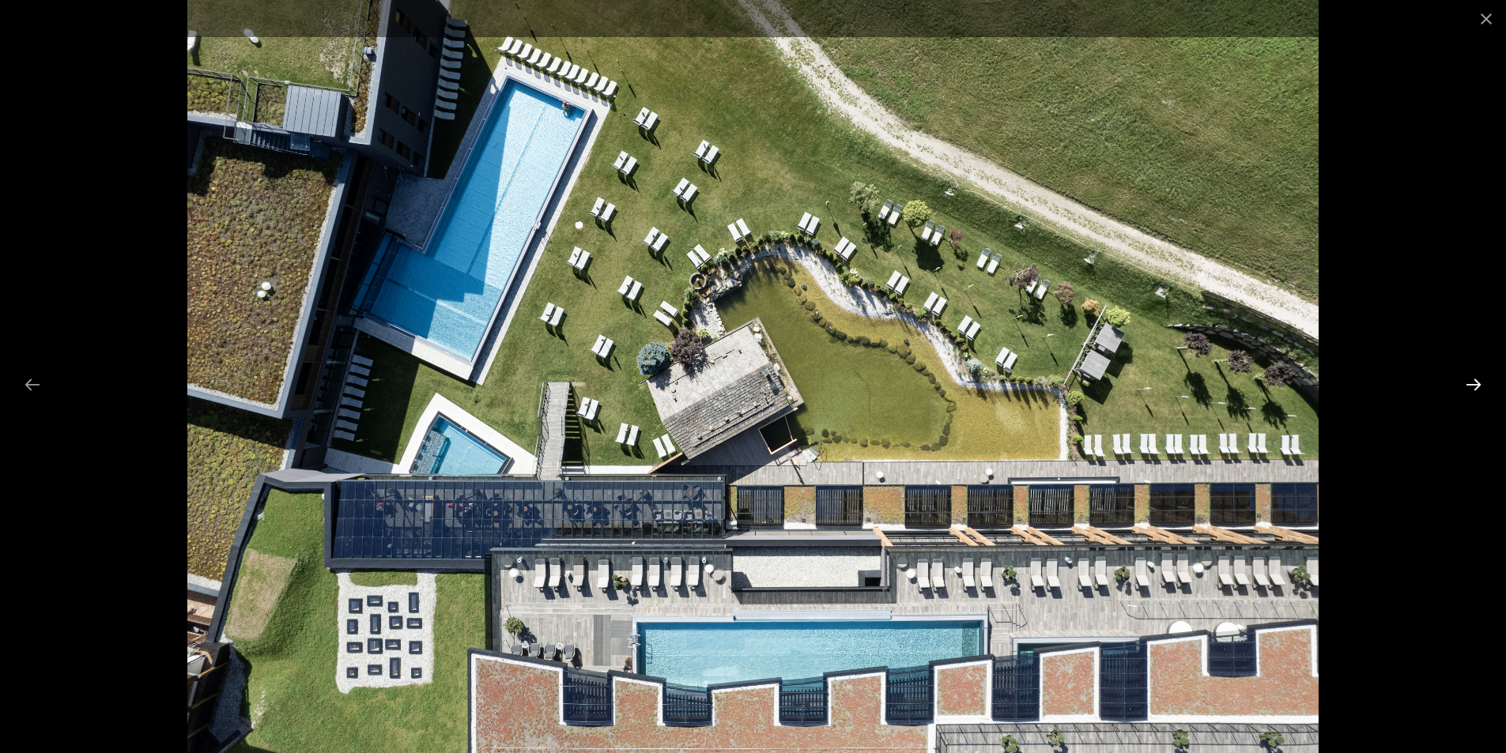
click at [1474, 383] on button "Next slide" at bounding box center [1473, 384] width 33 height 31
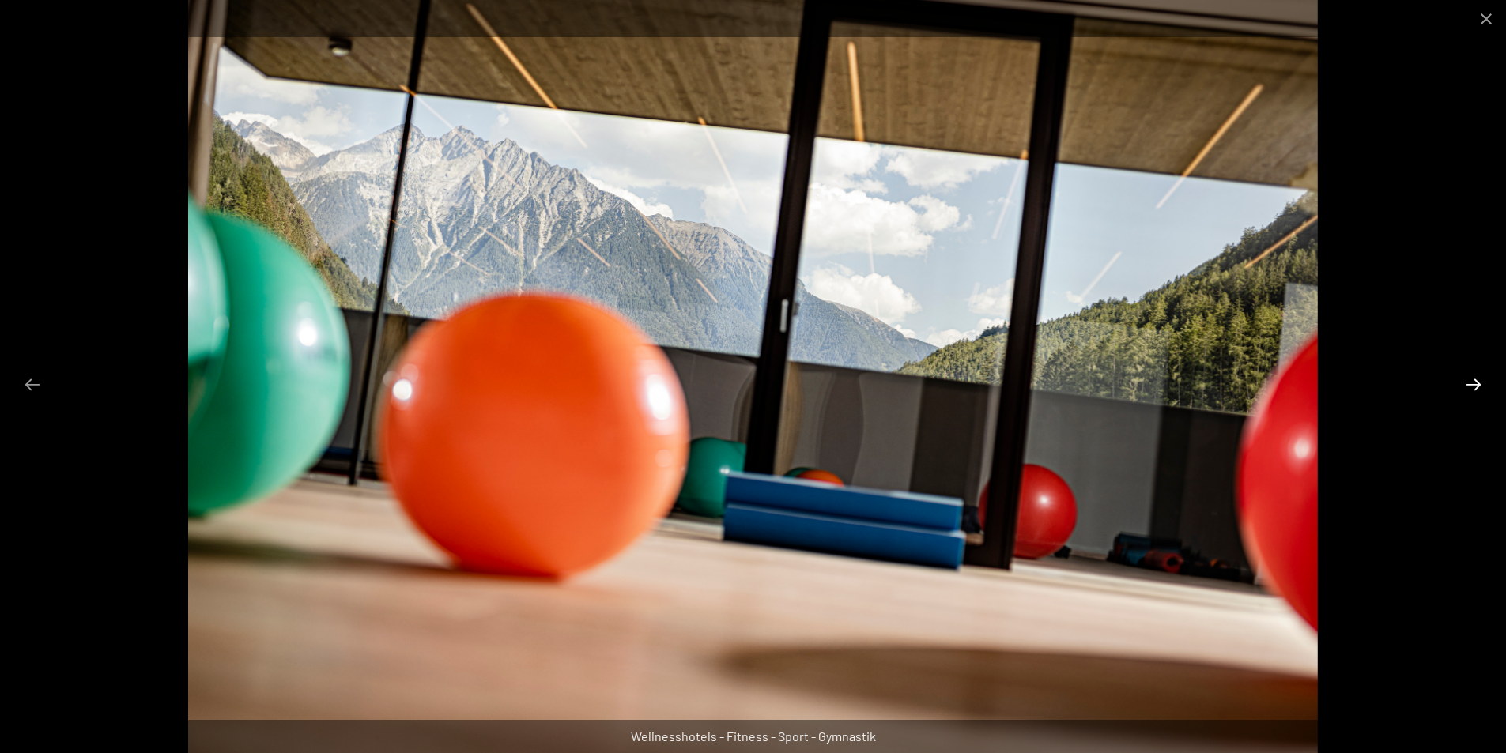
click at [1471, 383] on button "Next slide" at bounding box center [1473, 384] width 33 height 31
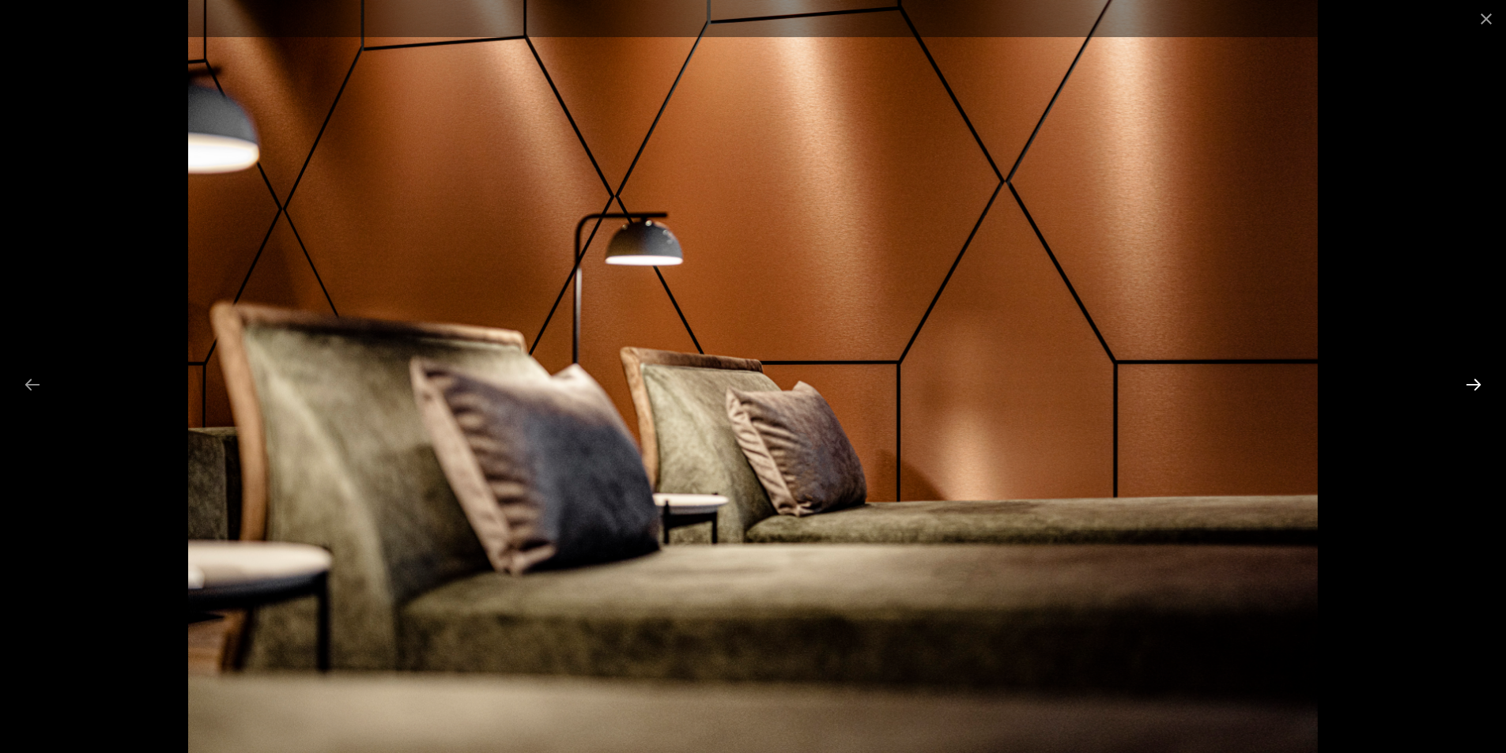
click at [1470, 383] on button "Next slide" at bounding box center [1473, 384] width 33 height 31
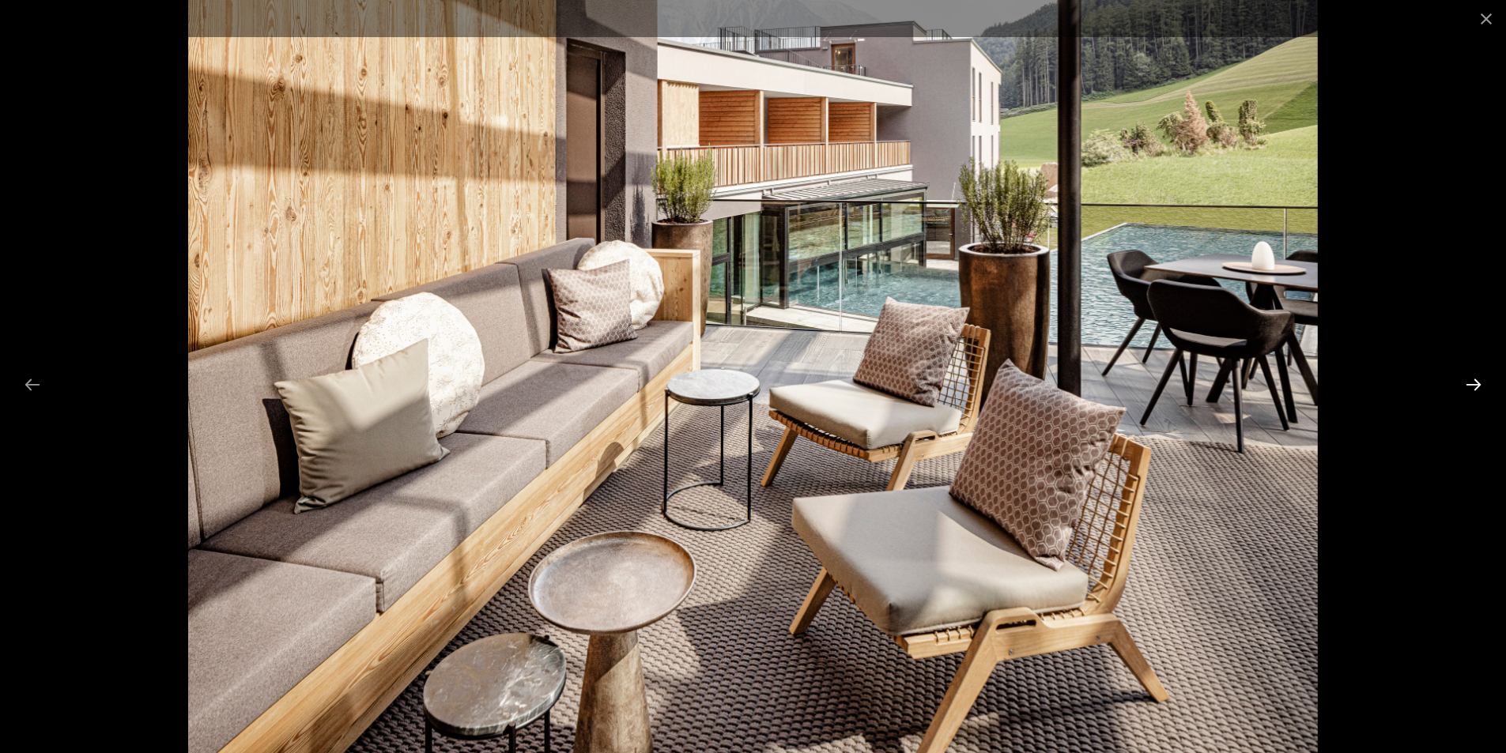
click at [1470, 383] on button "Next slide" at bounding box center [1473, 384] width 33 height 31
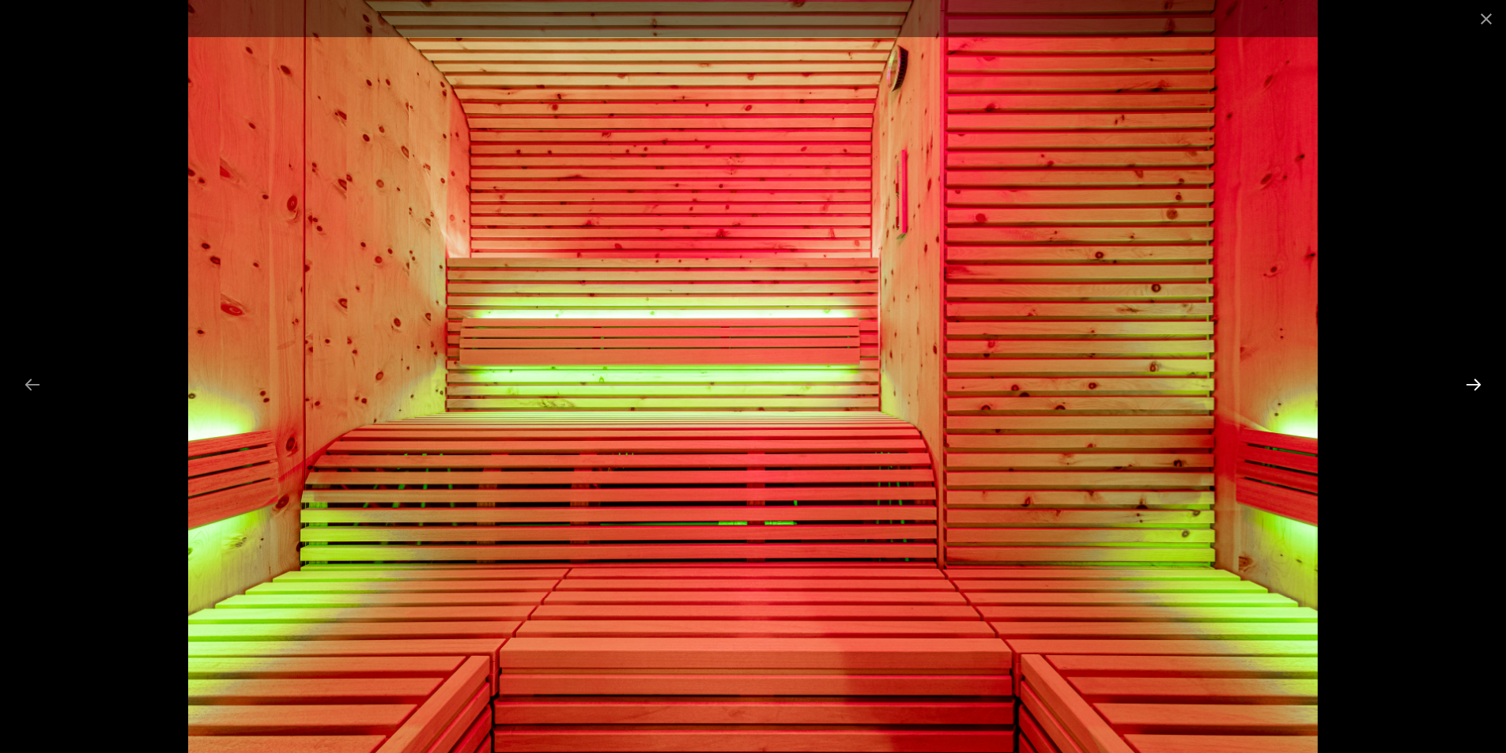
click at [1470, 383] on button "Next slide" at bounding box center [1473, 384] width 33 height 31
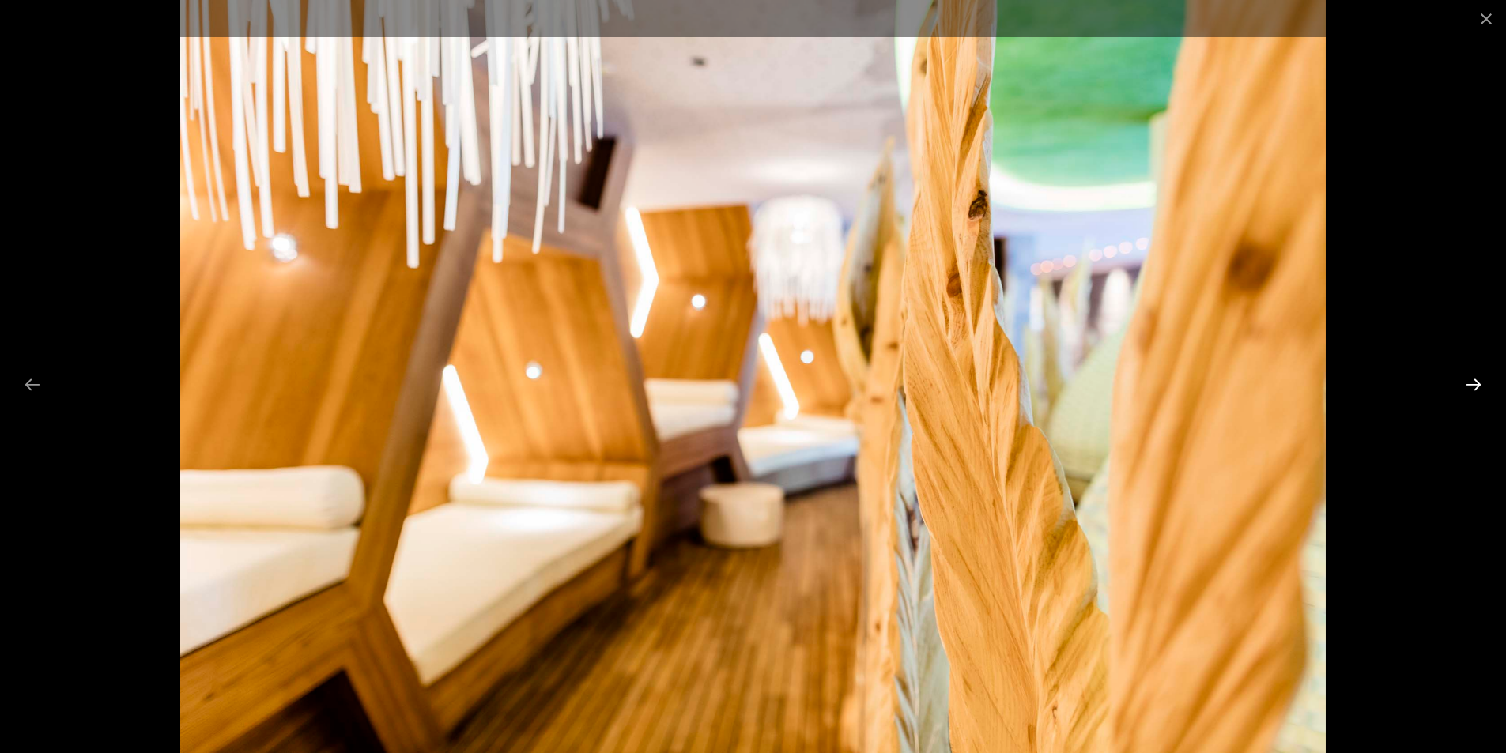
click at [1470, 383] on button "Next slide" at bounding box center [1473, 384] width 33 height 31
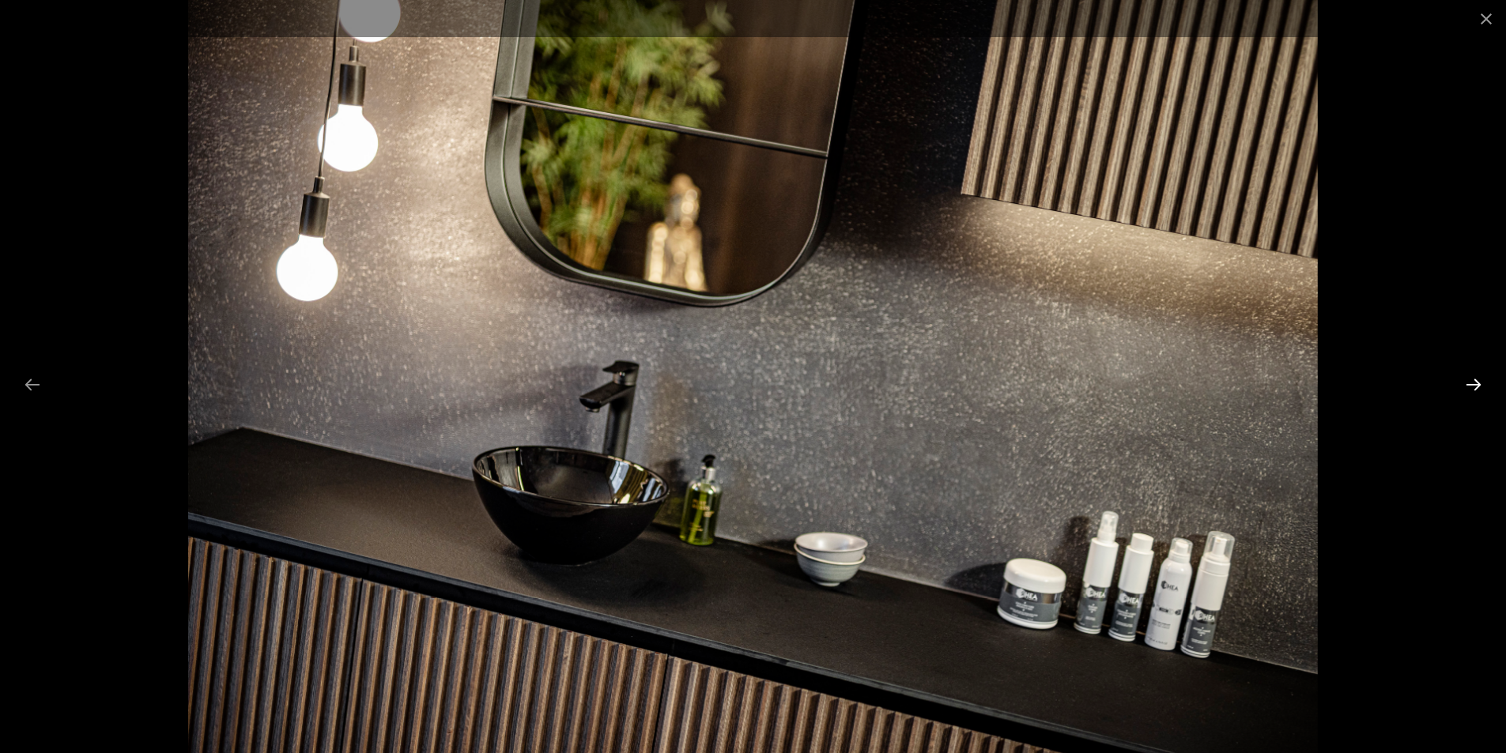
click at [1470, 383] on button "Next slide" at bounding box center [1473, 384] width 33 height 31
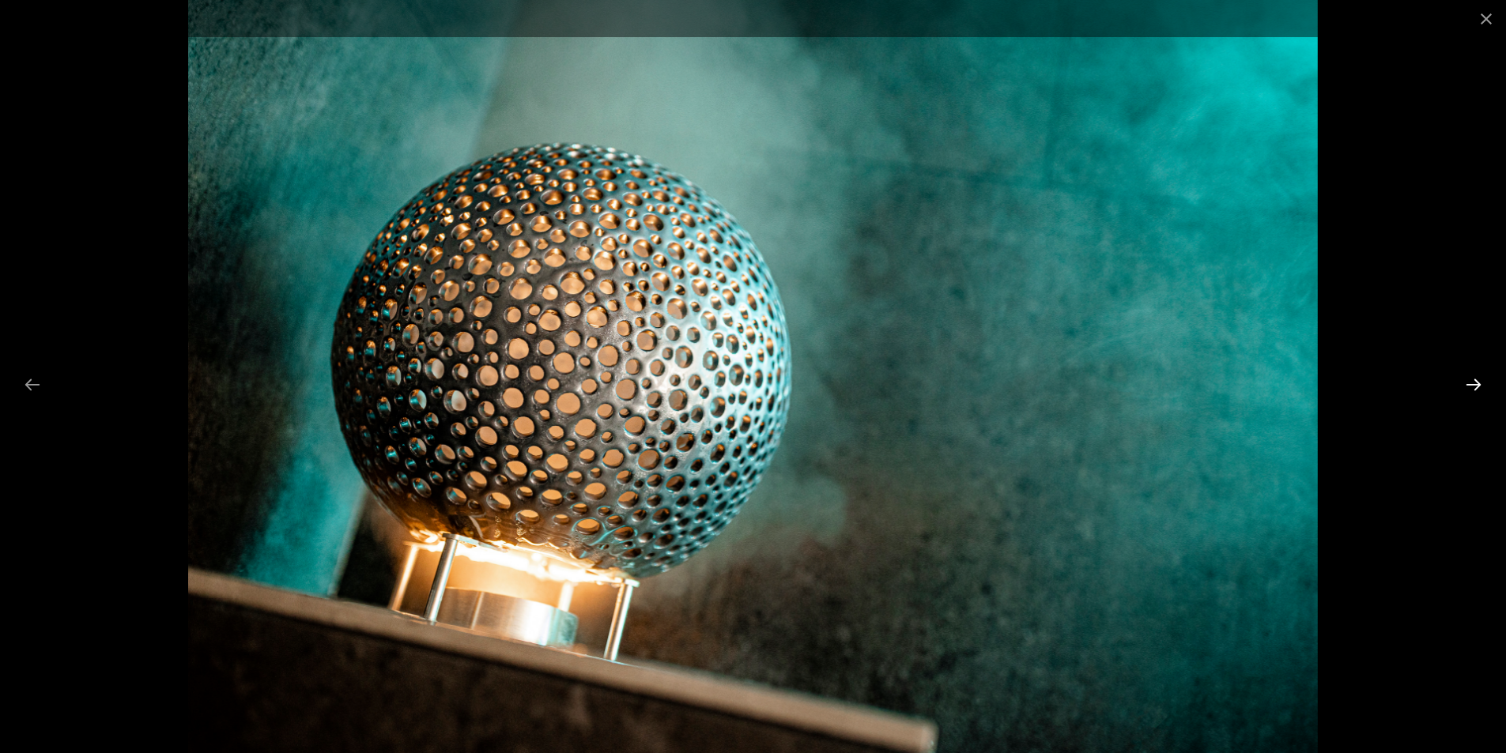
click at [1470, 383] on button "Next slide" at bounding box center [1473, 384] width 33 height 31
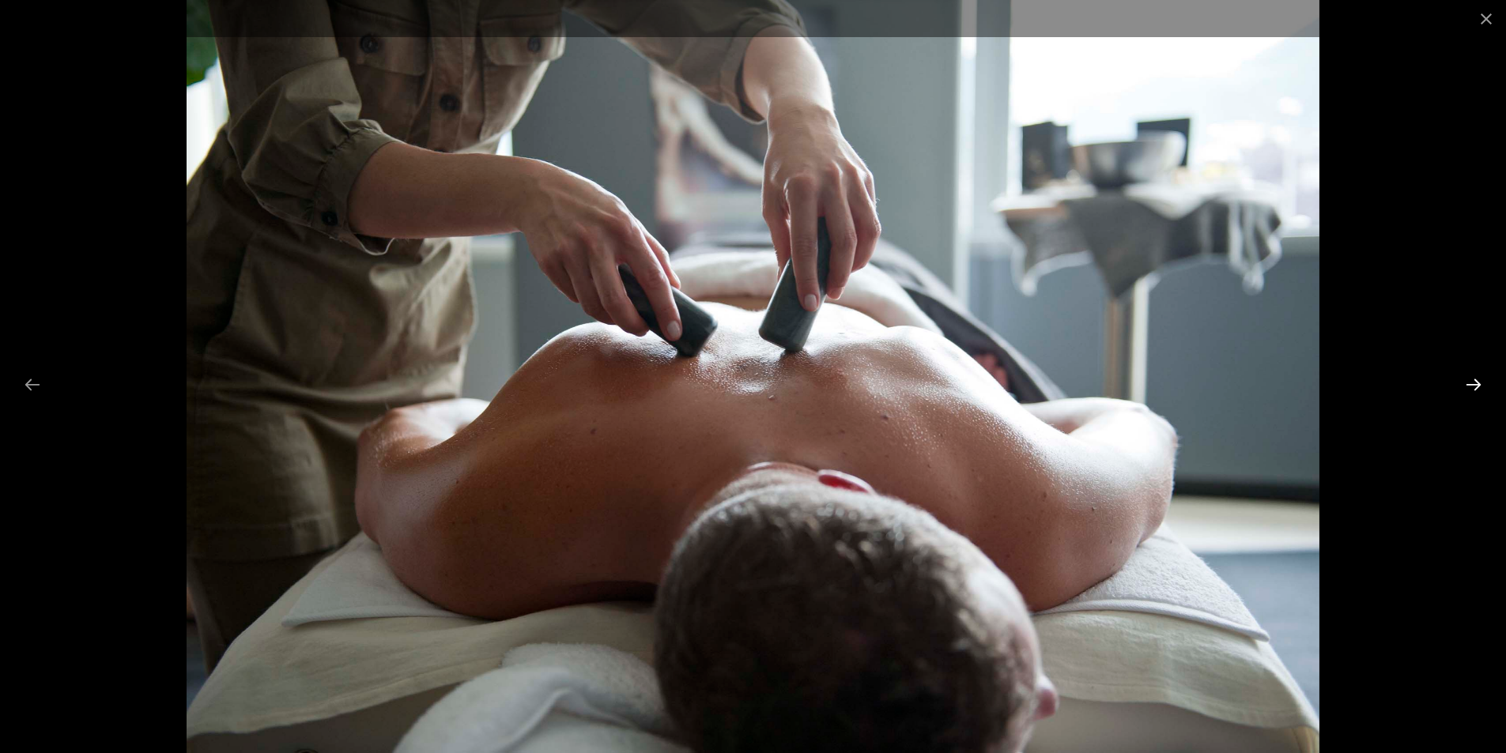
click at [1470, 383] on button "Next slide" at bounding box center [1473, 384] width 33 height 31
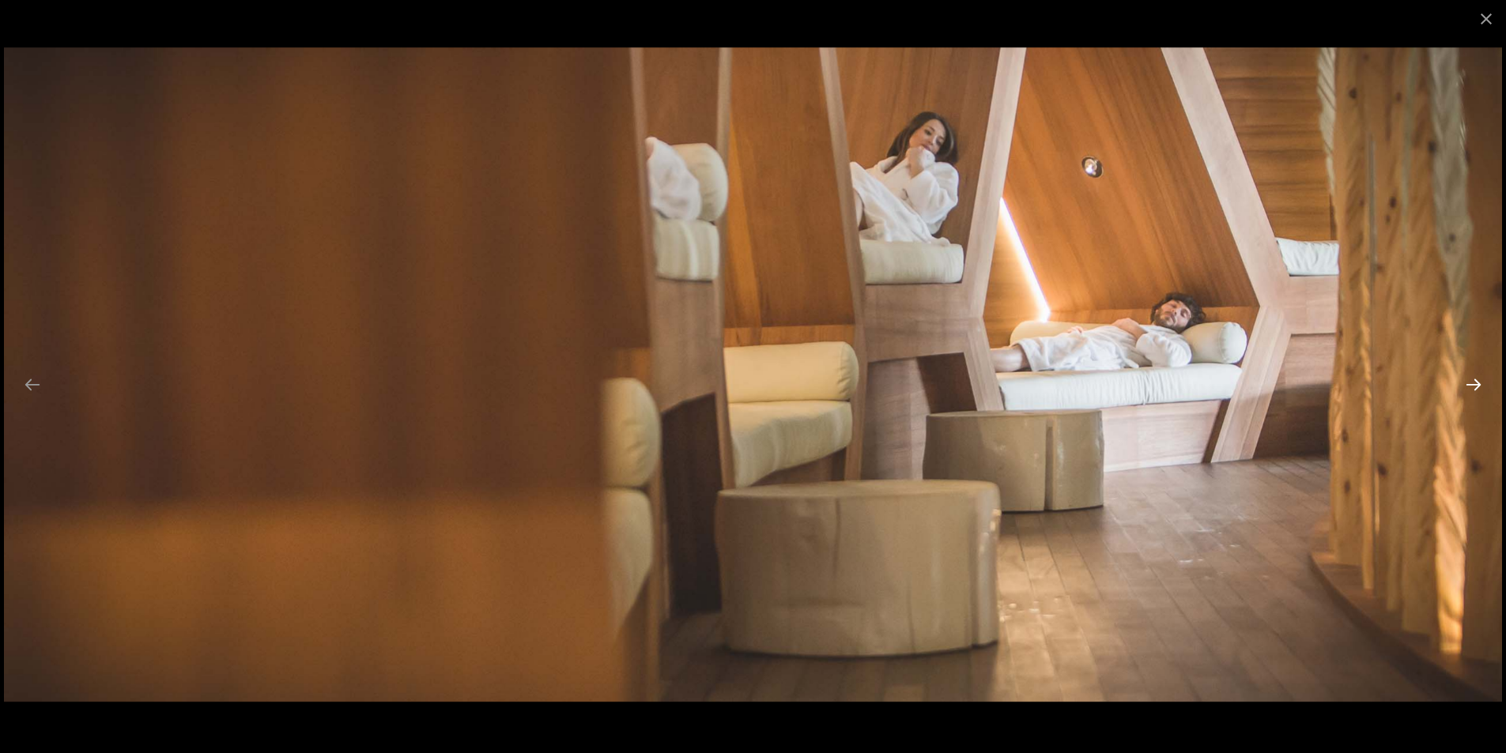
click at [1470, 383] on button "Next slide" at bounding box center [1473, 384] width 33 height 31
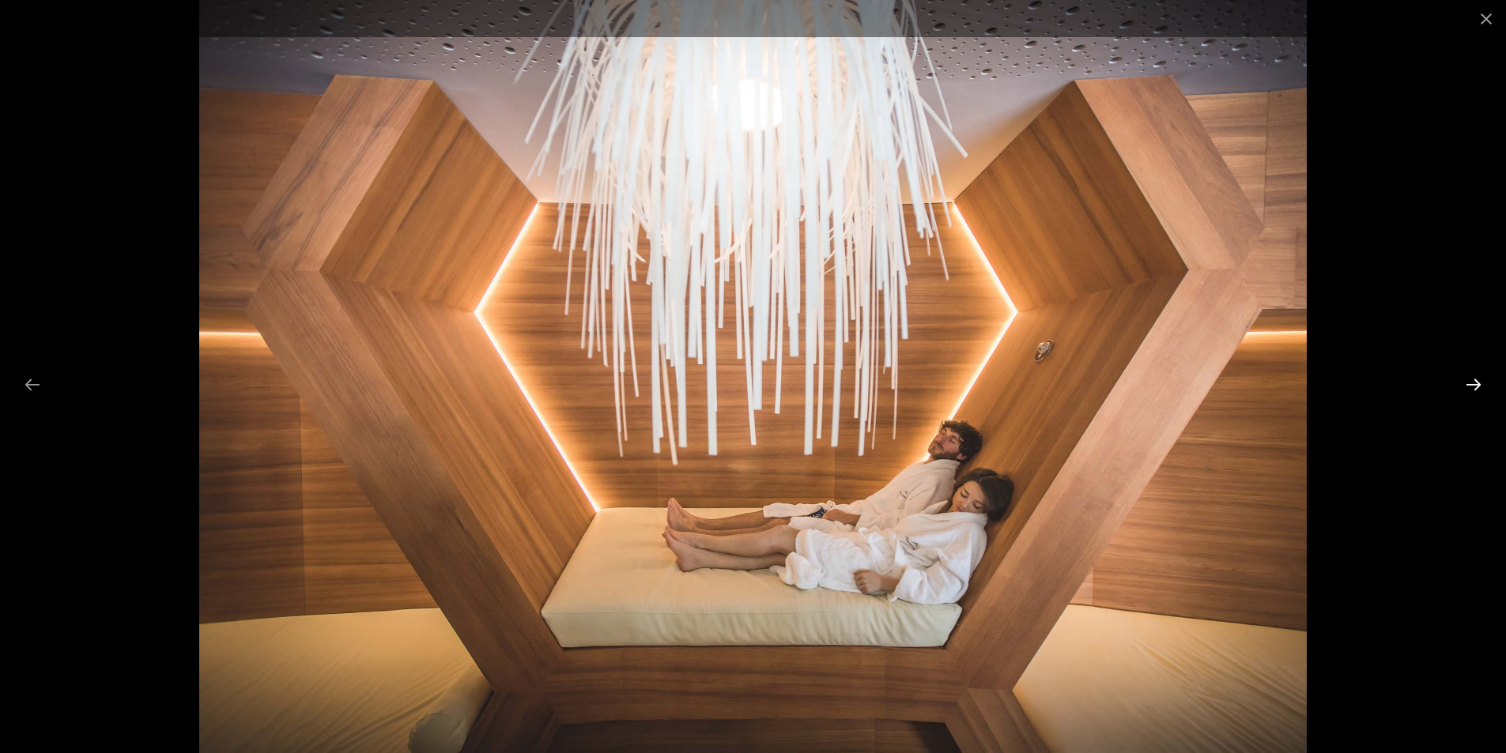
click at [1470, 383] on button "Next slide" at bounding box center [1473, 384] width 33 height 31
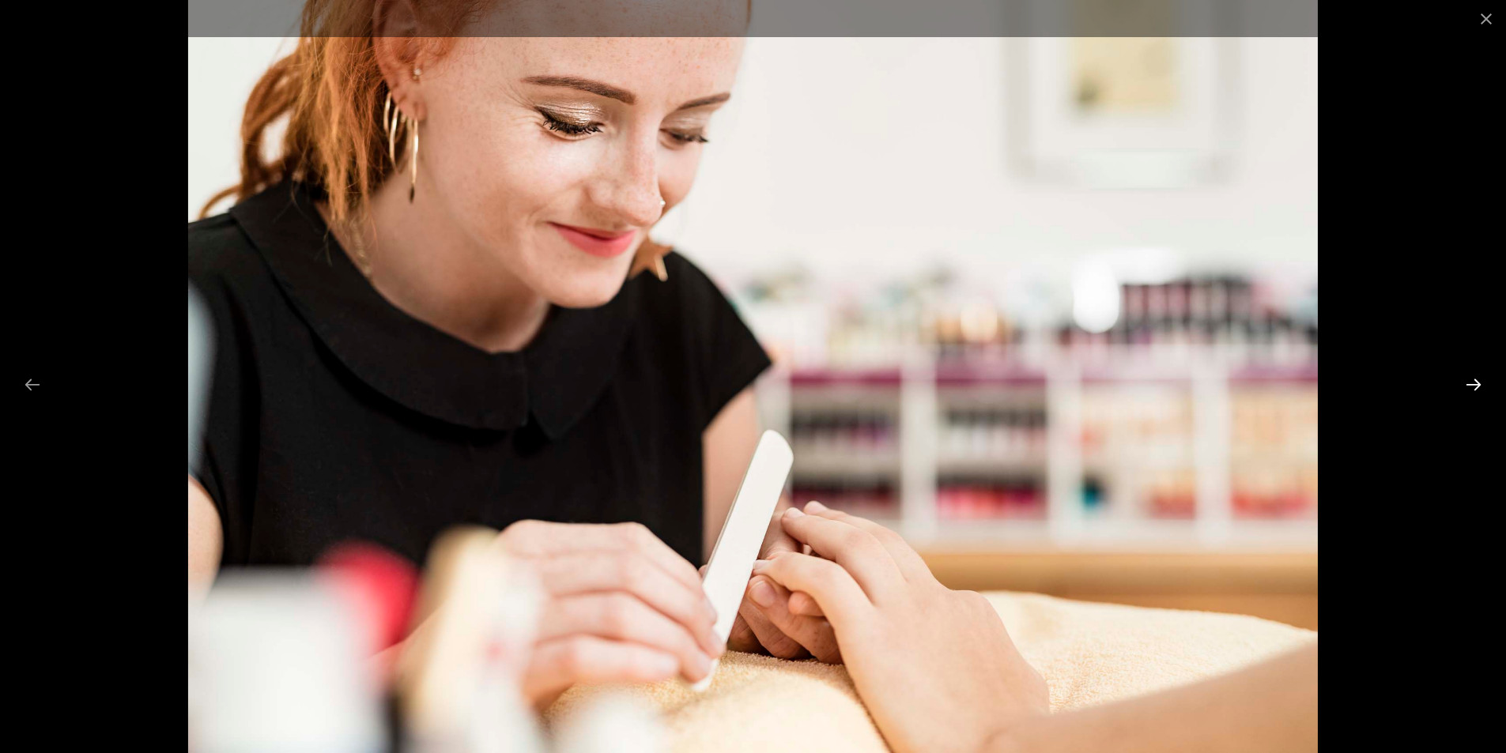
click at [1470, 383] on button "Next slide" at bounding box center [1473, 384] width 33 height 31
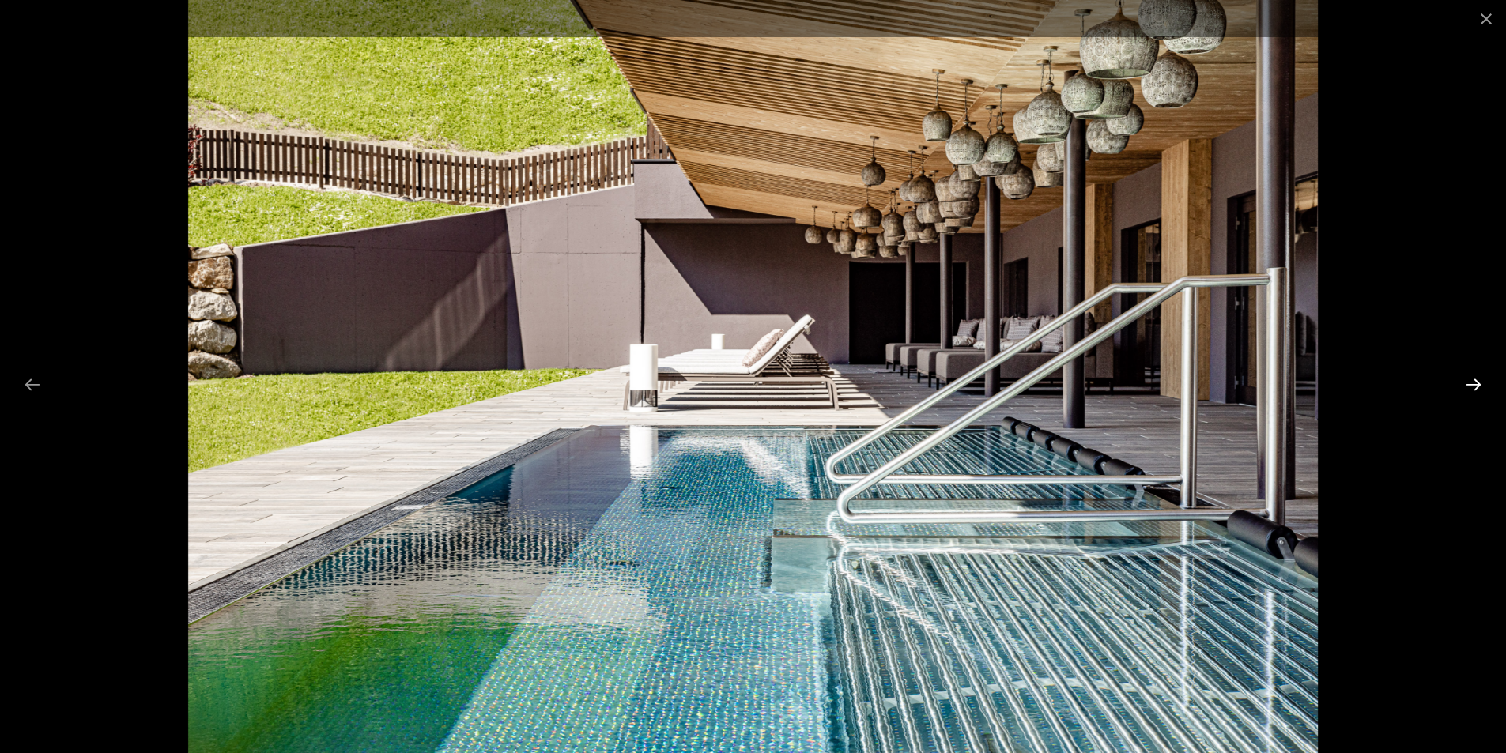
click at [1470, 383] on button "Next slide" at bounding box center [1473, 384] width 33 height 31
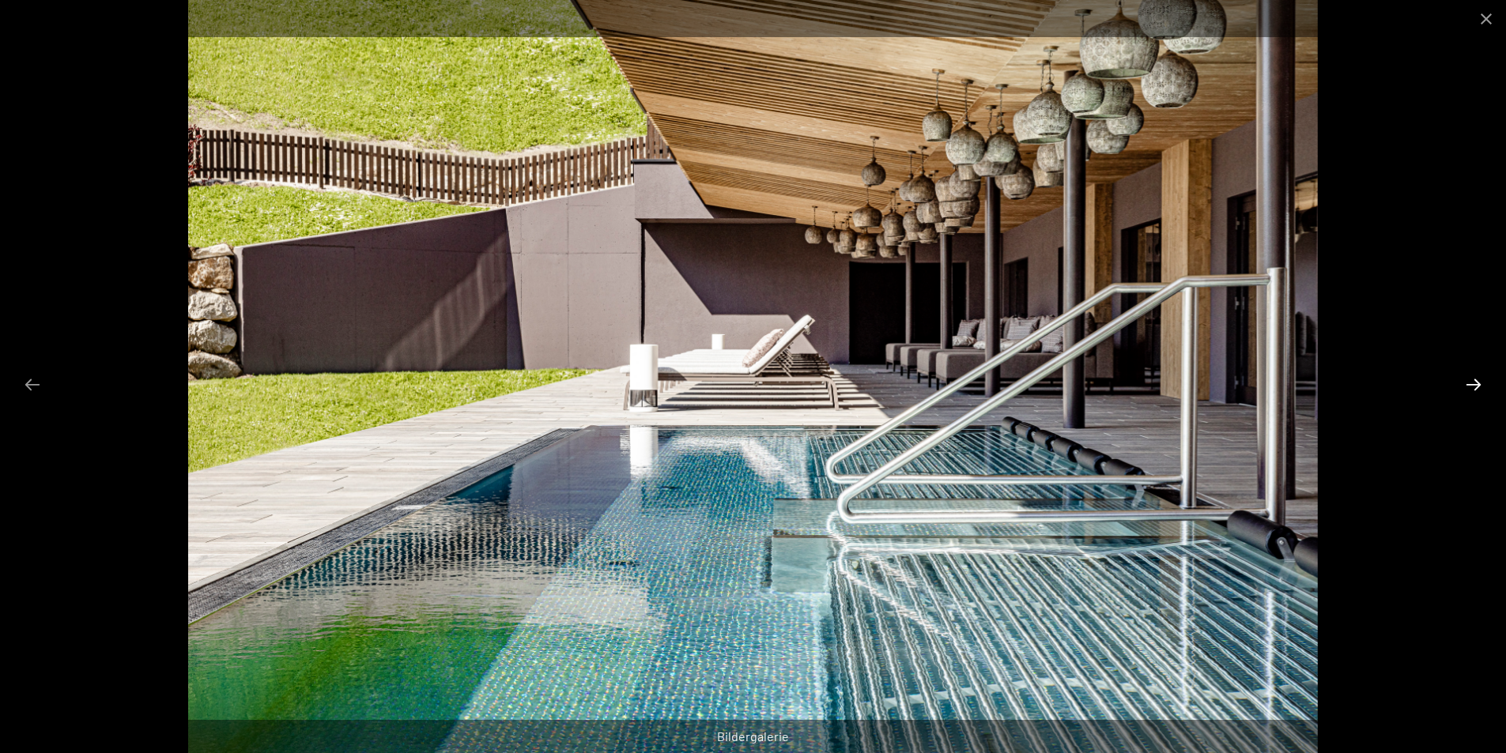
click at [1470, 383] on button "Next slide" at bounding box center [1473, 384] width 33 height 31
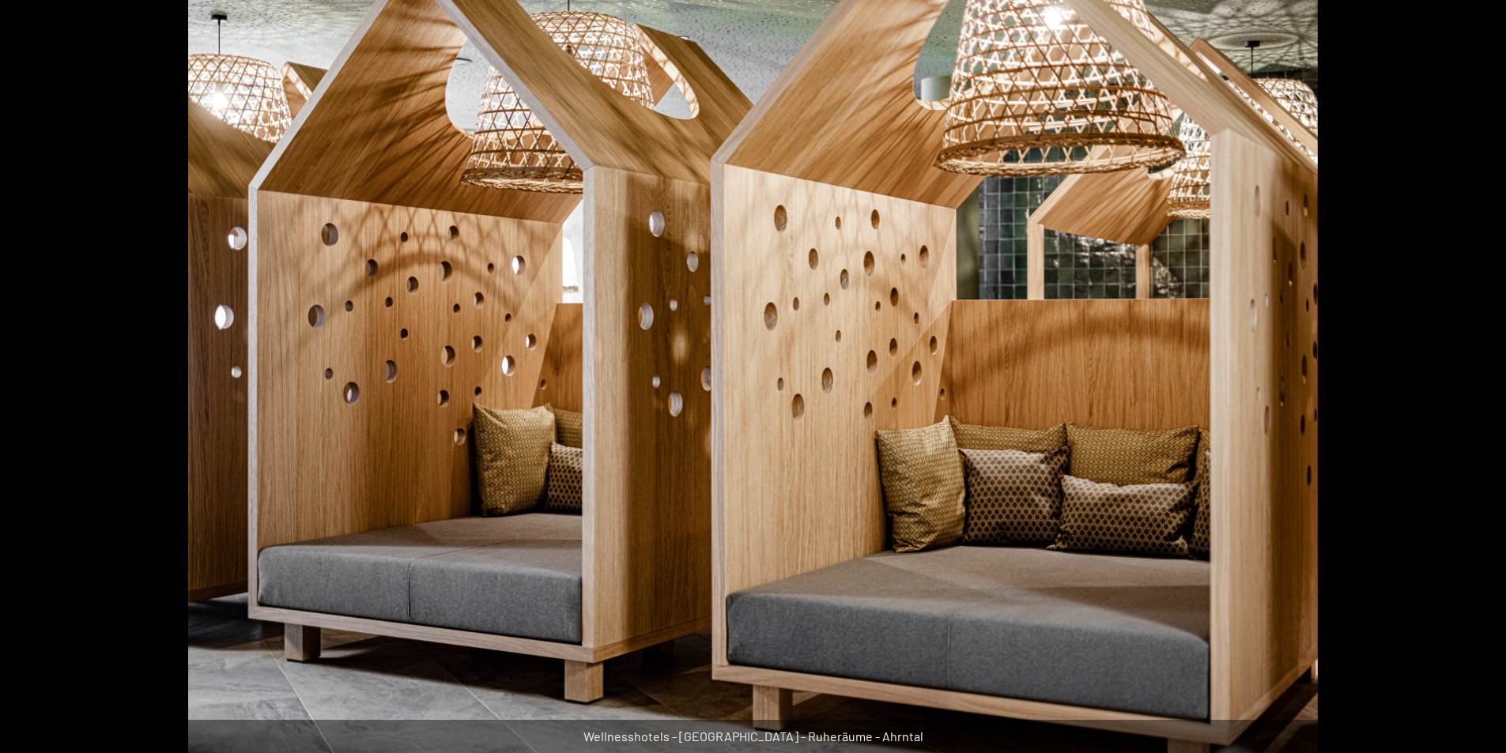
click at [1470, 383] on button "Next slide" at bounding box center [1481, 384] width 33 height 31
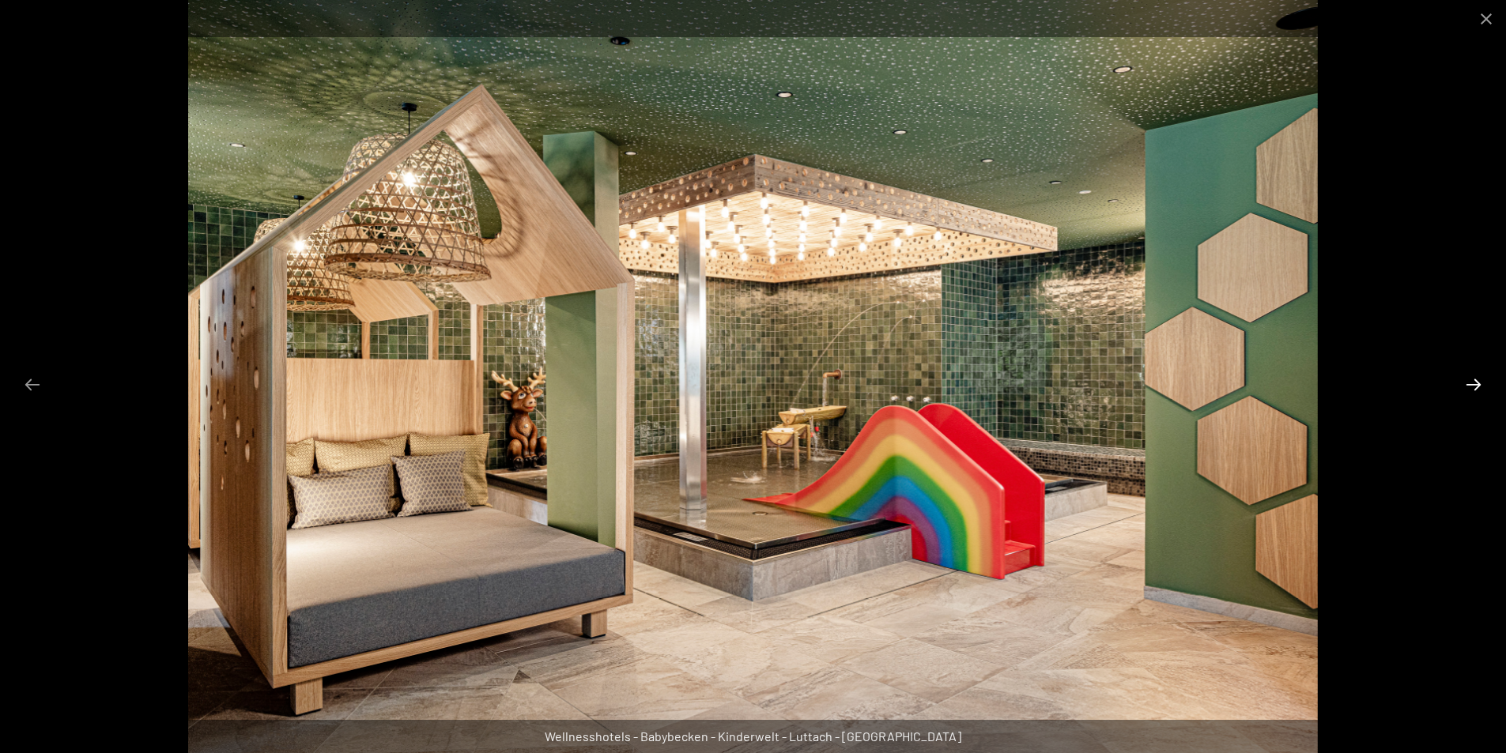
click at [1470, 383] on button "Next slide" at bounding box center [1473, 384] width 33 height 31
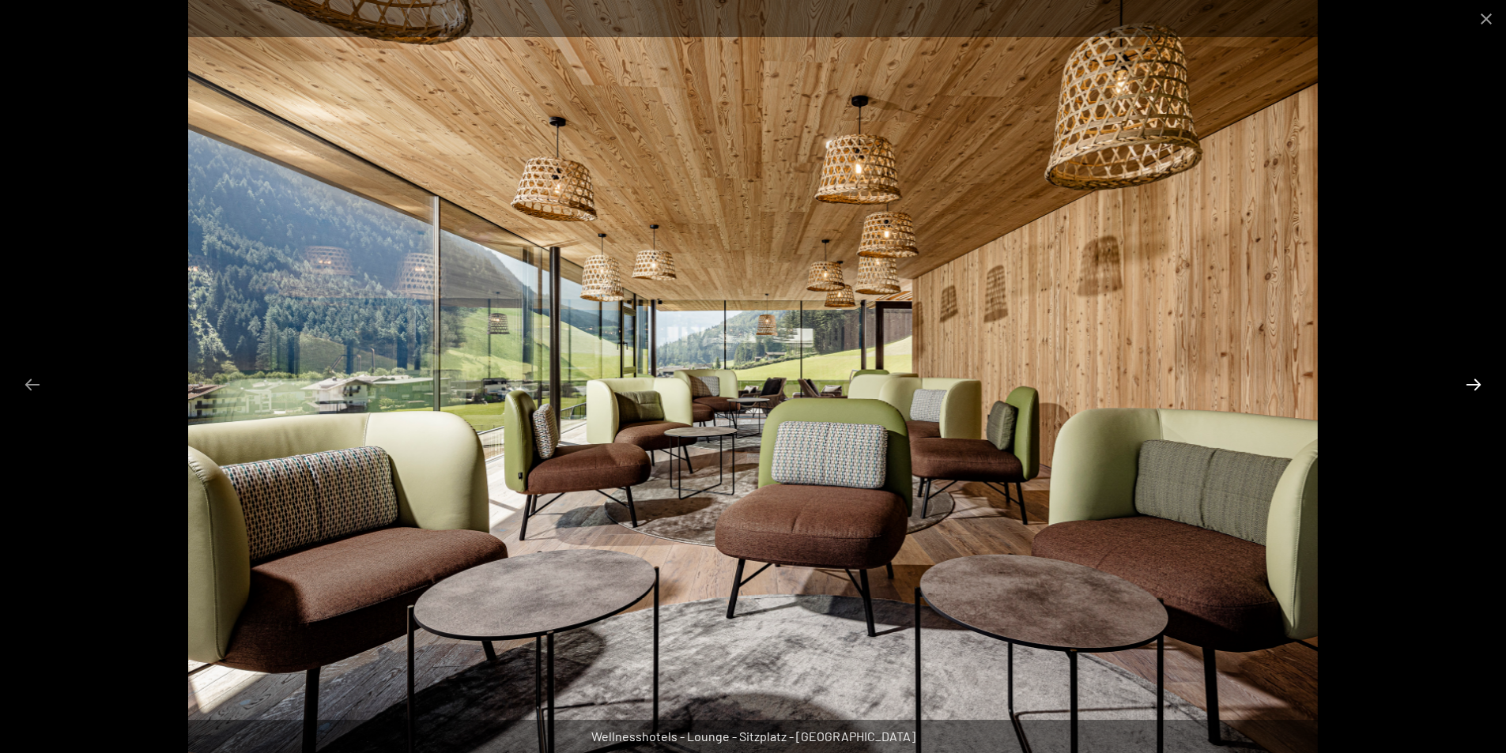
click at [1470, 383] on button "Next slide" at bounding box center [1473, 384] width 33 height 31
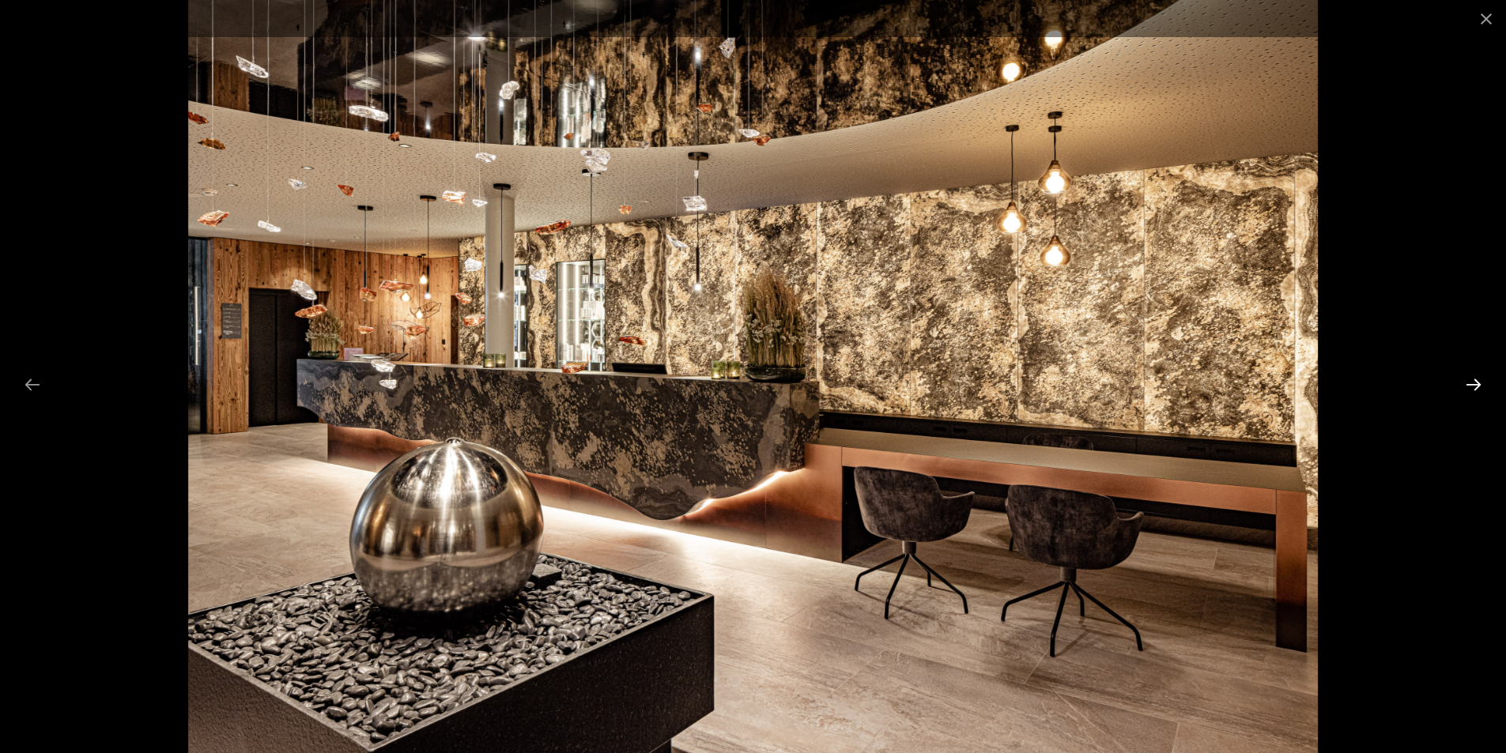
click at [1470, 383] on button "Next slide" at bounding box center [1473, 384] width 33 height 31
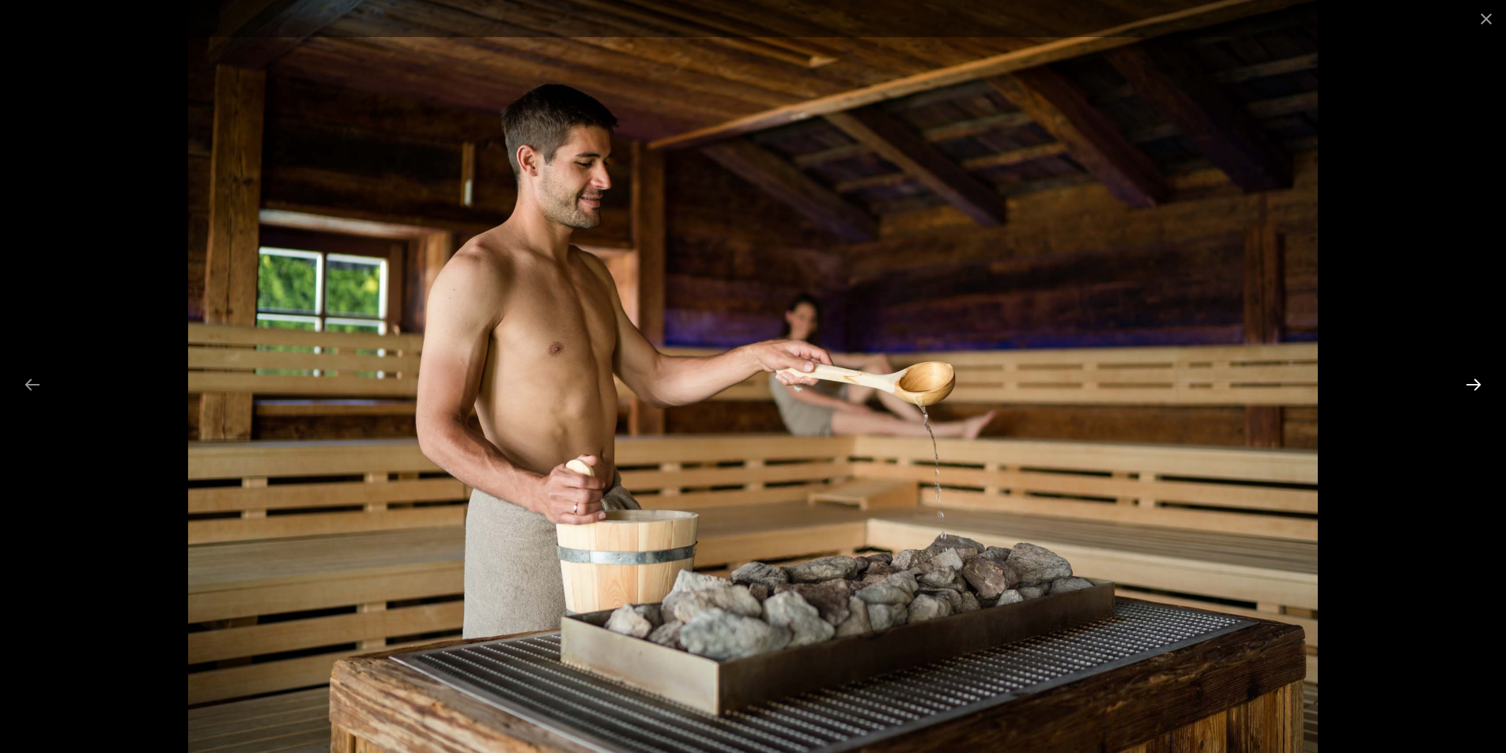
click at [1470, 383] on button "Next slide" at bounding box center [1473, 384] width 33 height 31
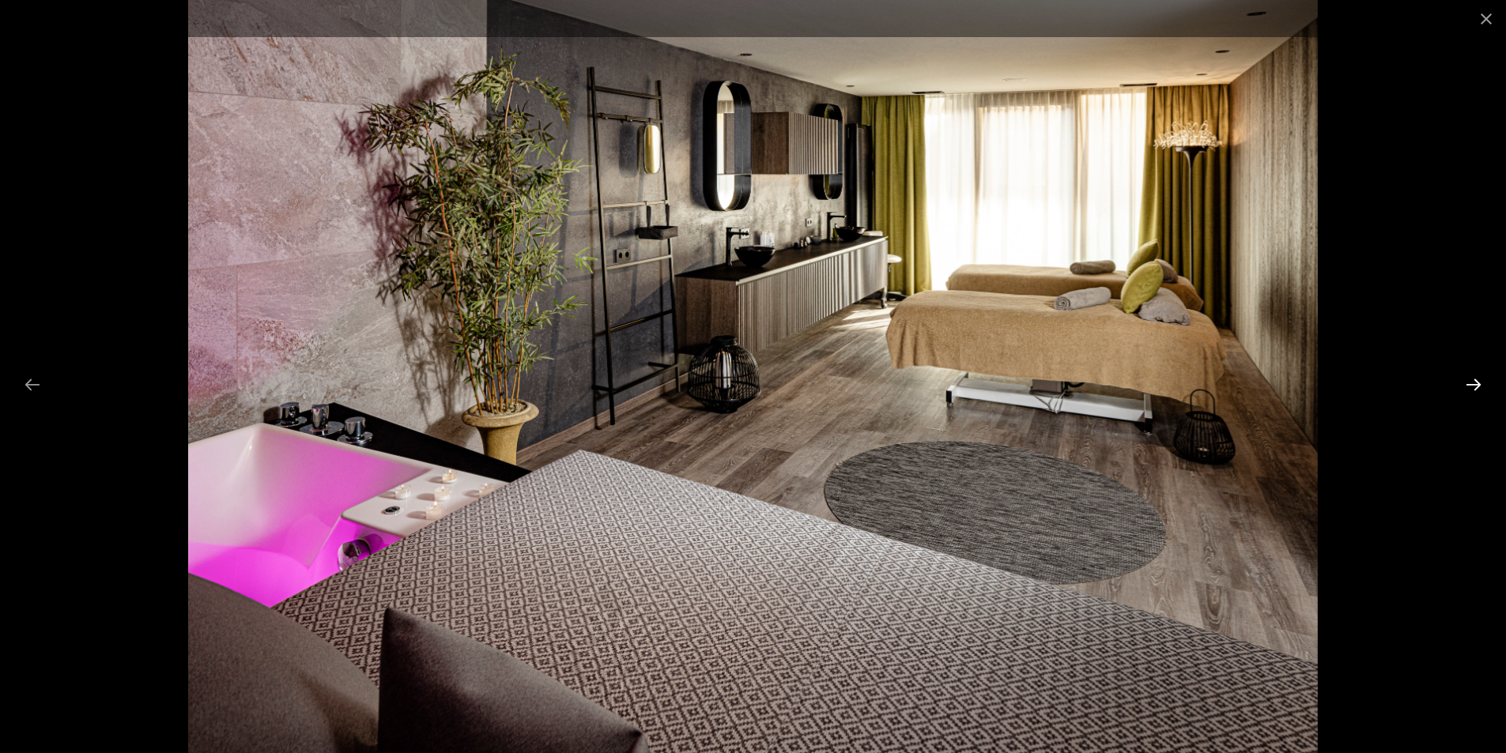
click at [1470, 383] on button "Next slide" at bounding box center [1473, 384] width 33 height 31
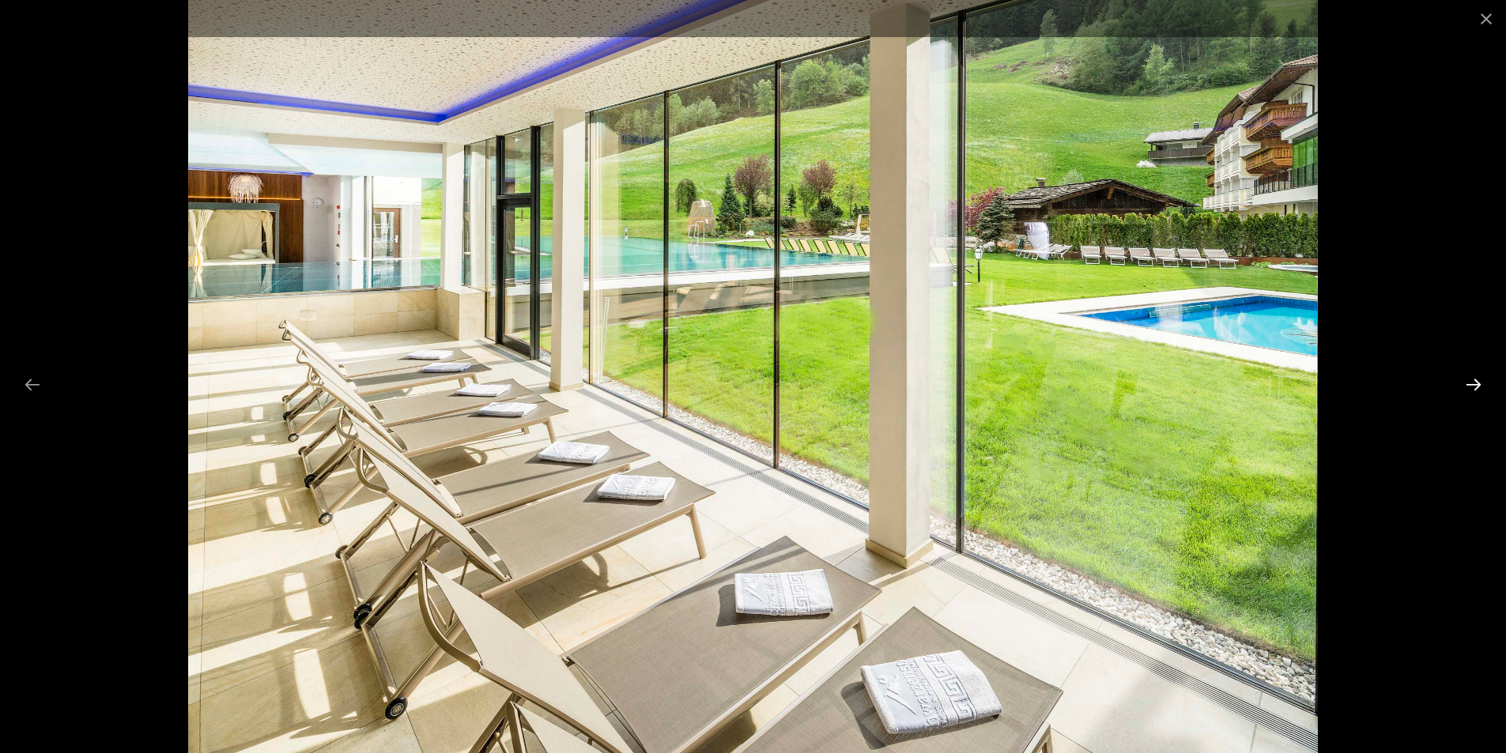
click at [1473, 383] on button "Next slide" at bounding box center [1473, 384] width 33 height 31
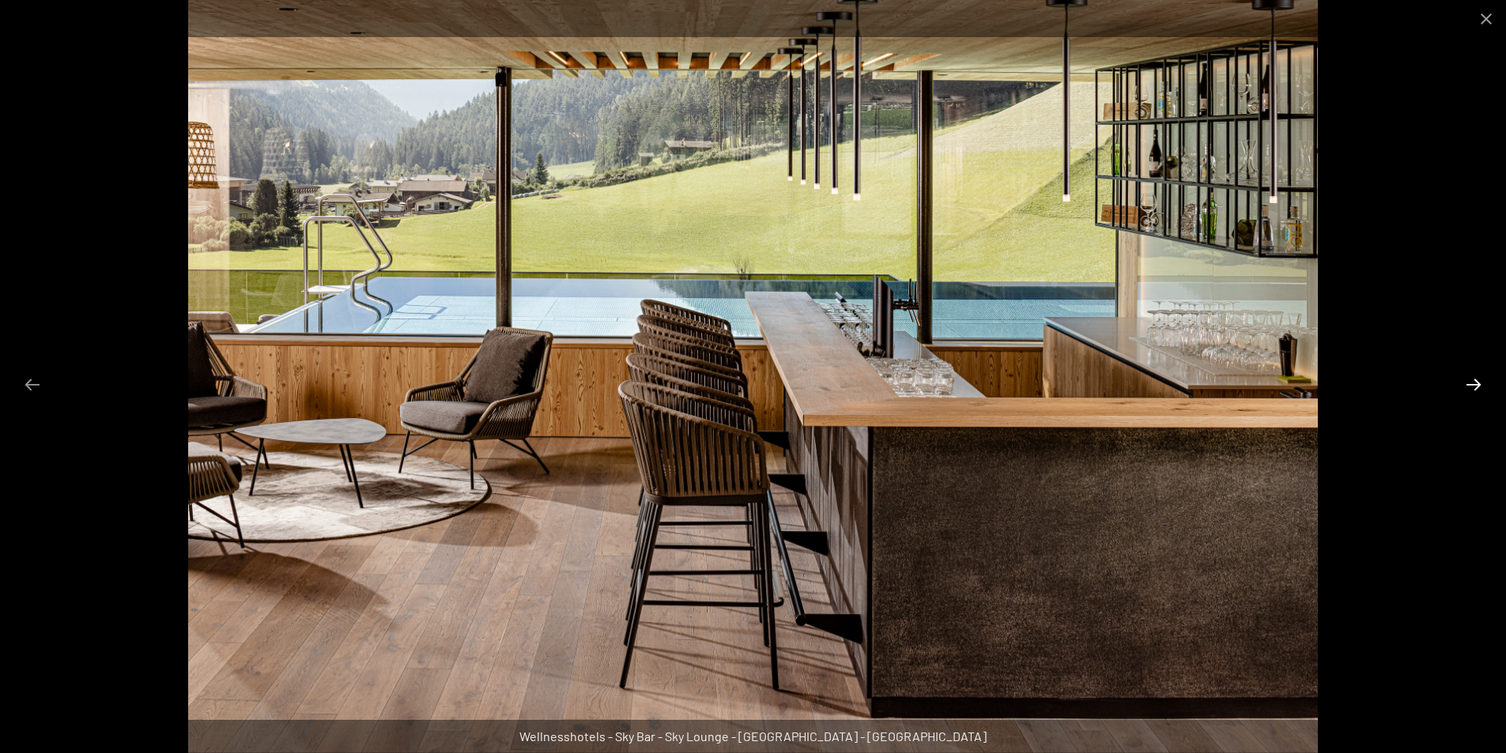
click at [1473, 383] on button "Next slide" at bounding box center [1473, 384] width 33 height 31
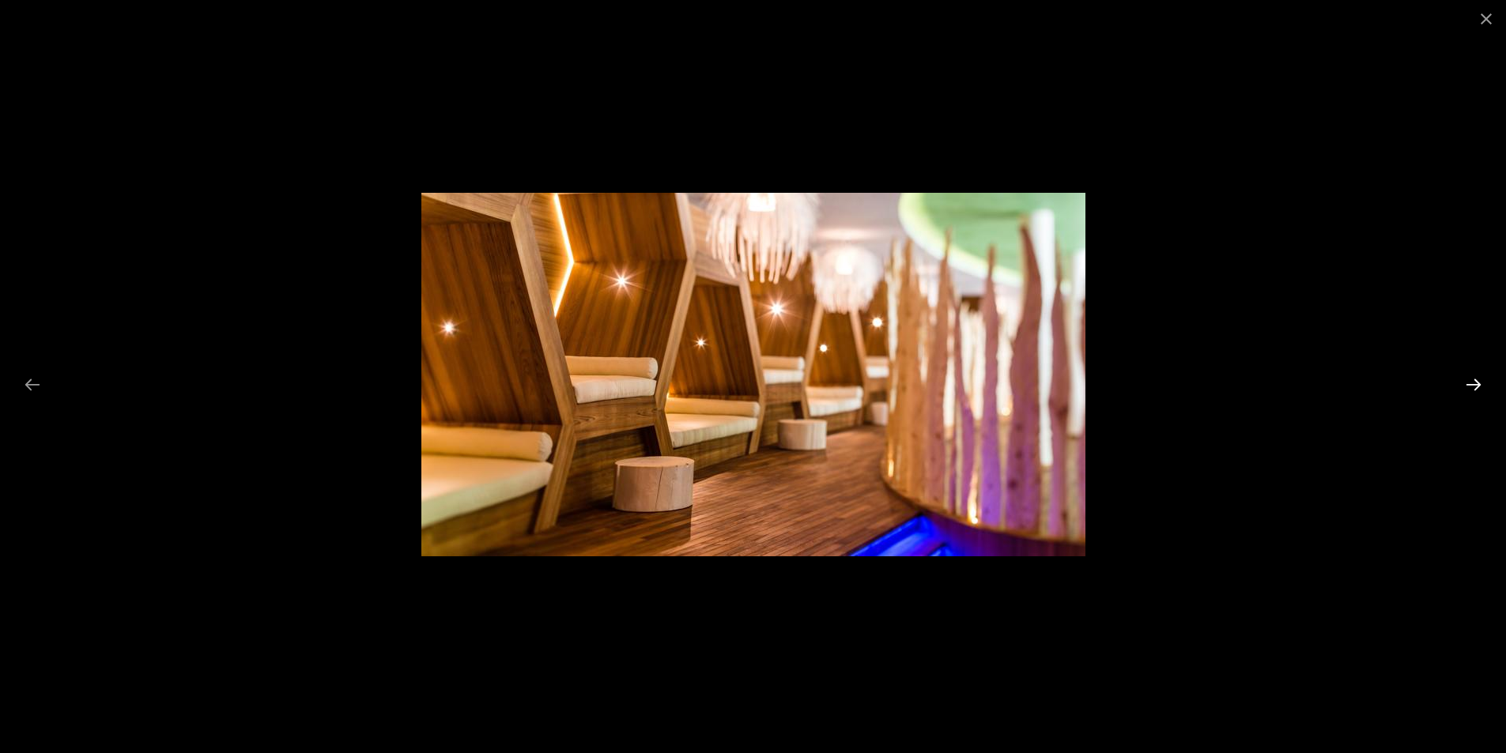
click at [1474, 383] on button "Next slide" at bounding box center [1473, 384] width 33 height 31
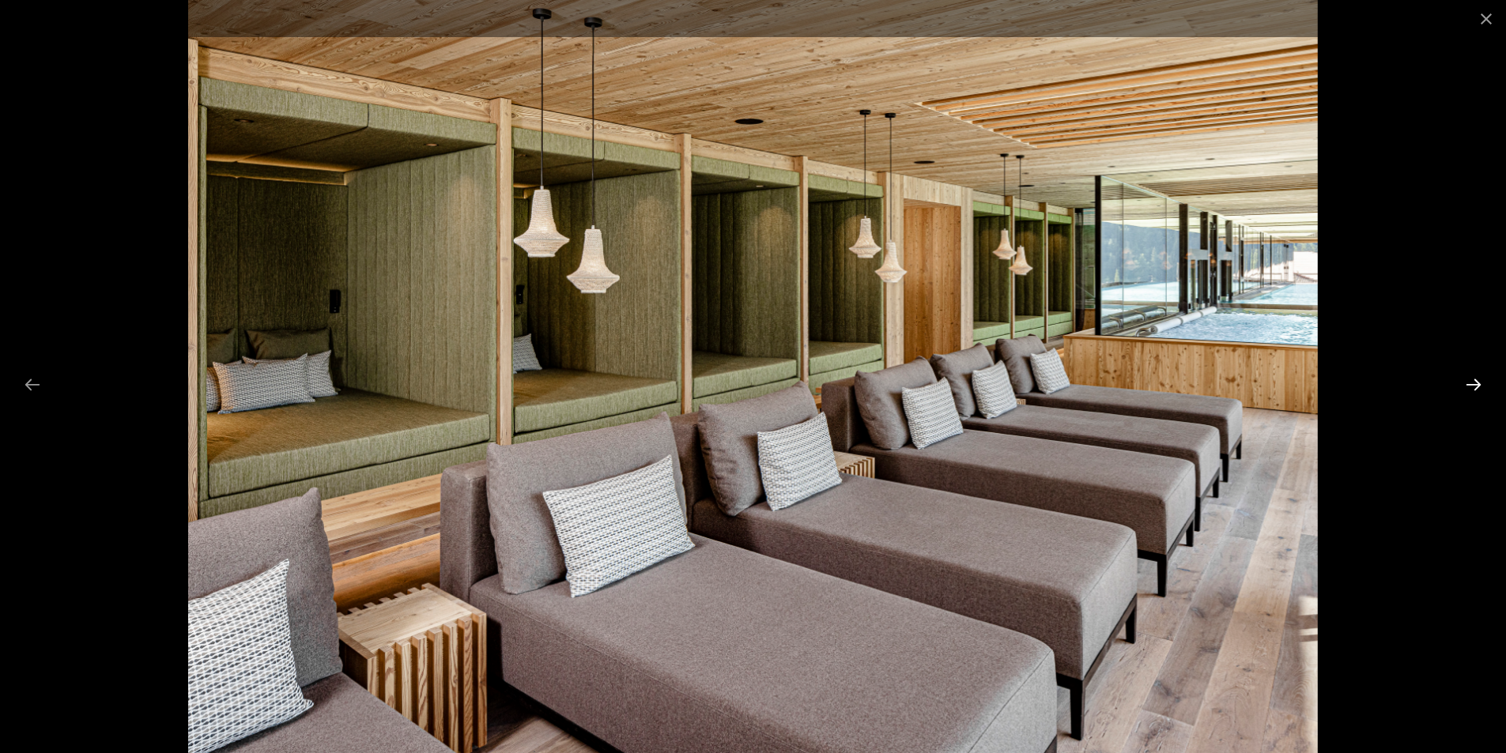
click at [1474, 383] on button "Next slide" at bounding box center [1473, 384] width 33 height 31
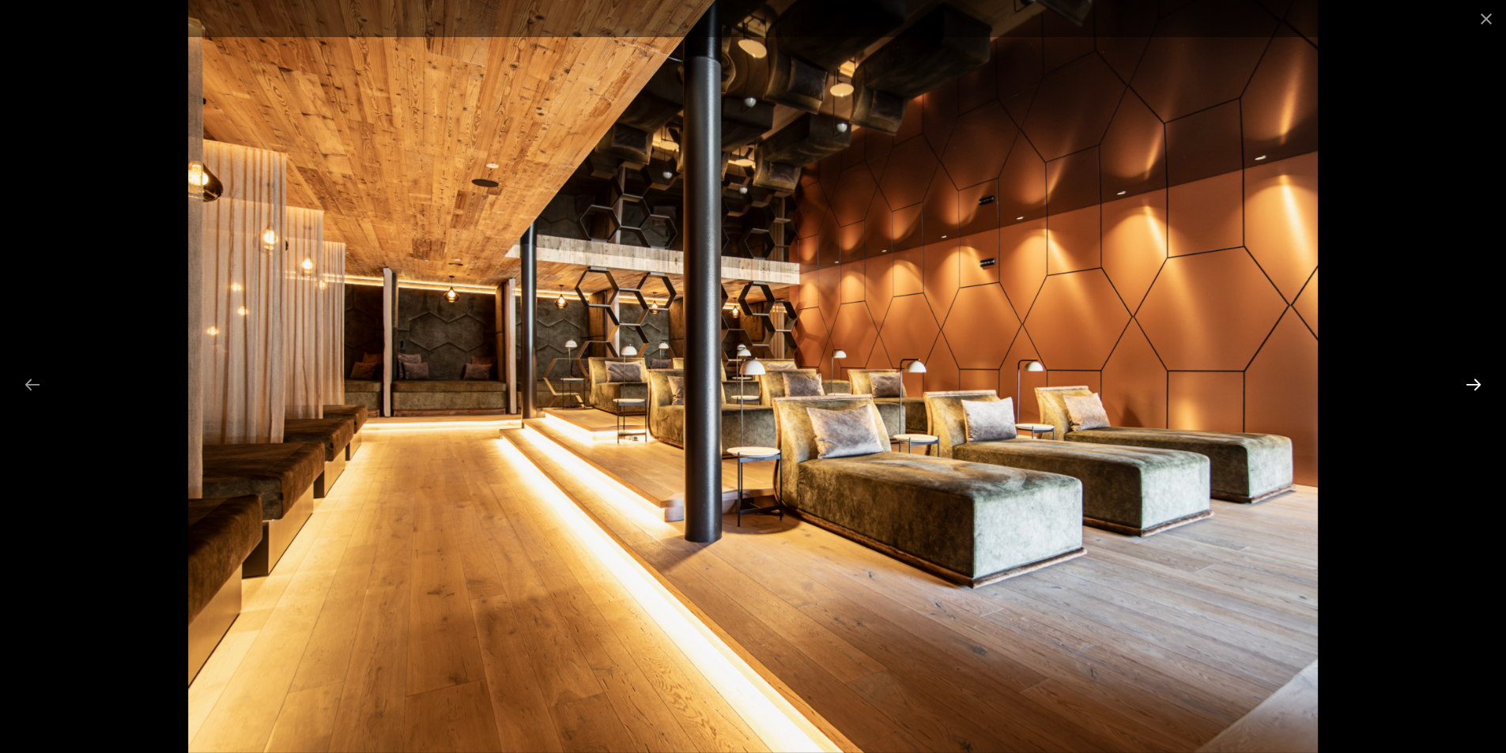
click at [1474, 383] on button "Next slide" at bounding box center [1473, 384] width 33 height 31
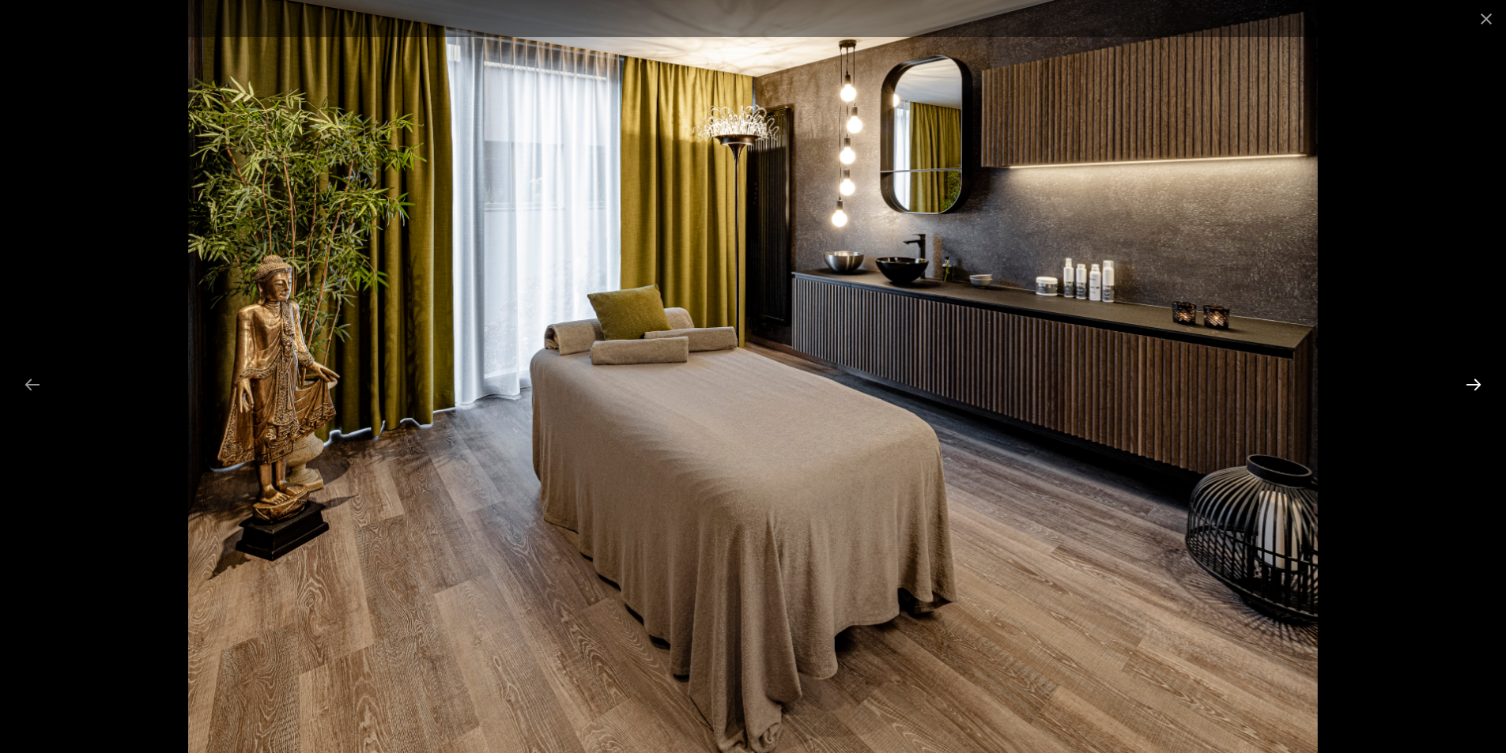
click at [1474, 383] on button "Next slide" at bounding box center [1473, 384] width 33 height 31
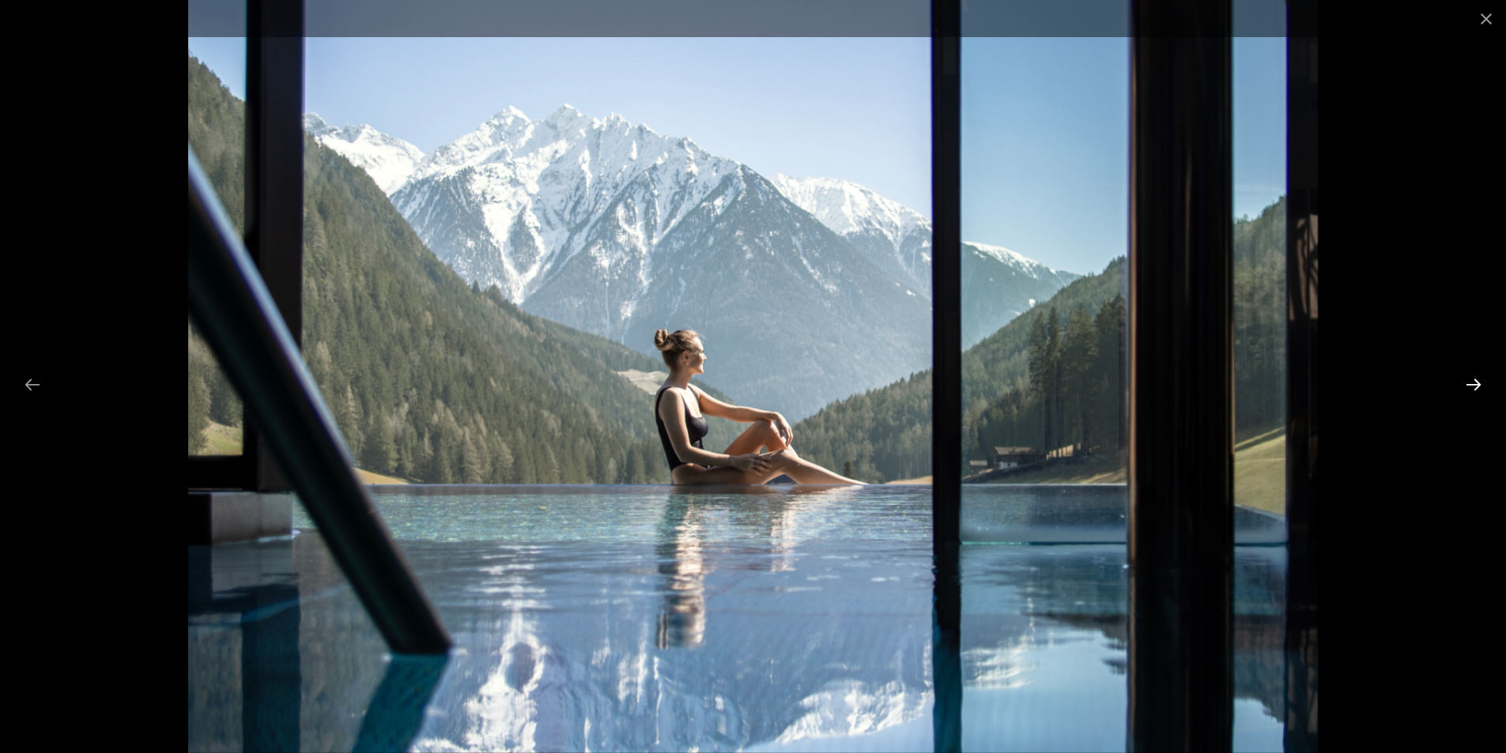
click at [1474, 383] on button "Next slide" at bounding box center [1473, 384] width 33 height 31
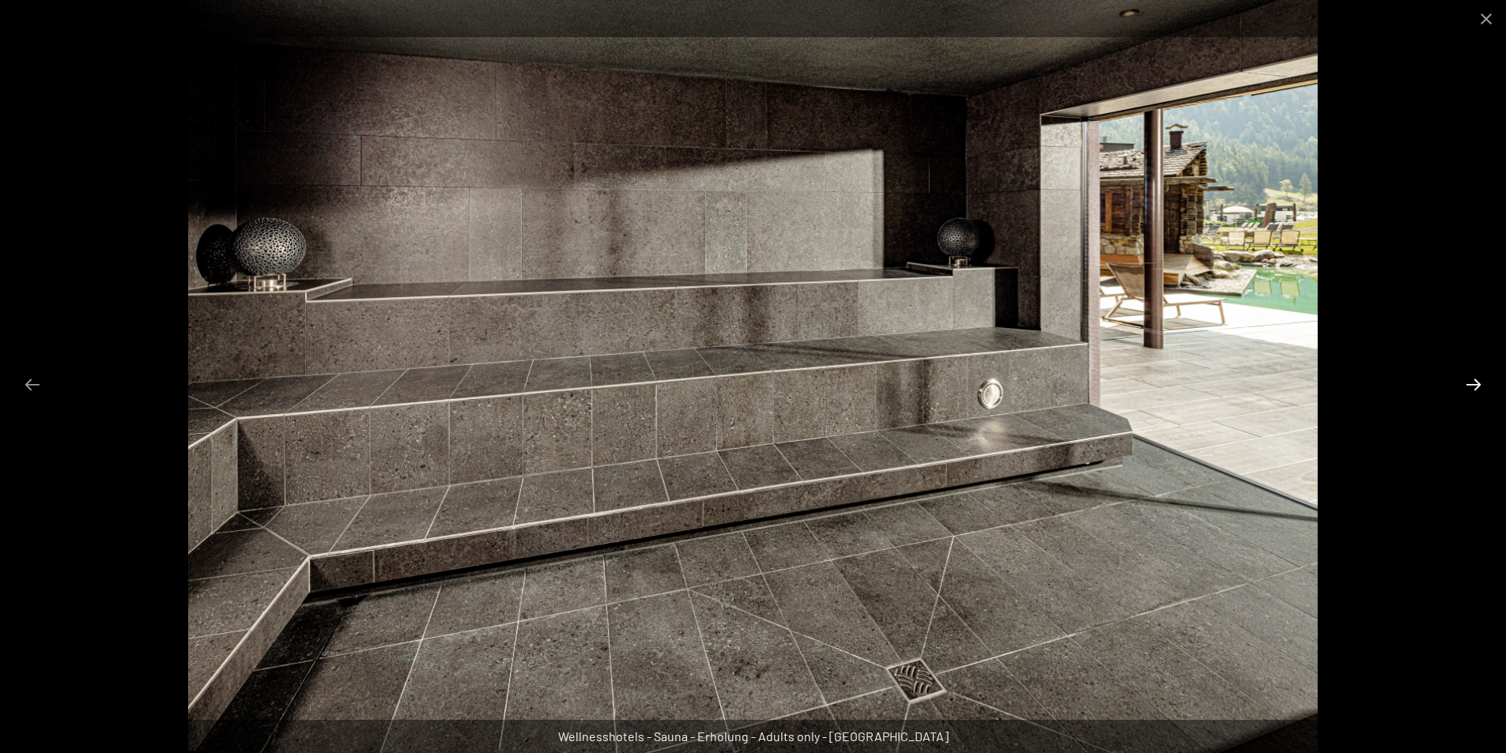
click at [1474, 383] on button "Next slide" at bounding box center [1473, 384] width 33 height 31
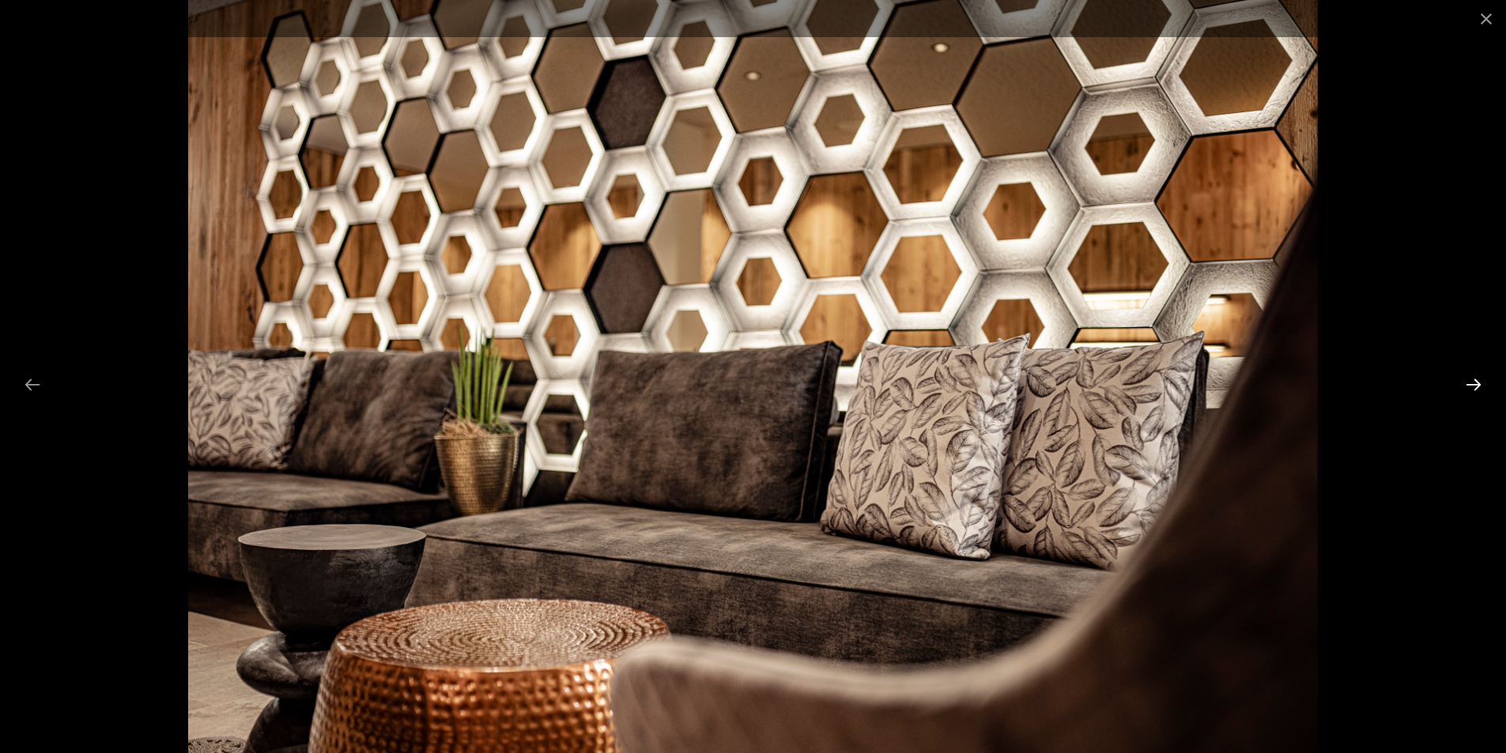
click at [1474, 383] on button "Next slide" at bounding box center [1473, 384] width 33 height 31
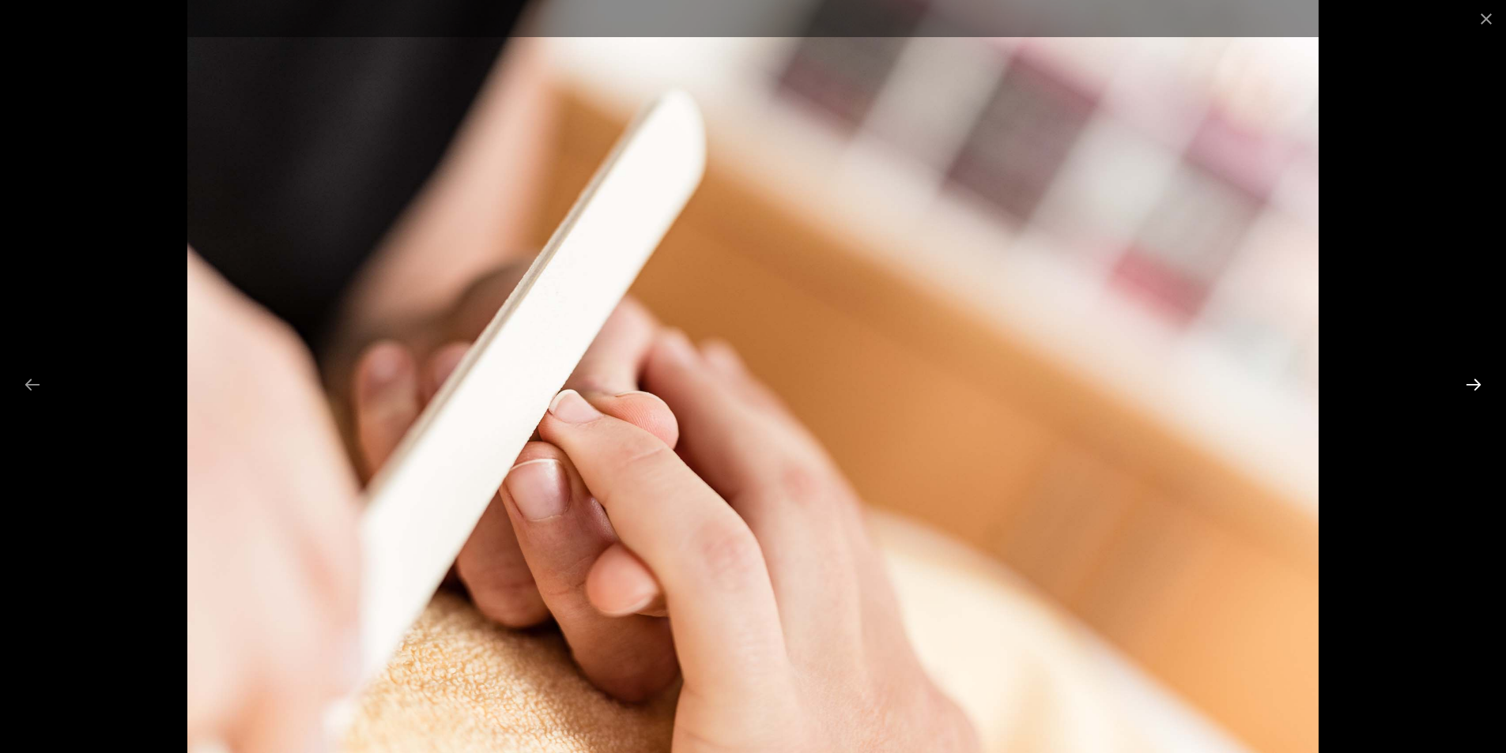
click at [1474, 383] on button "Next slide" at bounding box center [1473, 384] width 33 height 31
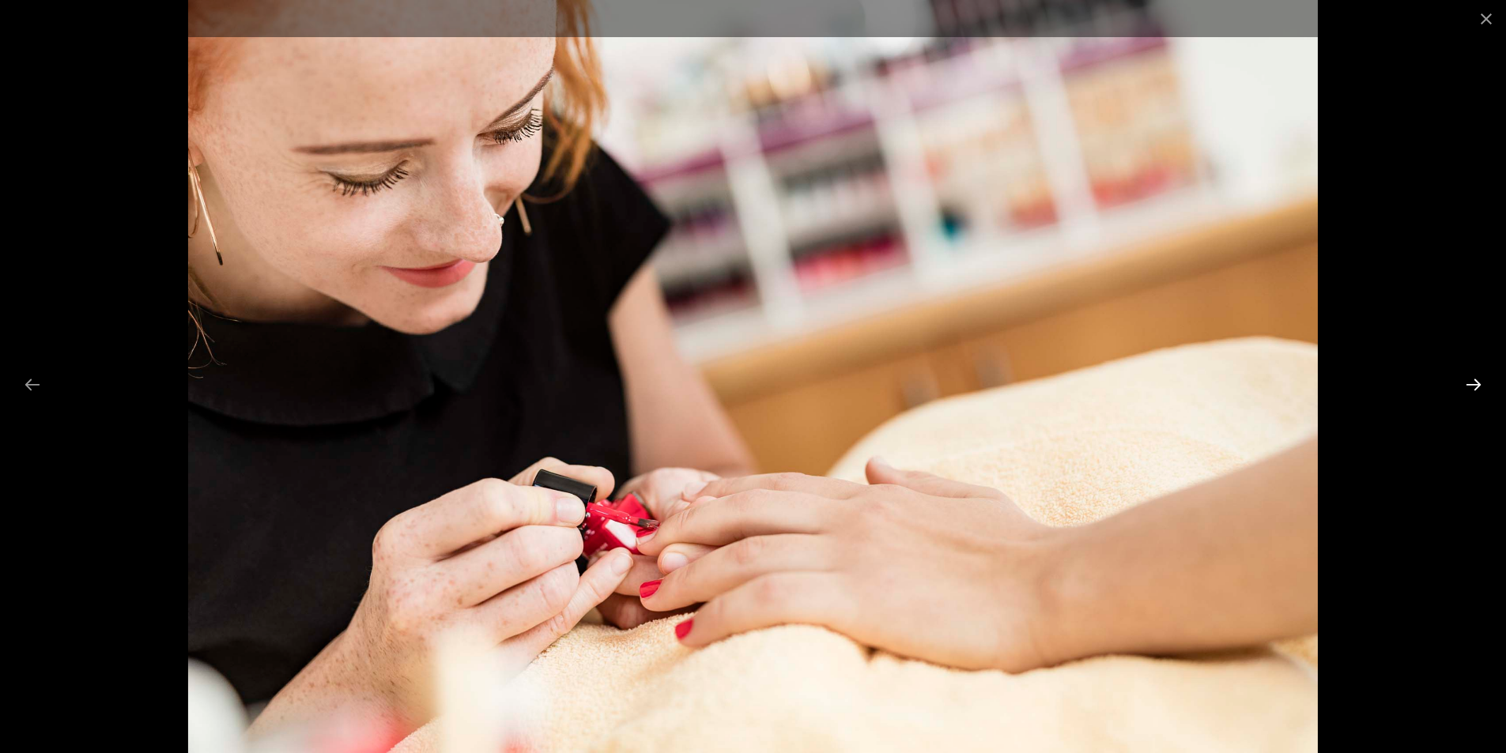
click at [1474, 383] on button "Next slide" at bounding box center [1473, 384] width 33 height 31
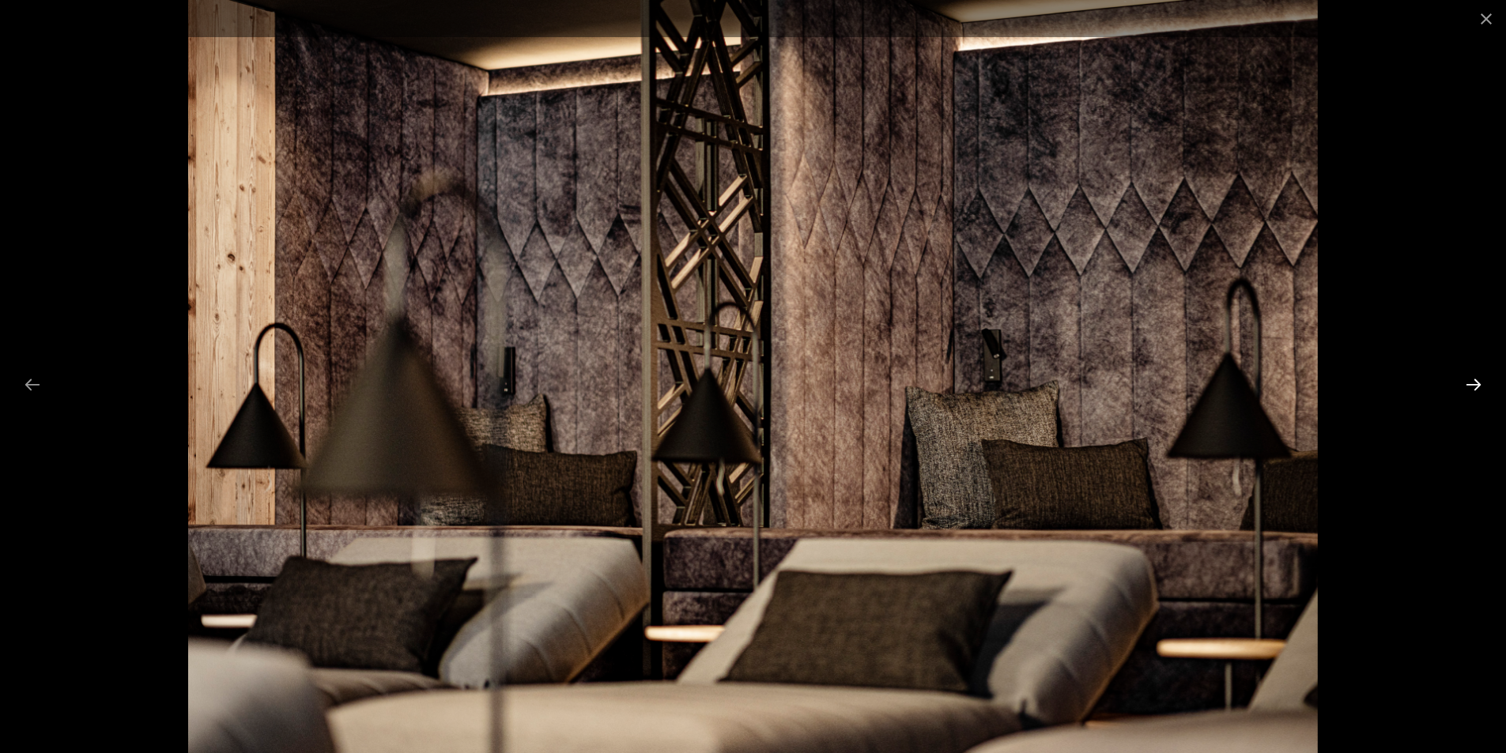
click at [1474, 383] on button "Next slide" at bounding box center [1473, 384] width 33 height 31
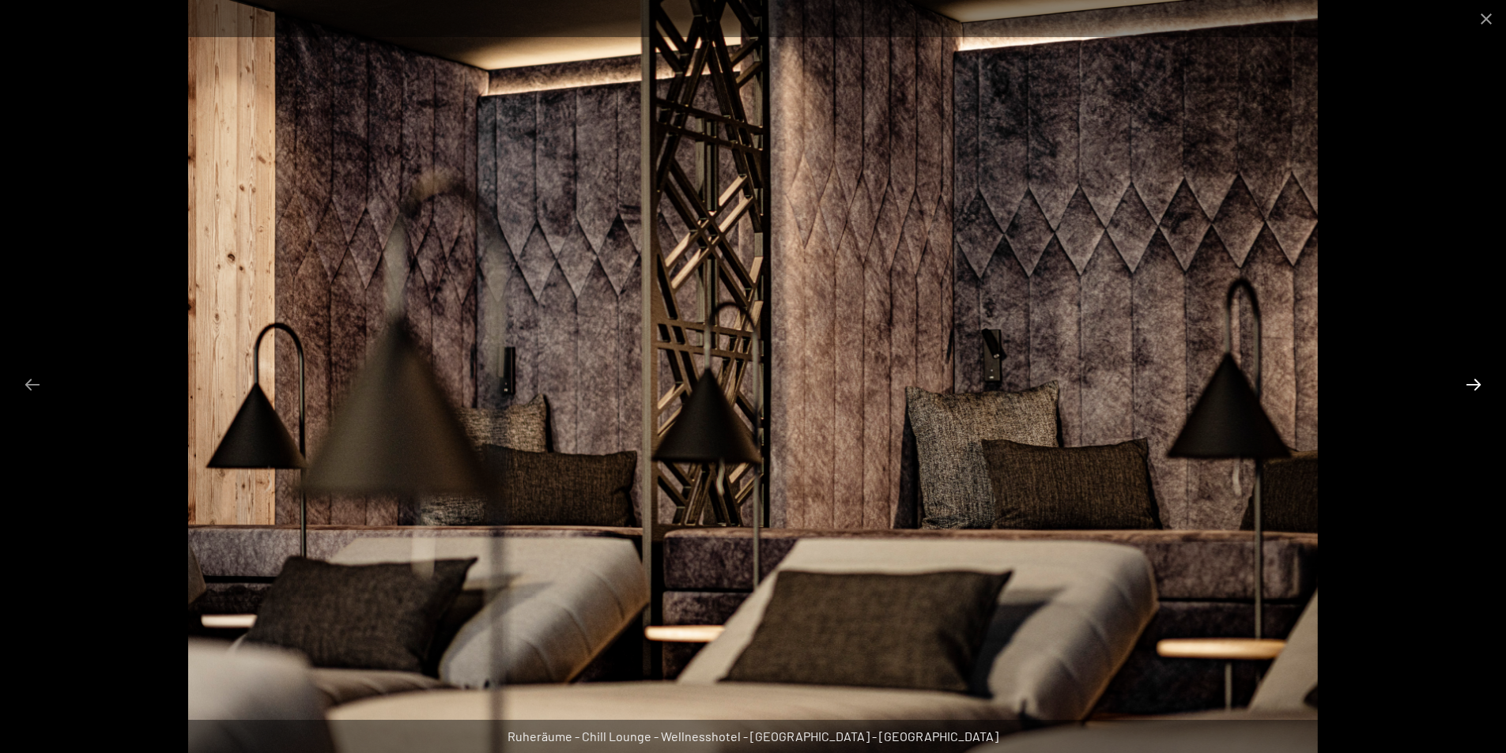
click at [1474, 383] on button "Next slide" at bounding box center [1473, 384] width 33 height 31
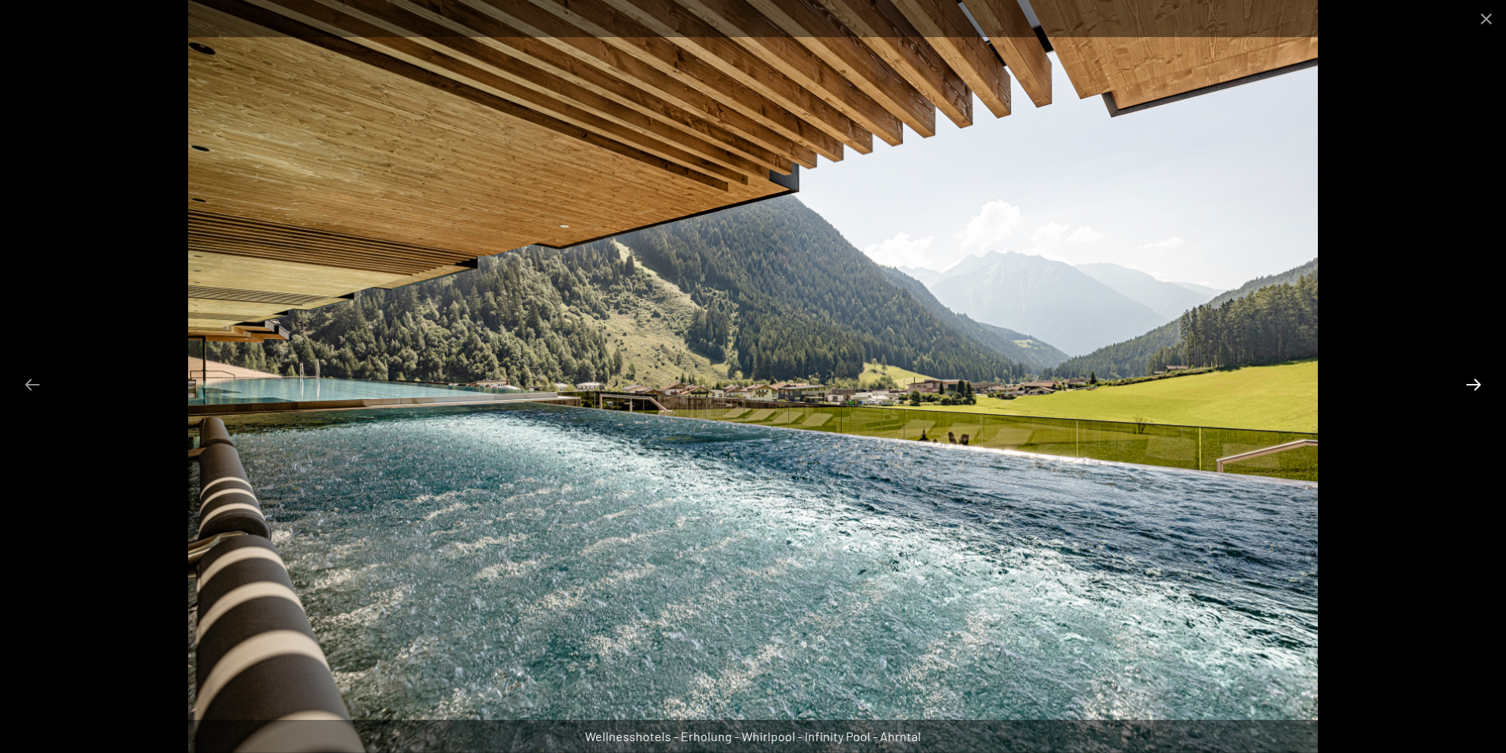
click at [1474, 383] on button "Next slide" at bounding box center [1473, 384] width 33 height 31
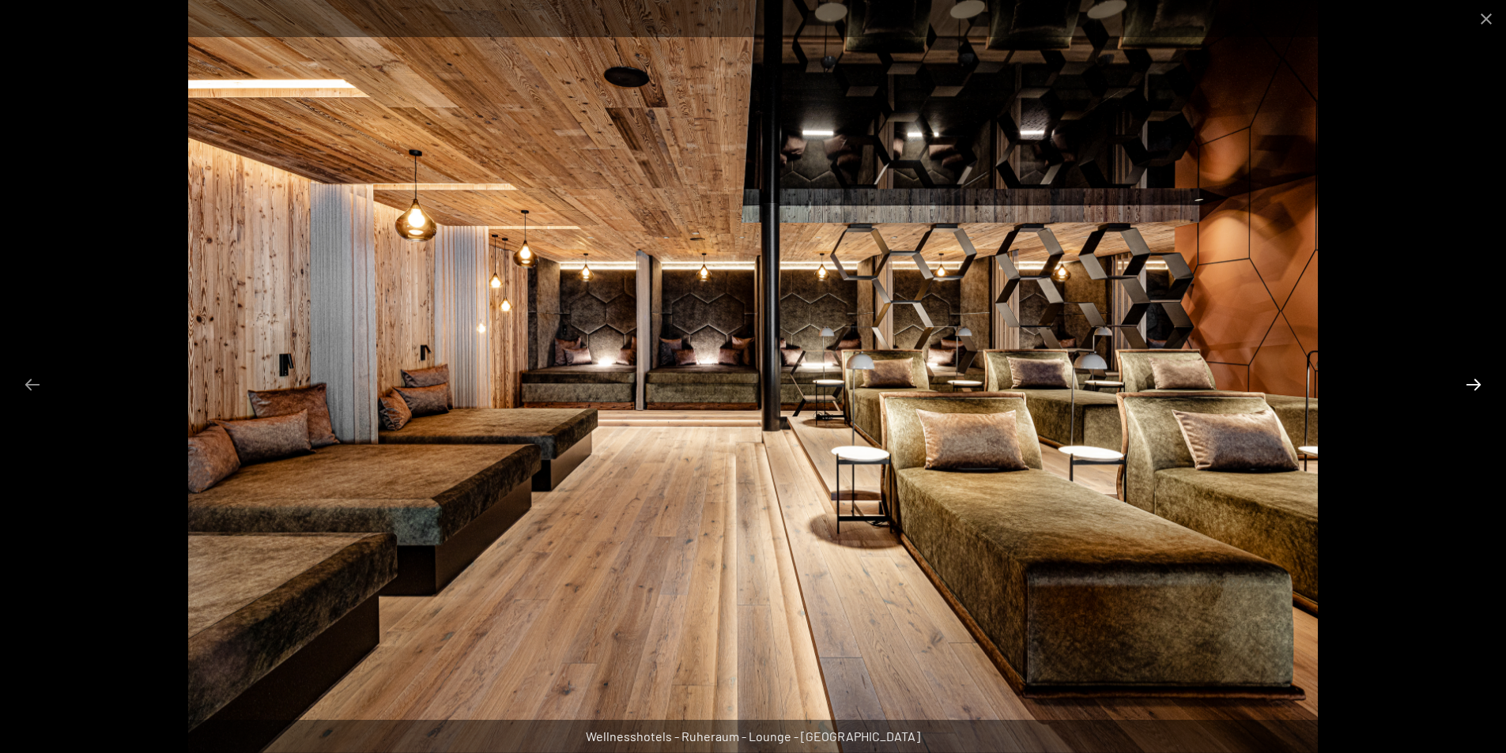
click at [1474, 383] on button "Next slide" at bounding box center [1473, 384] width 33 height 31
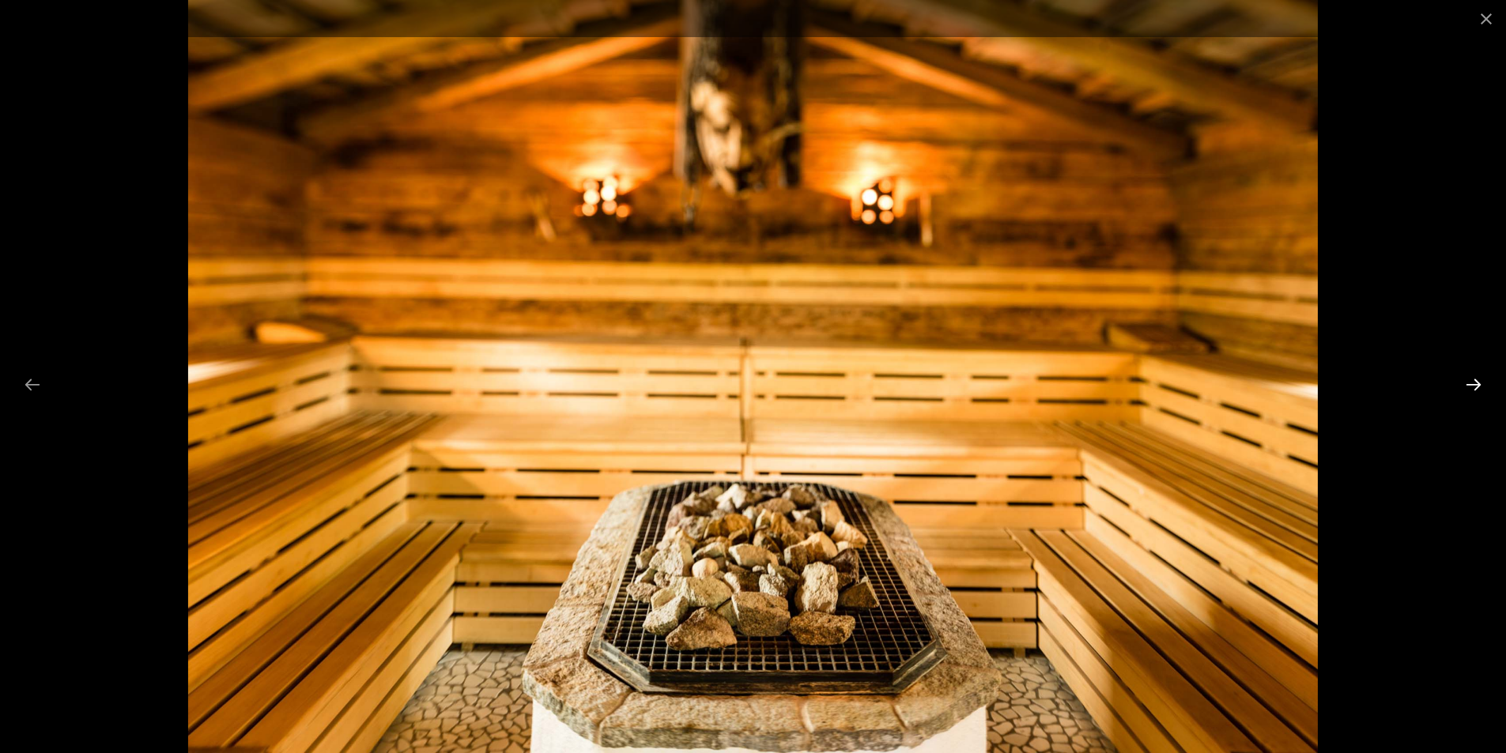
click at [1474, 383] on button "Next slide" at bounding box center [1473, 384] width 33 height 31
